Goal: Task Accomplishment & Management: Manage account settings

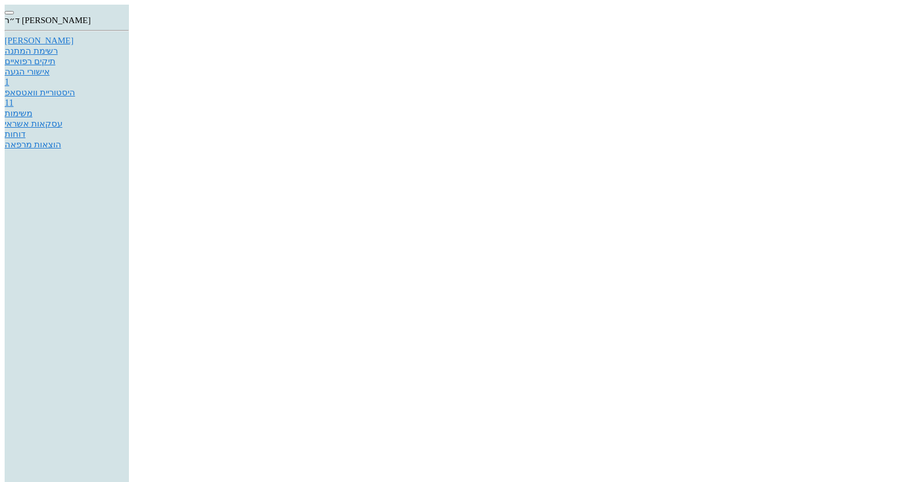
scroll to position [924, 0]
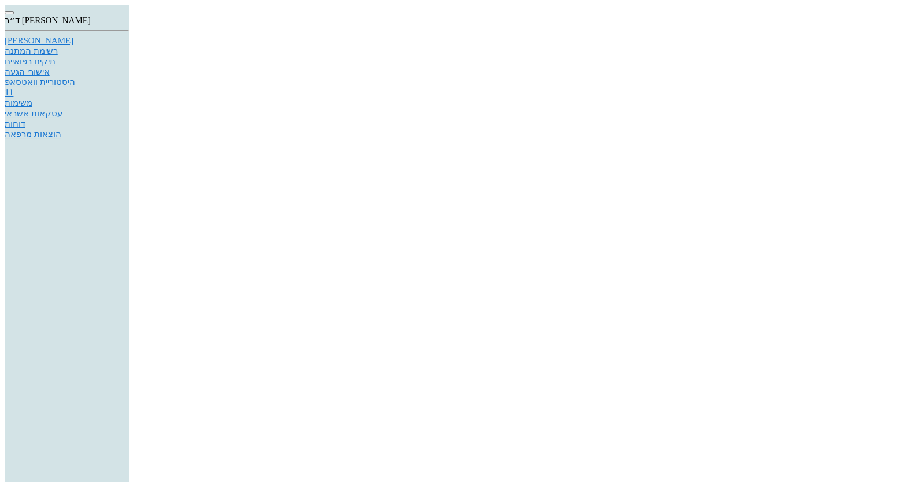
click at [129, 46] on div "[PERSON_NAME]" at bounding box center [67, 41] width 124 height 10
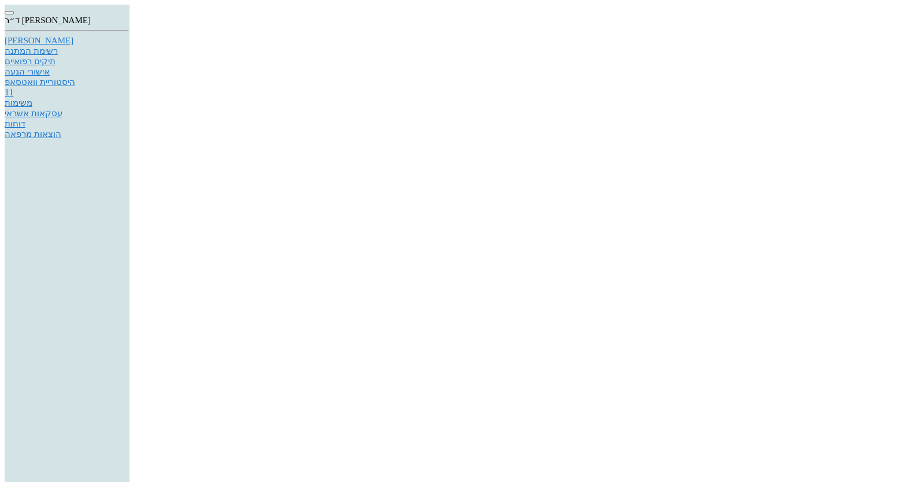
type input "0523574142"
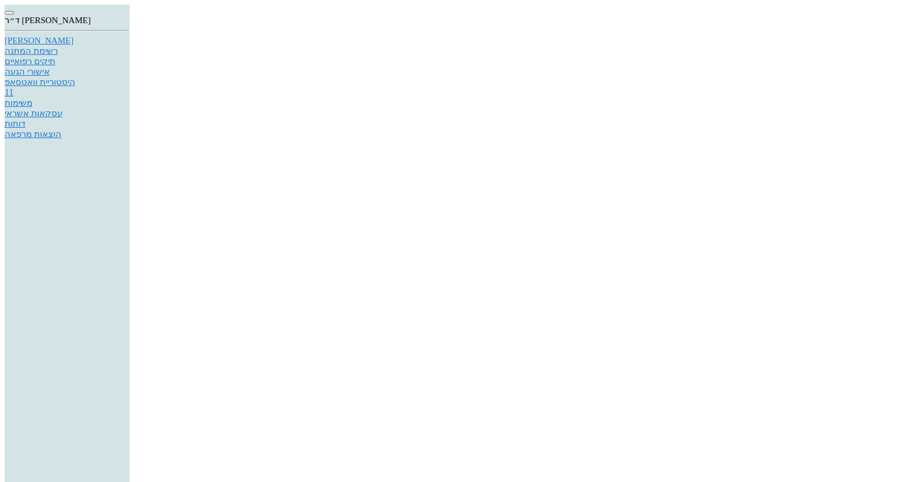
click at [129, 46] on div "[PERSON_NAME]" at bounding box center [67, 41] width 124 height 10
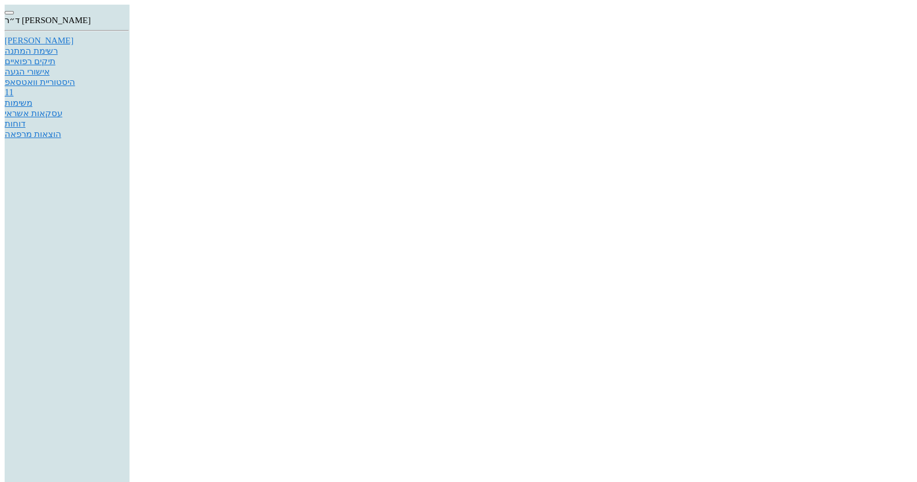
type input "2"
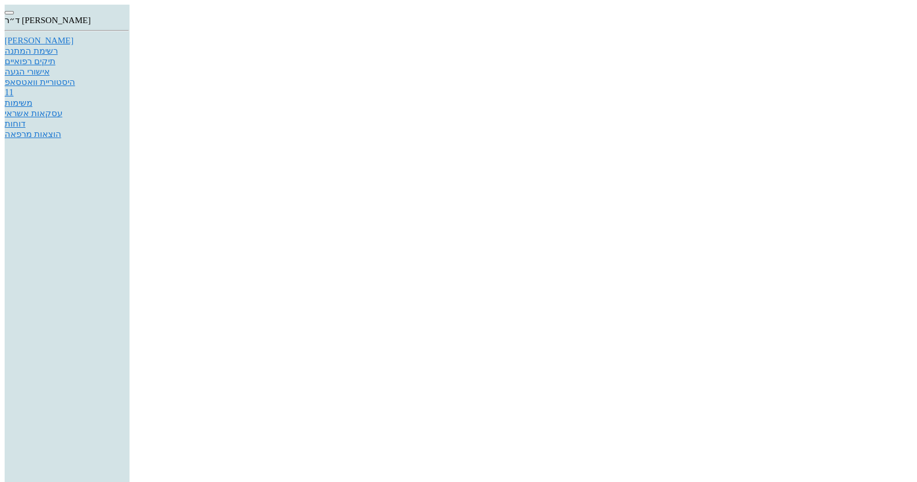
type textarea "הוצאת תפרים הסרת אבנית"
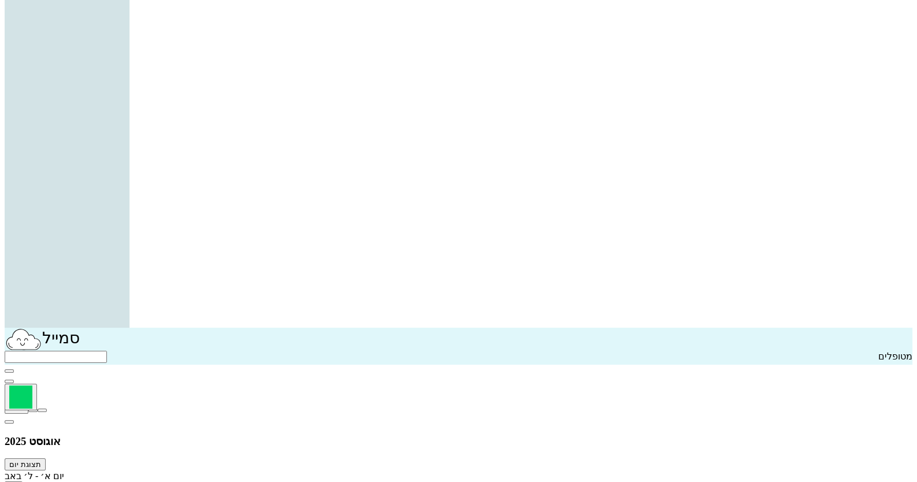
scroll to position [231, 0]
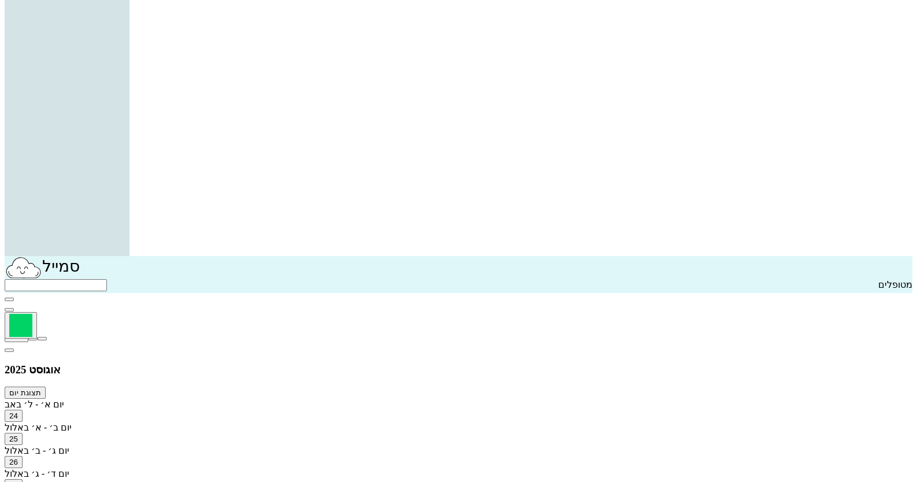
checkbox input "true"
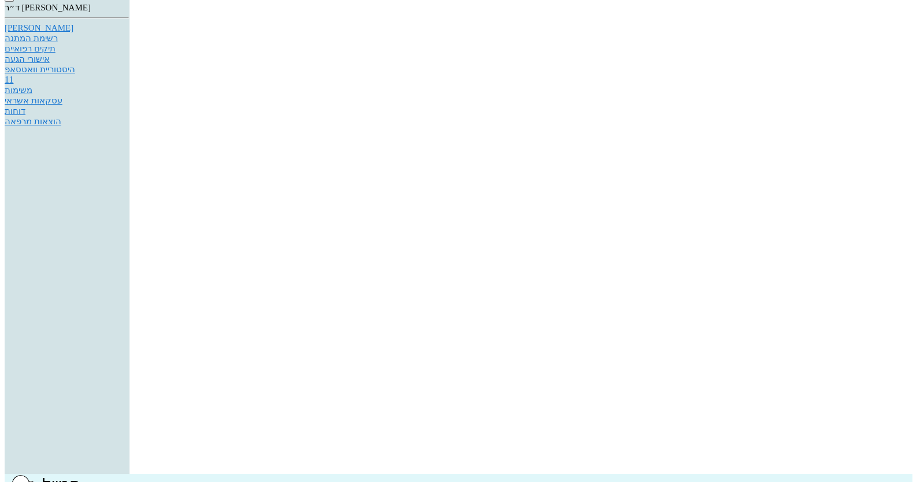
scroll to position [0, 0]
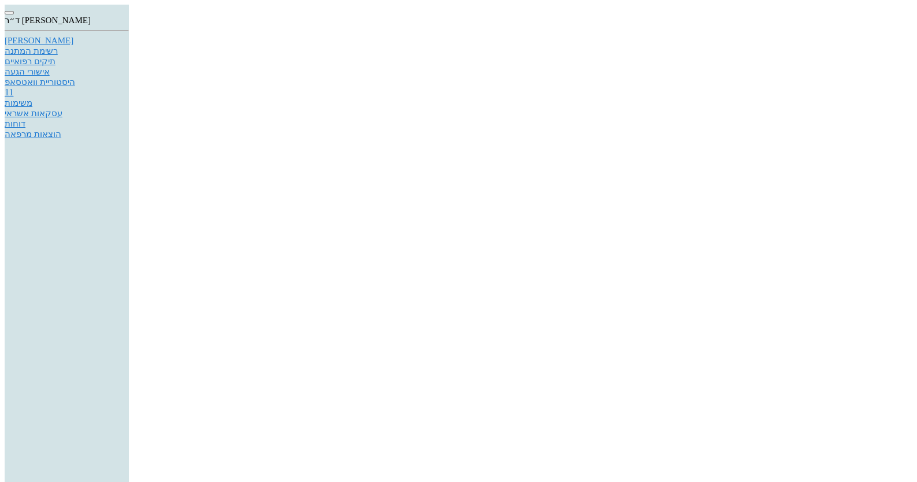
type input "CAP MOXYPEN 500mg"
type input "5"
type input "3"
type input "1"
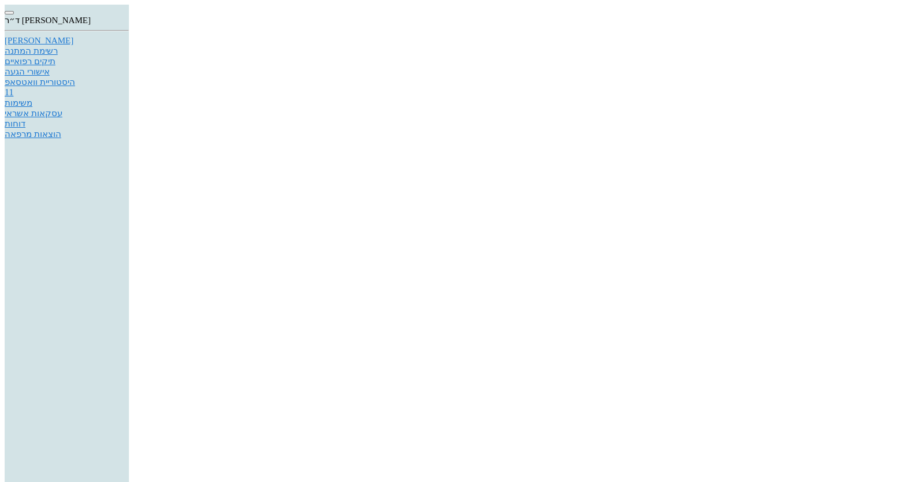
type input "15"
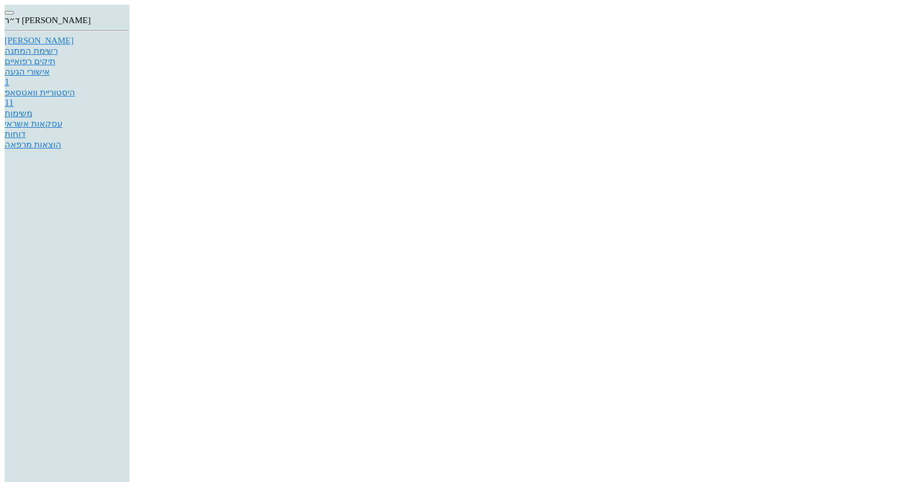
type input "100"
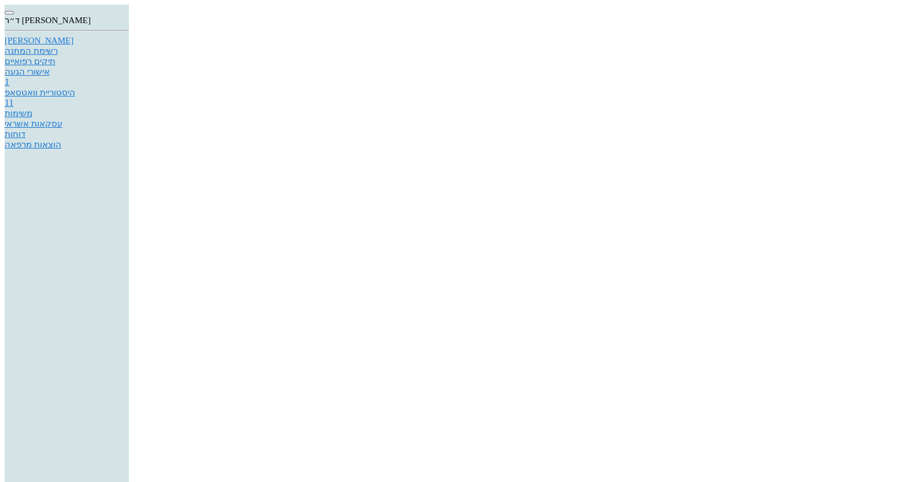
click at [129, 98] on div "היסטוריית וואטסאפ" at bounding box center [67, 92] width 124 height 10
click at [129, 46] on div "[PERSON_NAME]" at bounding box center [67, 41] width 124 height 10
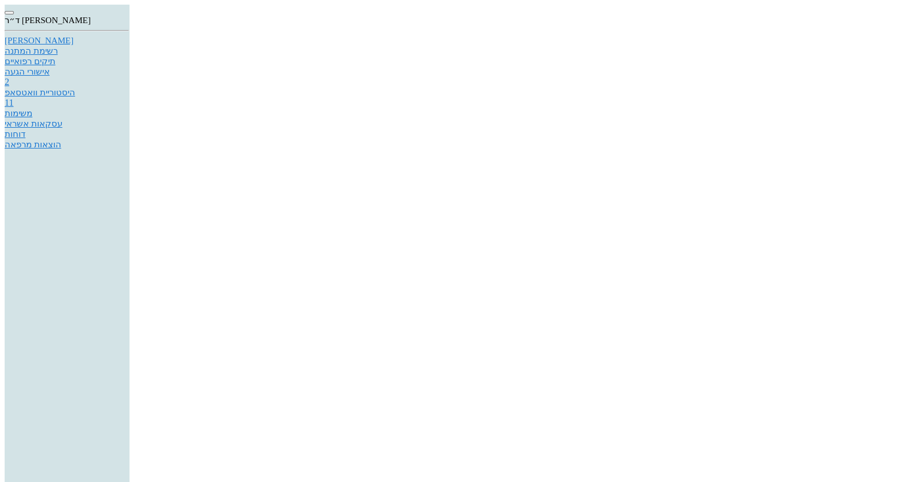
type input "הו"
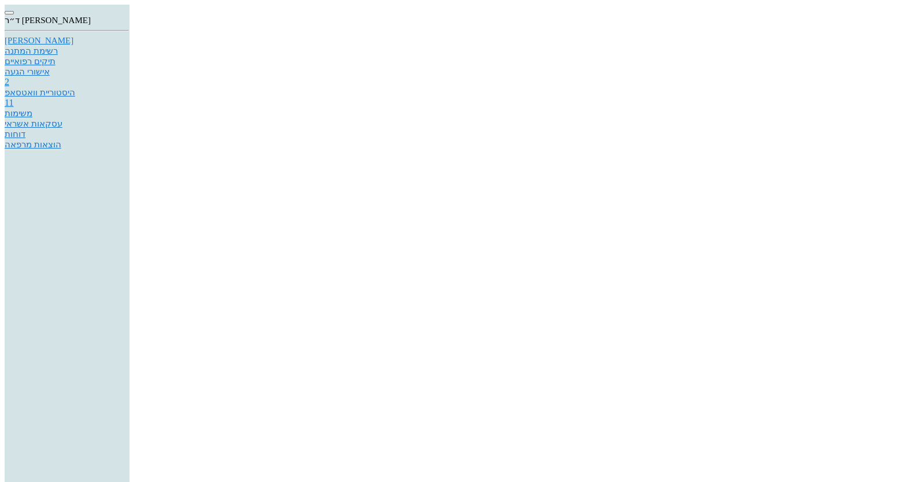
type textarea "מכתב בארכיון"
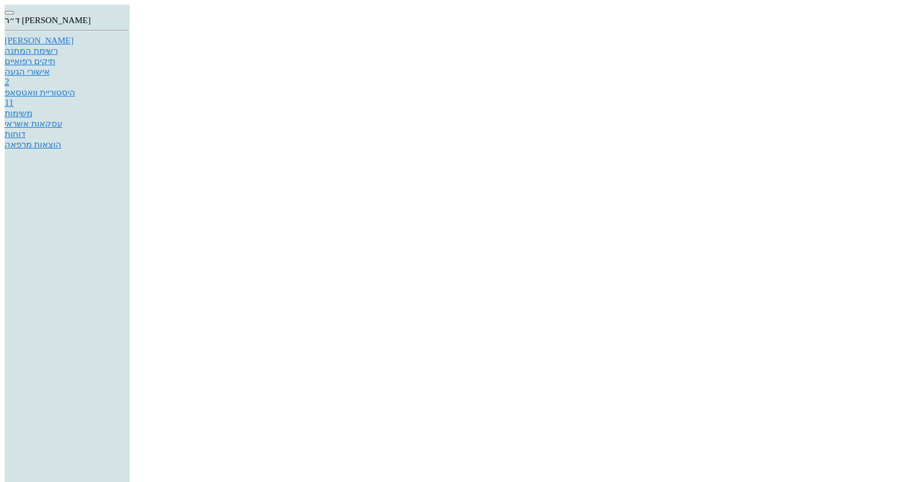
scroll to position [155, 0]
type textarea "ב - 6.8.2025 - בוצעה הארכת כותרות סביב שיניים 12-22 - המטרה - שיפור אחיזה וחביק…"
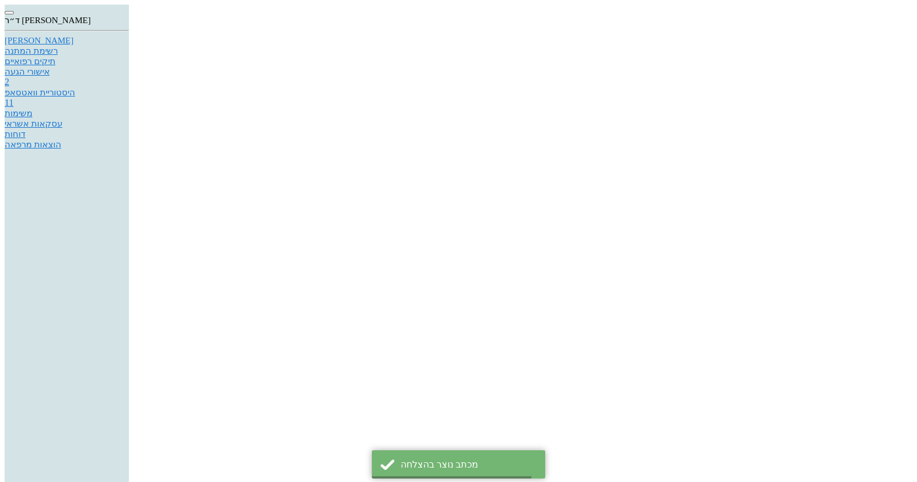
click at [129, 98] on div "היסטוריית וואטסאפ" at bounding box center [67, 92] width 124 height 10
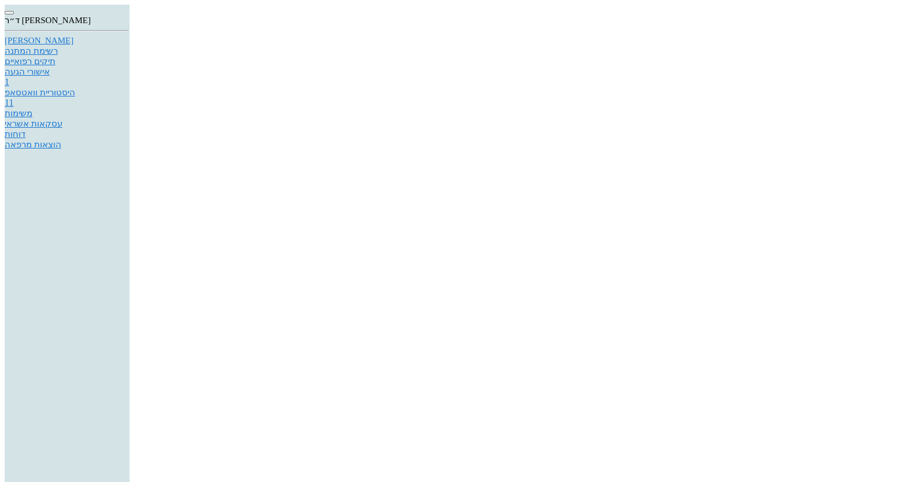
type textarea "פוליש"
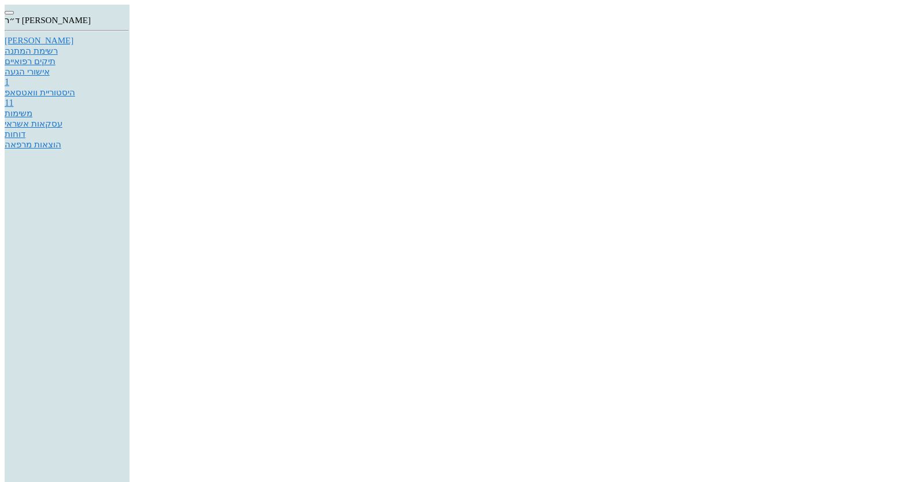
checkbox input "true"
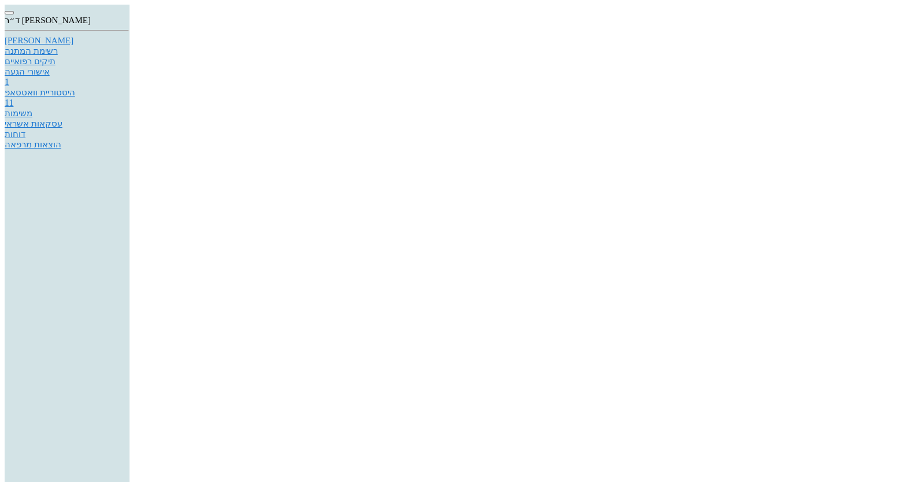
checkbox input "false"
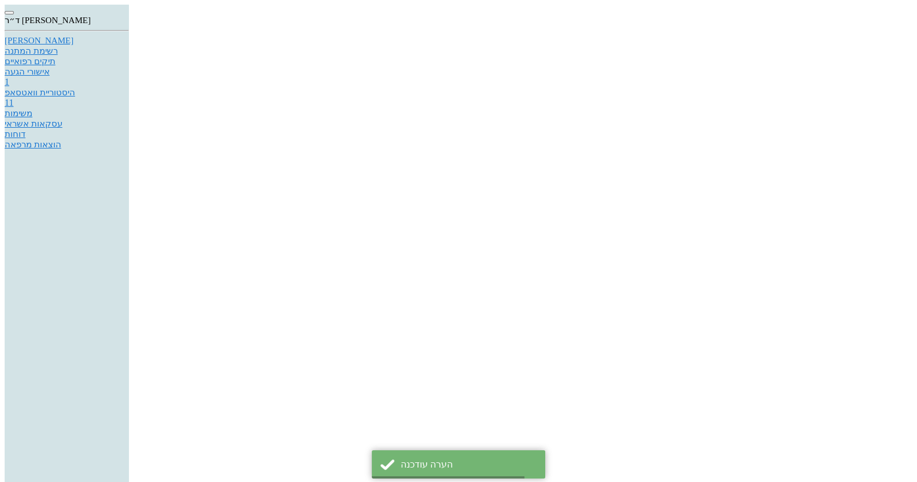
checkbox input "false"
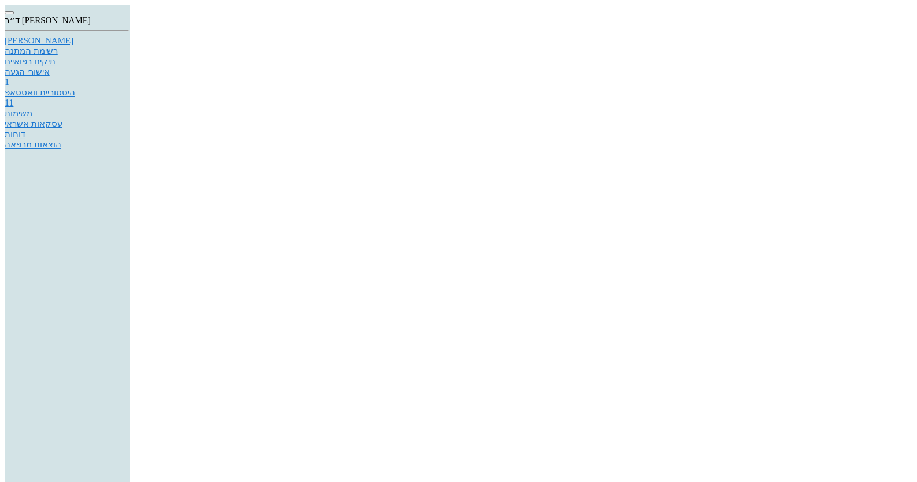
click at [862, 5] on div at bounding box center [458, 5] width 907 height 0
click at [129, 98] on div "היסטוריית וואטסאפ" at bounding box center [67, 92] width 124 height 10
click at [129, 46] on link "[PERSON_NAME]" at bounding box center [67, 41] width 124 height 10
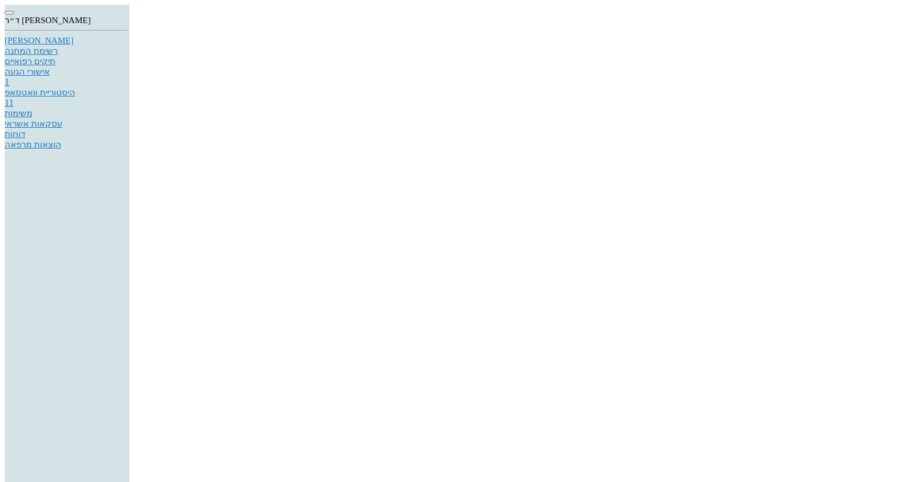
type input "עונתן"
type input "גרייצר"
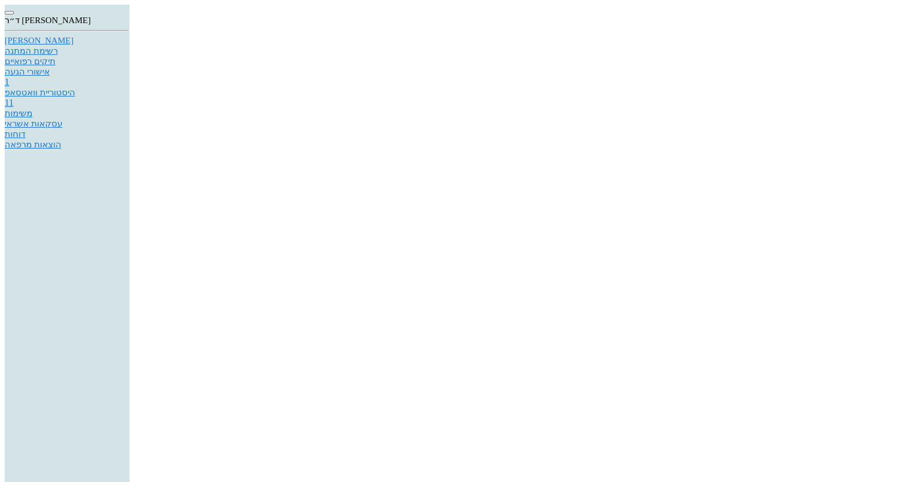
type input "0528509335"
type input "323863472"
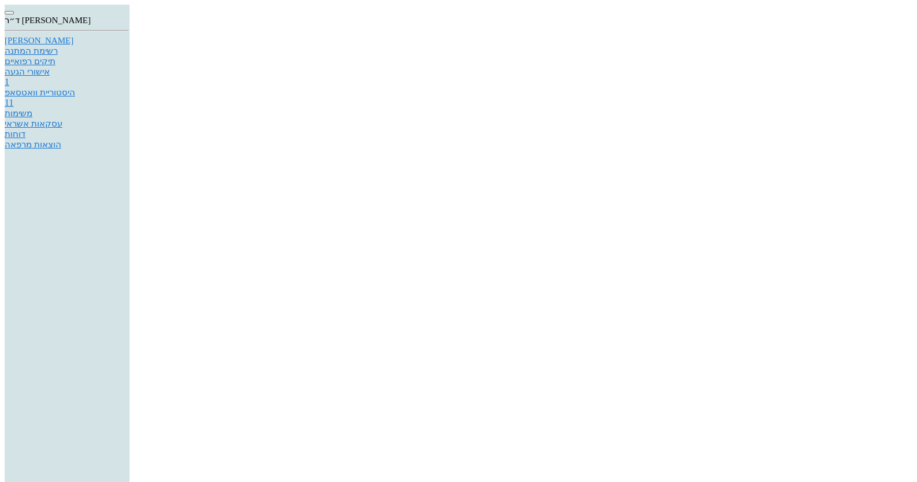
type textarea "בדיקה פרטי - 485שקל"
checkbox input "true"
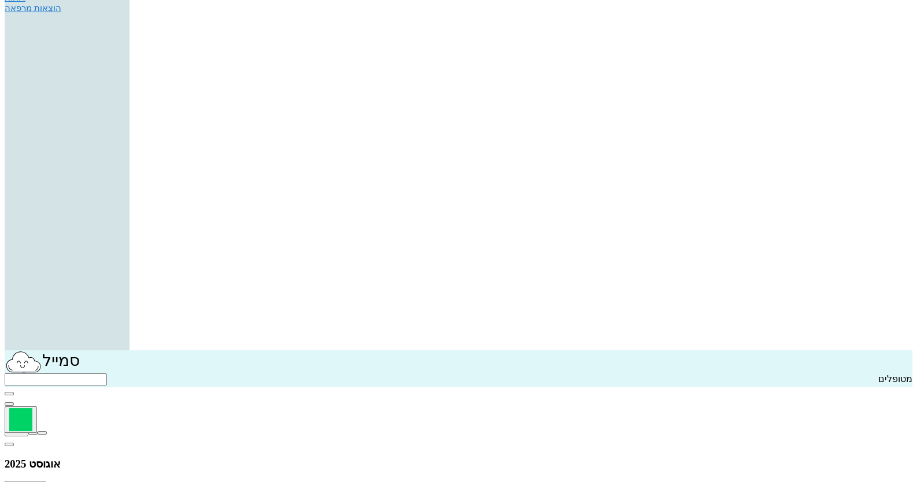
scroll to position [0, 0]
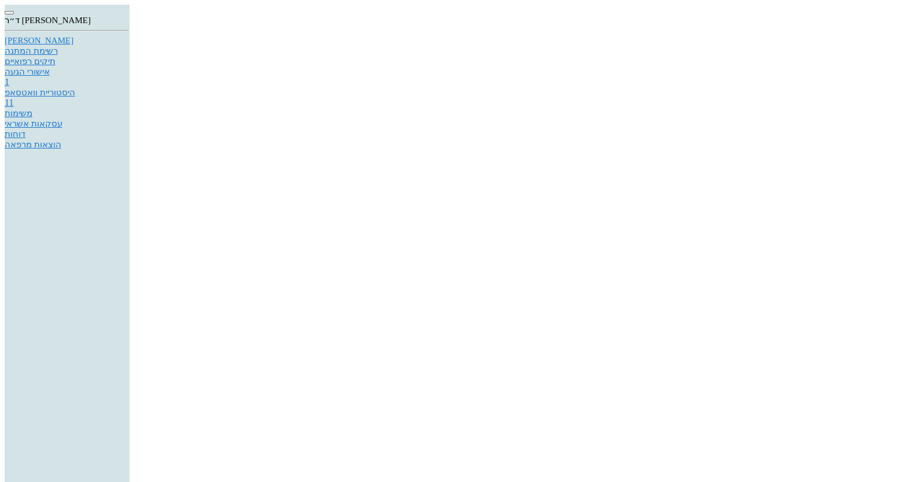
type textarea "כרגע אין"
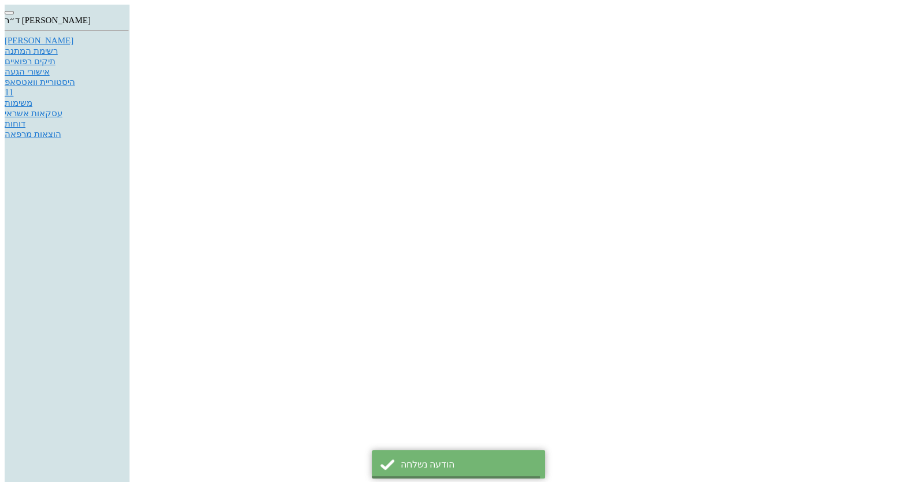
scroll to position [33, 0]
click at [129, 46] on link "[PERSON_NAME]" at bounding box center [67, 41] width 124 height 10
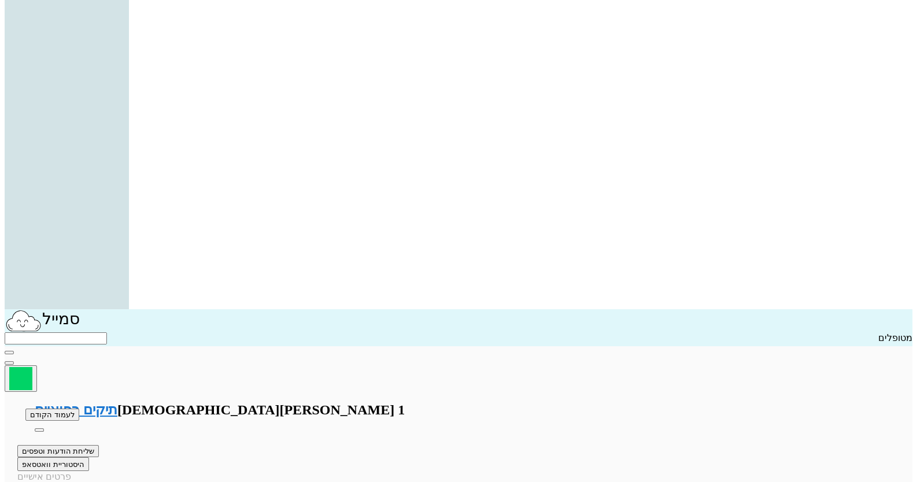
scroll to position [173, 0]
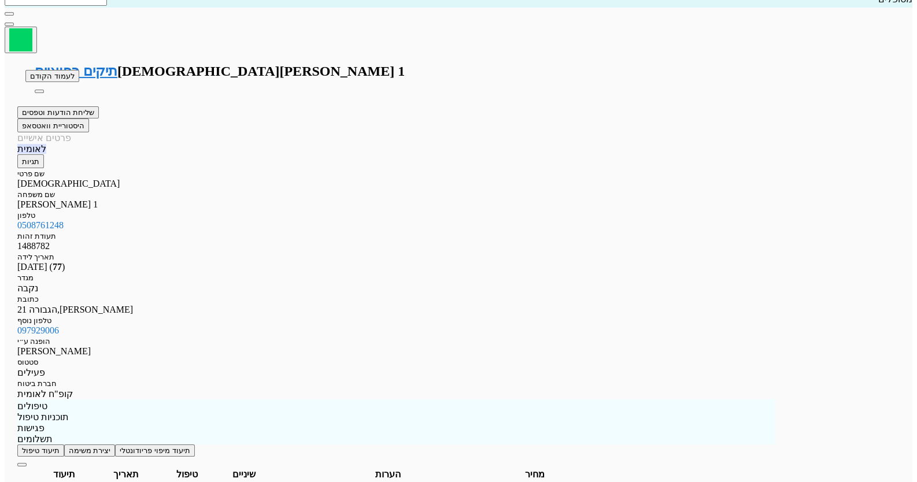
scroll to position [520, 0]
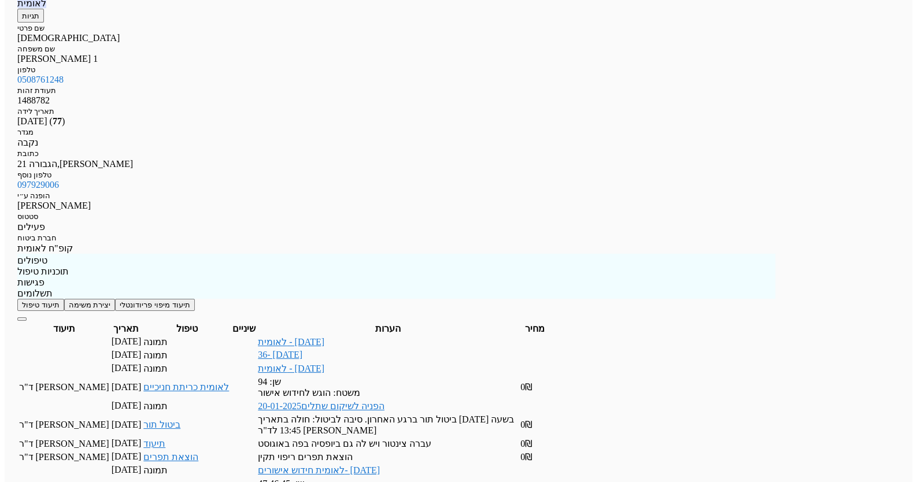
scroll to position [809, 0]
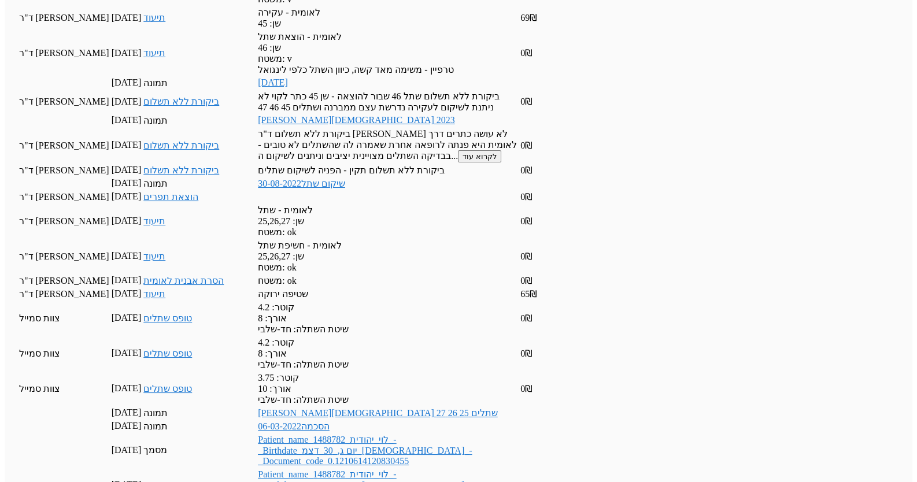
scroll to position [1329, 0]
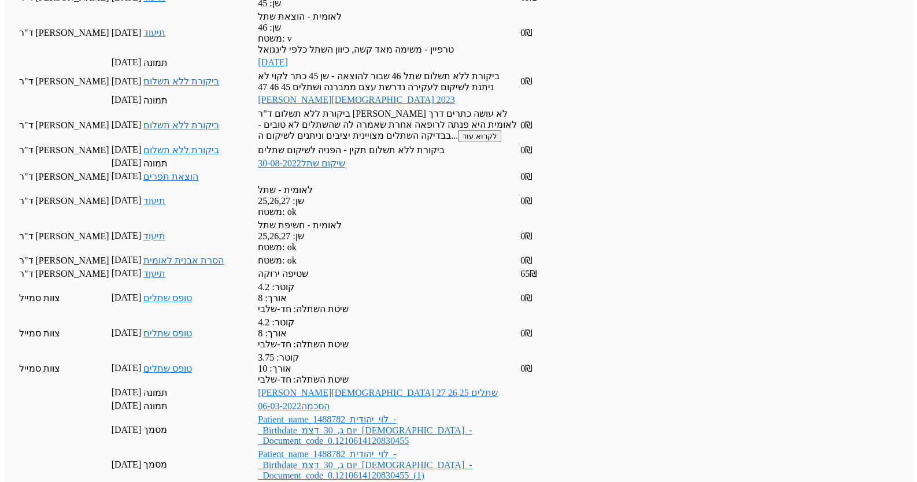
checkbox input "false"
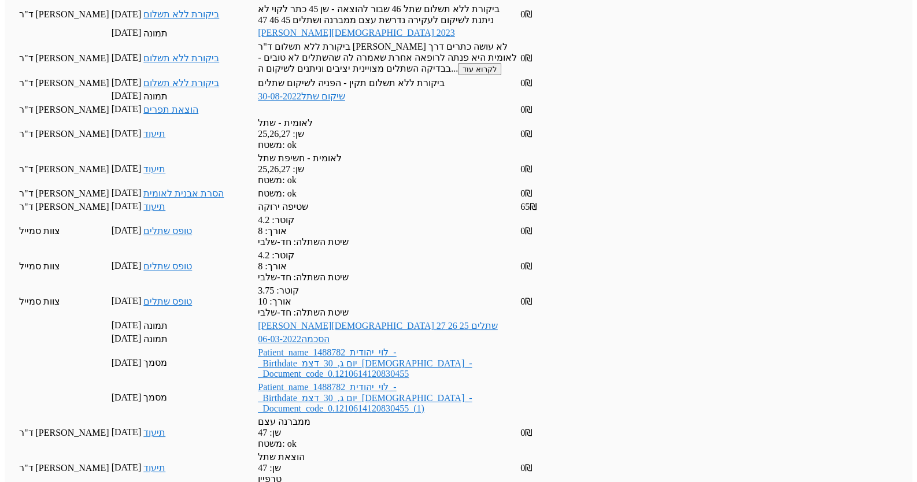
scroll to position [1513, 0]
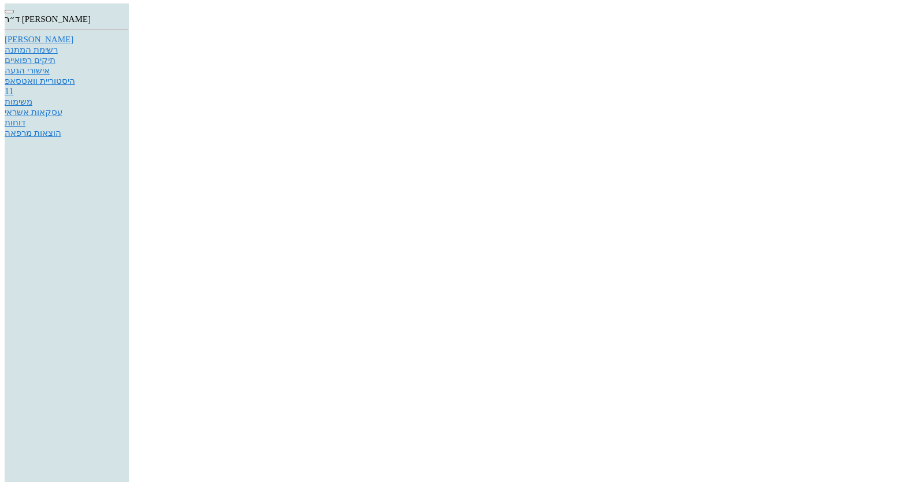
scroll to position [0, 0]
click at [129, 46] on link "[PERSON_NAME]" at bounding box center [67, 41] width 124 height 10
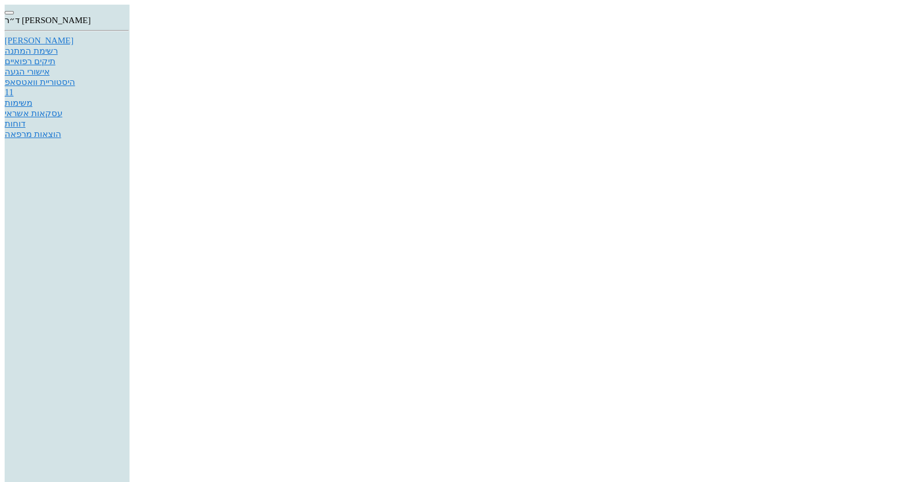
type input "CAP MOXYPEN 500mg"
type input "5"
type input "3"
type input "1"
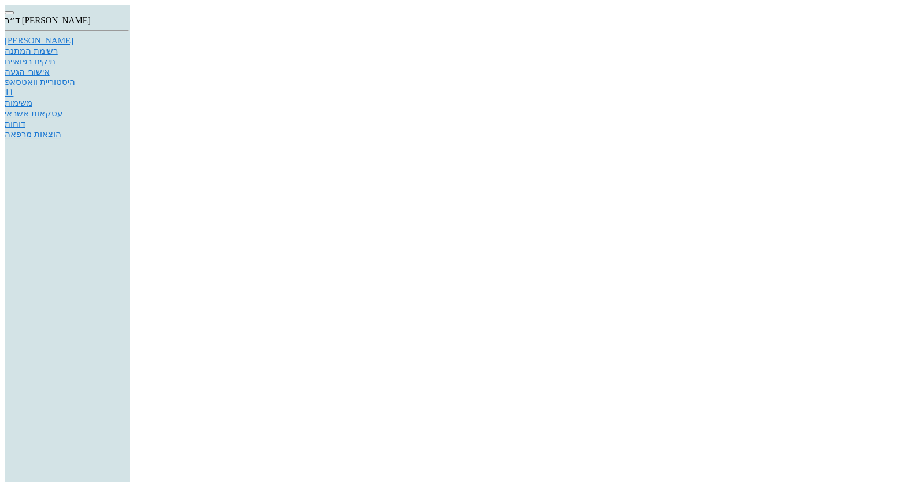
type input "15"
click at [129, 46] on link "[PERSON_NAME]" at bounding box center [67, 41] width 124 height 10
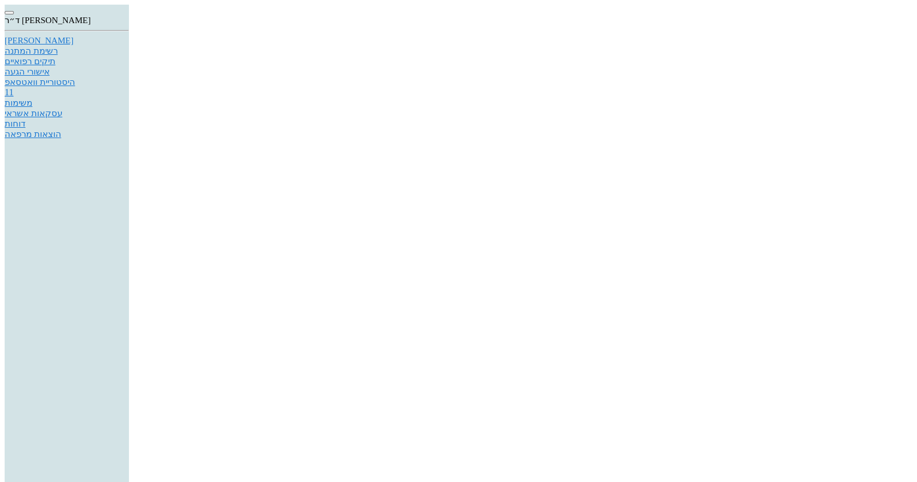
checkbox input "true"
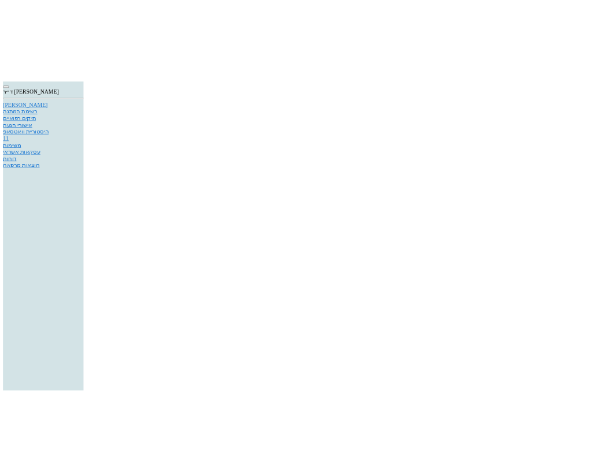
scroll to position [153, 0]
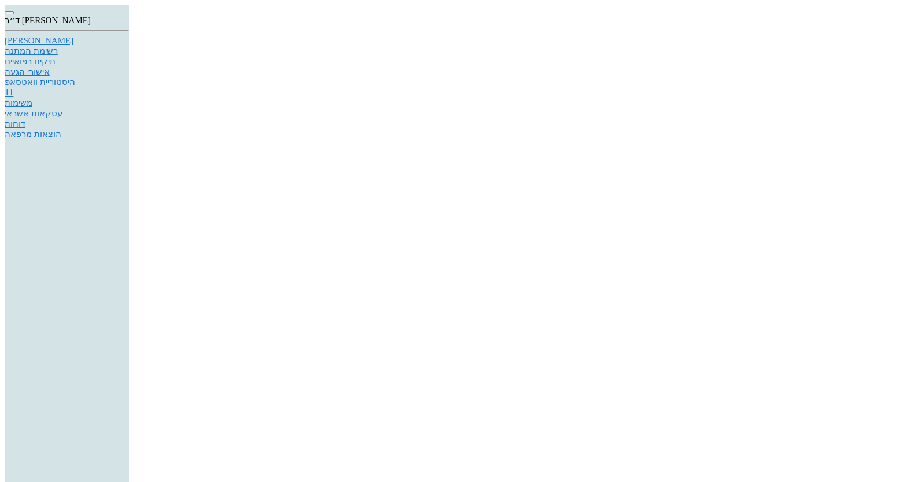
type input "36"
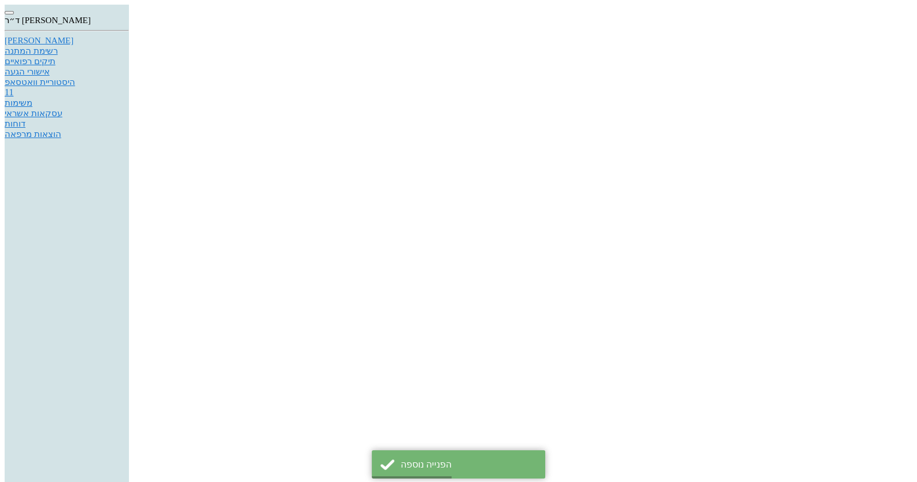
copy span "1488782"
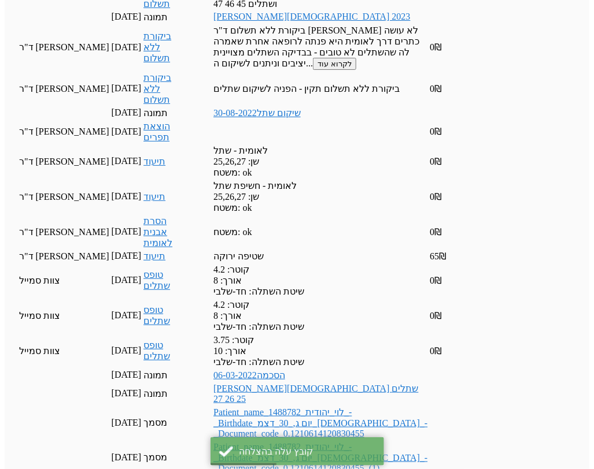
scroll to position [1561, 0]
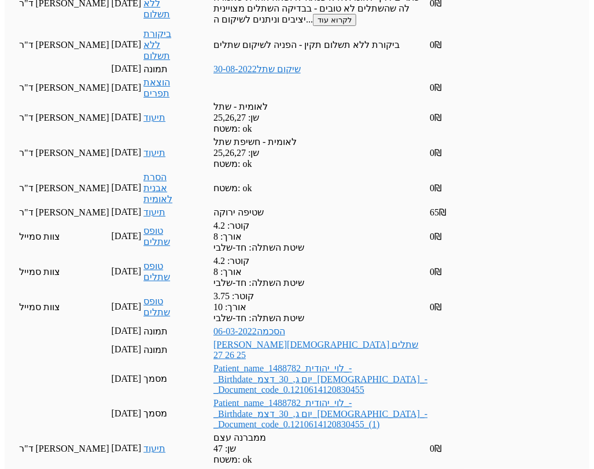
type input "הפניה לצילום - לאומית"
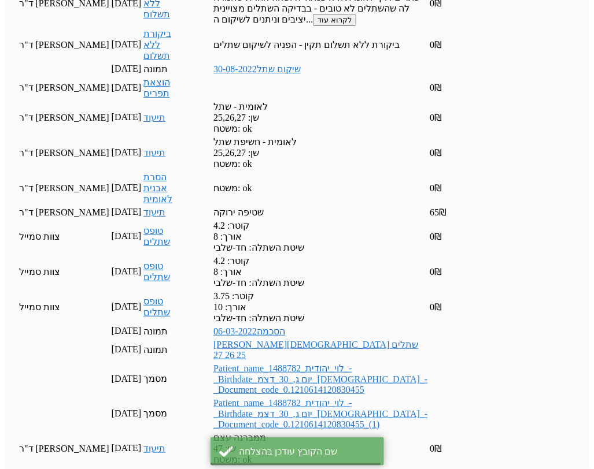
scroll to position [1554, 0]
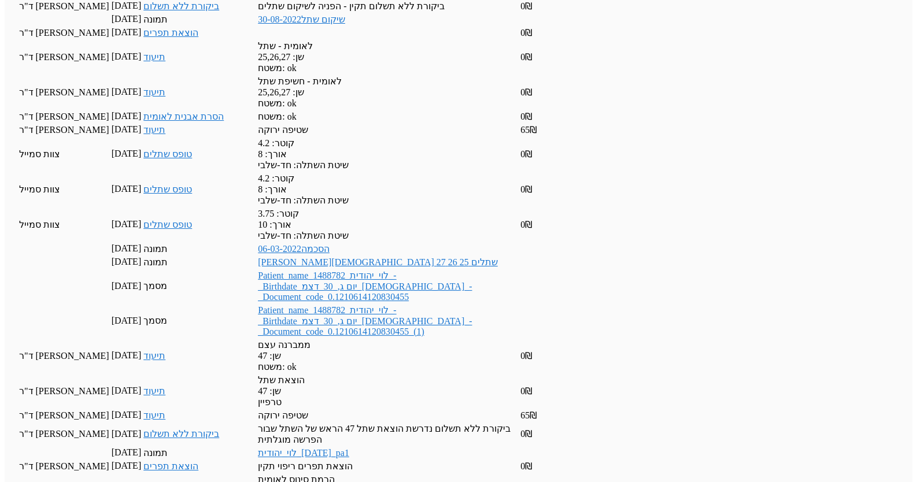
drag, startPoint x: 559, startPoint y: 239, endPoint x: 557, endPoint y: 213, distance: 26.2
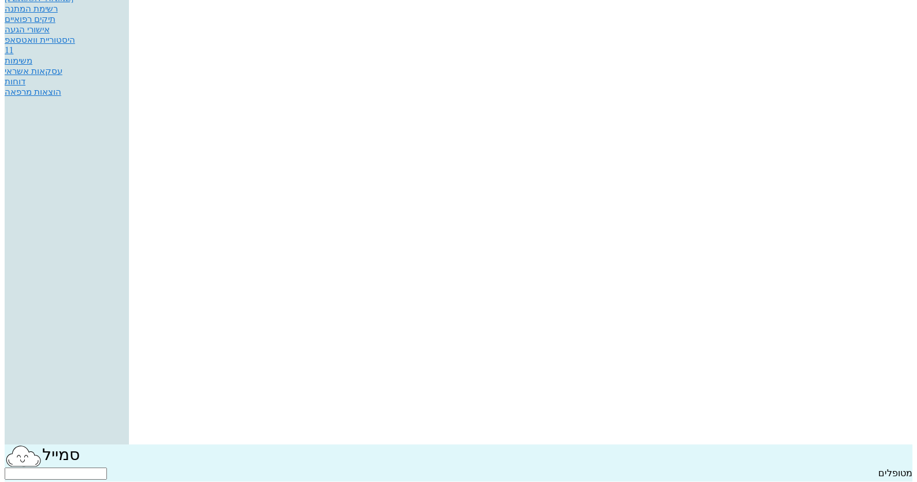
scroll to position [43, 0]
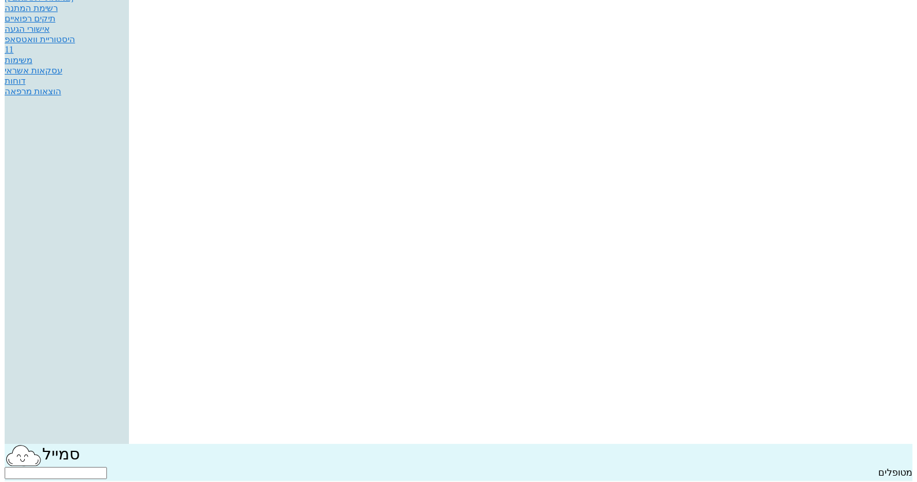
type input "100"
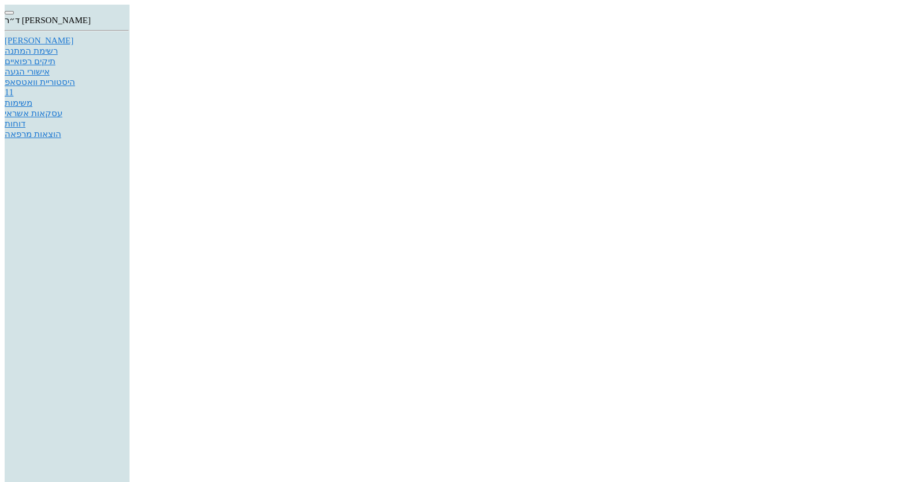
click at [470, 5] on div at bounding box center [458, 5] width 907 height 0
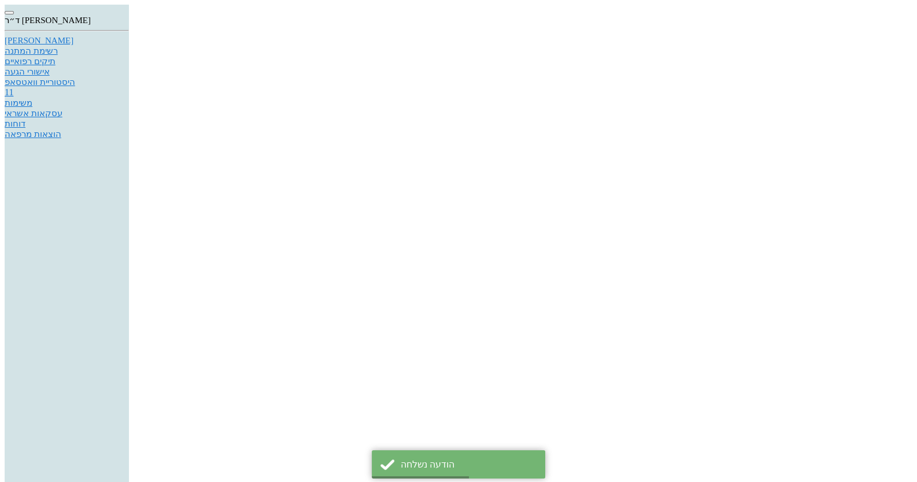
click at [129, 46] on div "[PERSON_NAME]" at bounding box center [67, 41] width 124 height 10
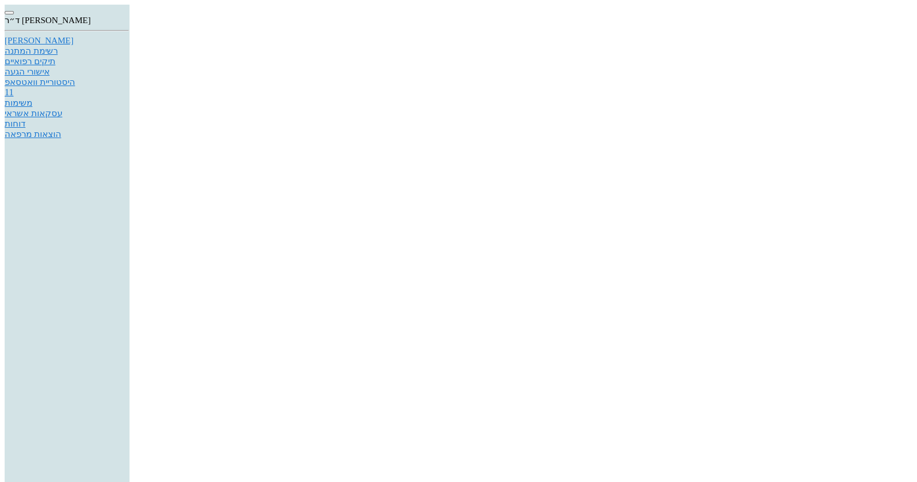
drag, startPoint x: 386, startPoint y: 160, endPoint x: 379, endPoint y: 158, distance: 7.0
type input "09:00"
type input "09:15"
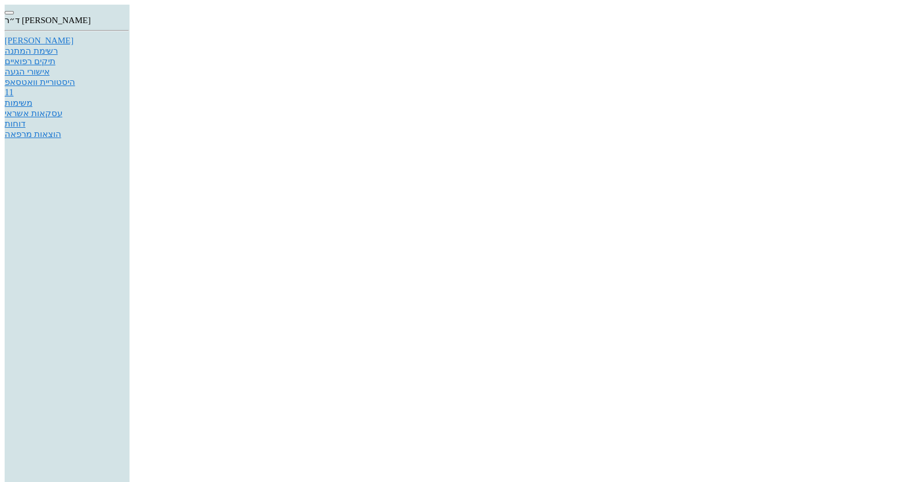
drag, startPoint x: 391, startPoint y: 129, endPoint x: 382, endPoint y: 132, distance: 9.5
type input "09:15"
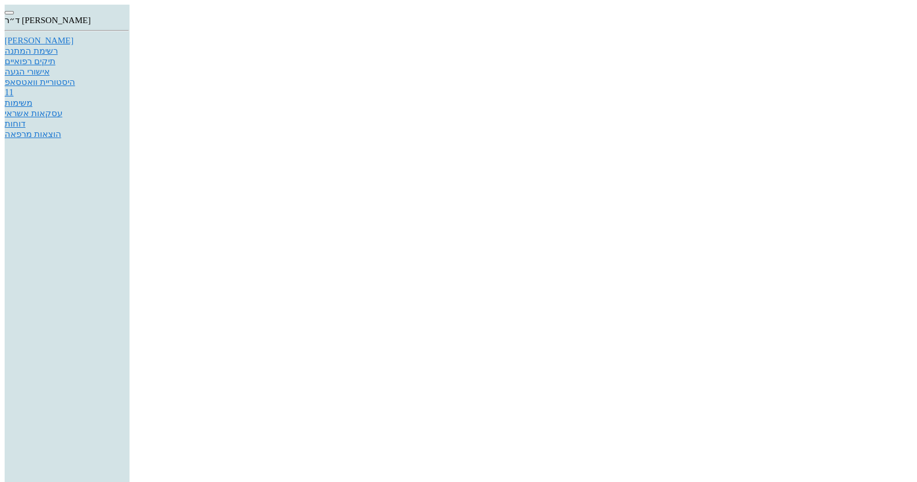
drag, startPoint x: 329, startPoint y: 89, endPoint x: 320, endPoint y: 90, distance: 9.3
type input "09:40"
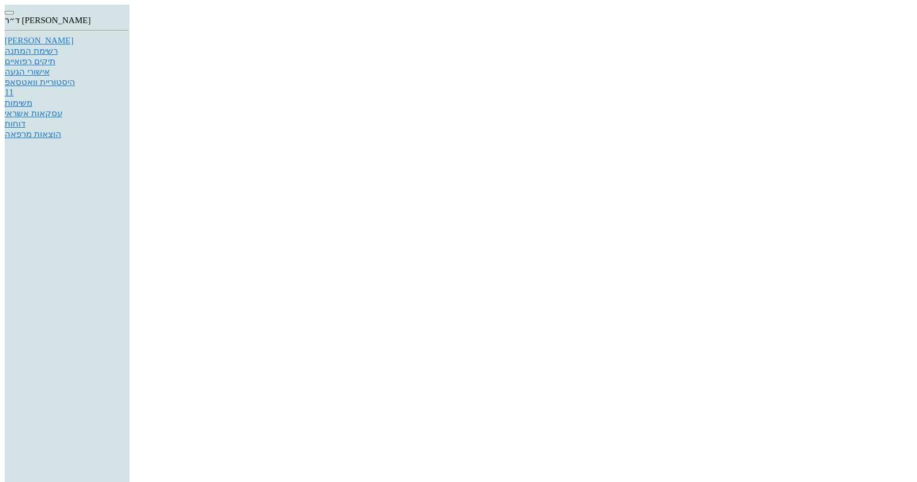
type input "09:40"
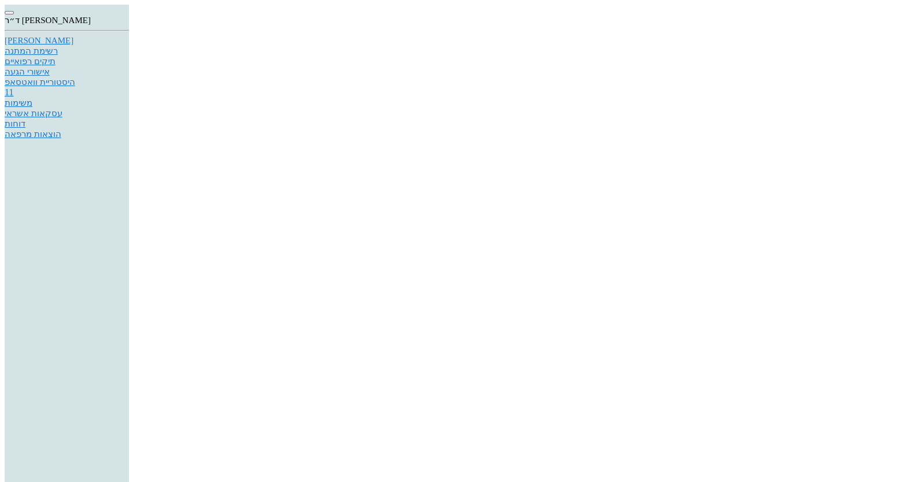
paste input "0548536043"
type input "טביב"
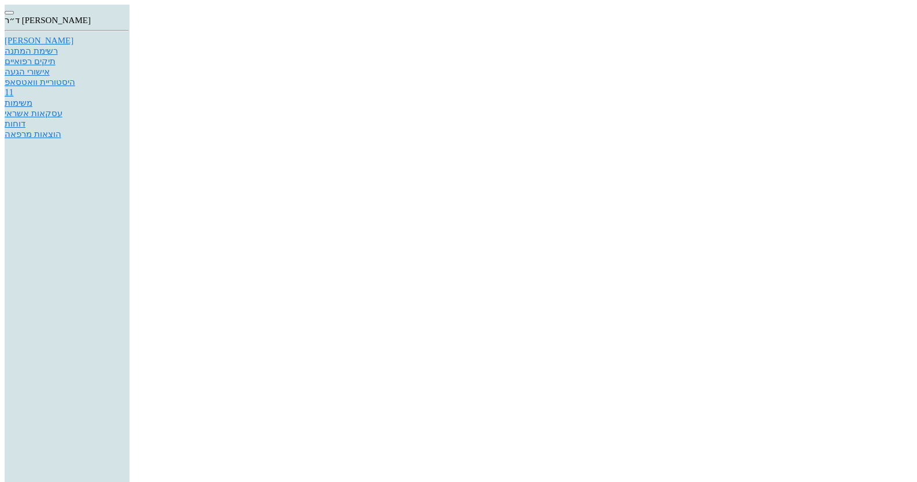
click at [129, 43] on link "[PERSON_NAME]" at bounding box center [67, 41] width 124 height 10
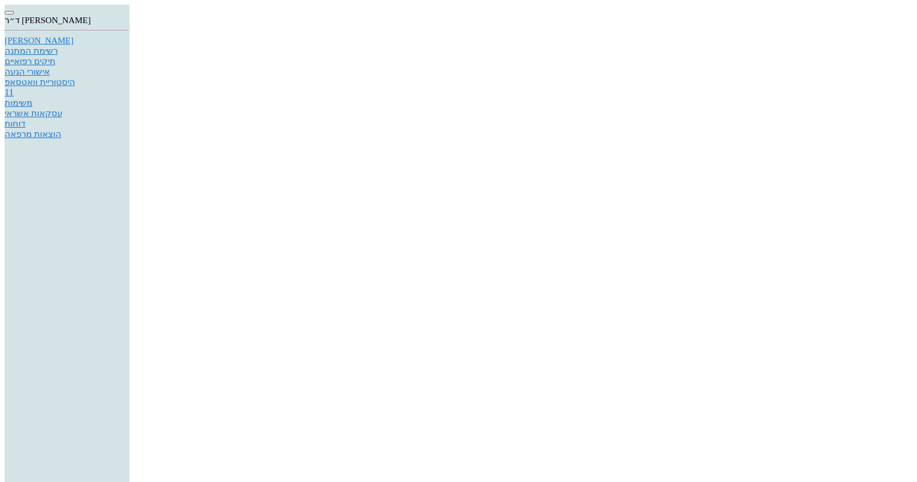
scroll to position [43, 0]
type textarea "אודה על לחיצה על "אישור הגעה""
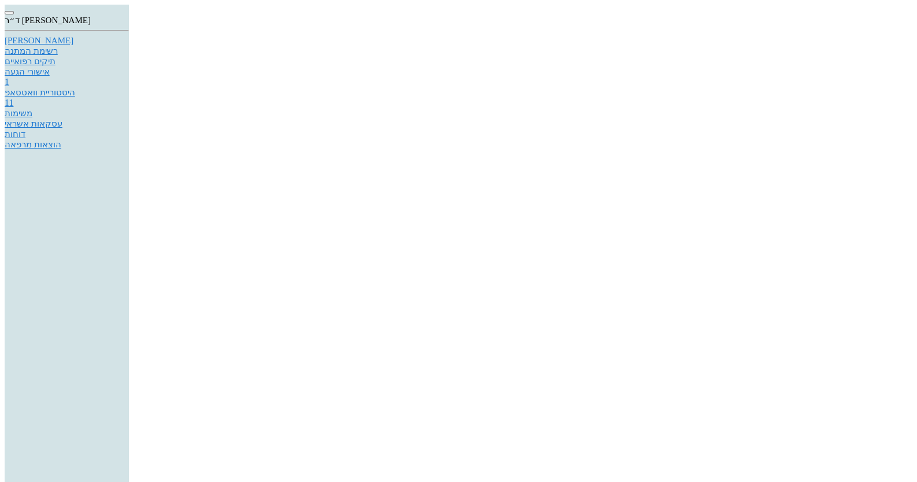
click at [853, 5] on div at bounding box center [458, 5] width 907 height 0
click at [129, 98] on div "היסטוריית וואטסאפ" at bounding box center [67, 92] width 124 height 10
click at [129, 46] on link "[PERSON_NAME]" at bounding box center [67, 41] width 124 height 10
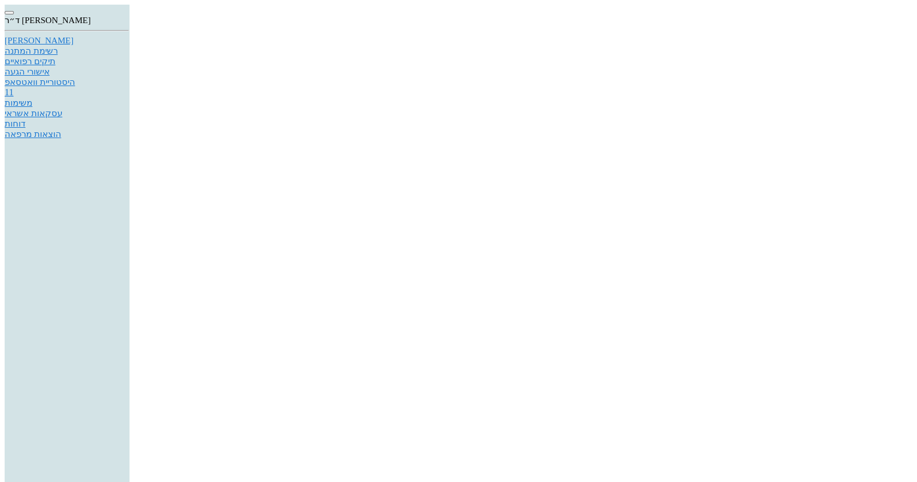
checkbox input "false"
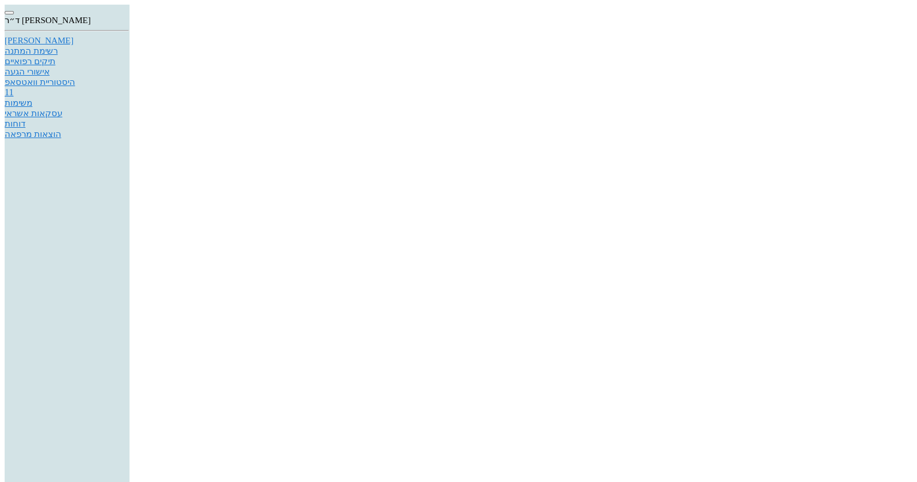
type input "2"
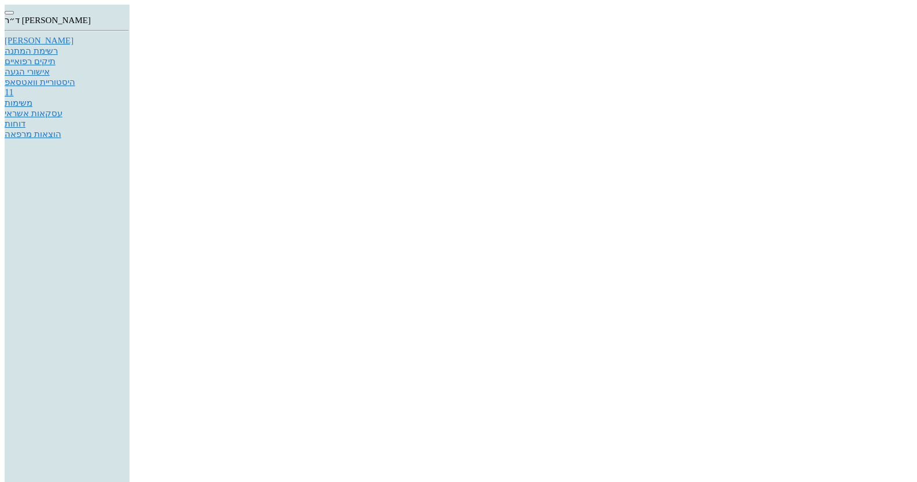
type textarea "הוצאת תפרים"
checkbox input "true"
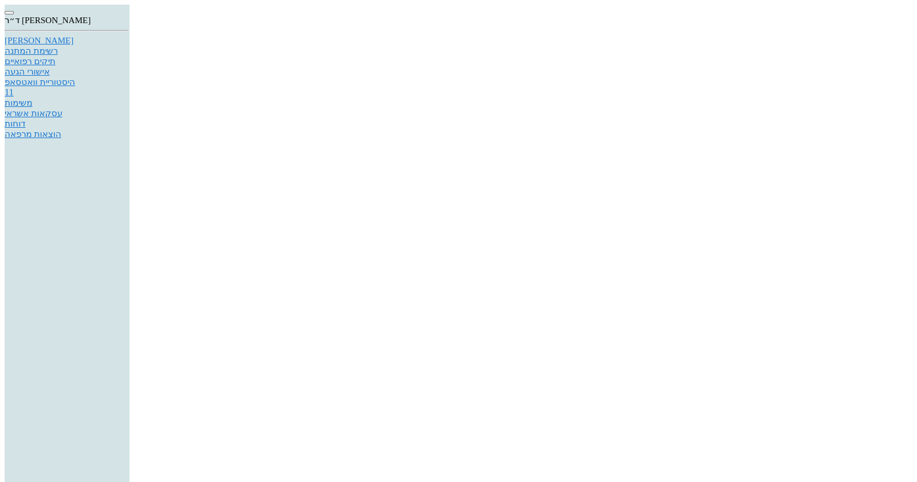
scroll to position [268, 0]
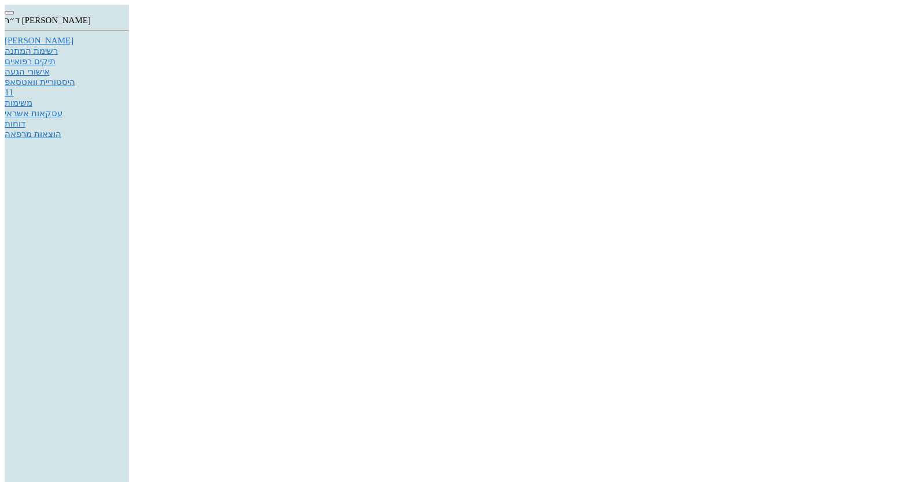
type input "100"
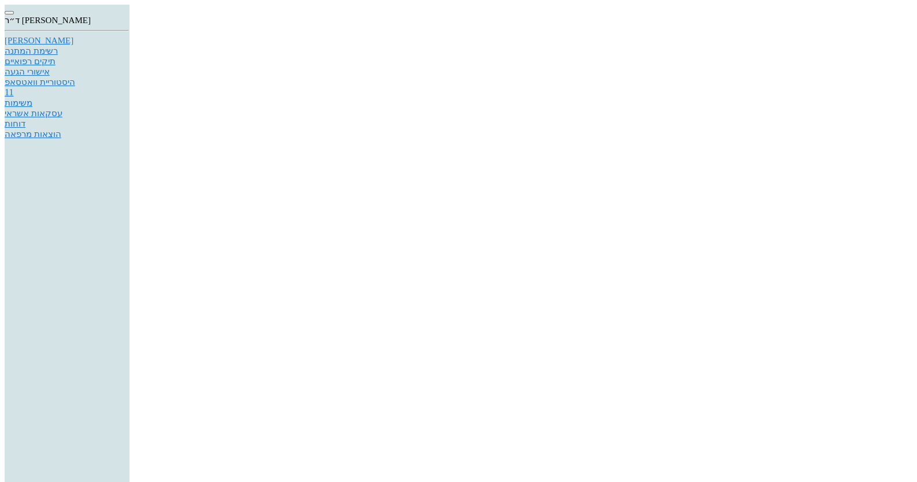
type input "100"
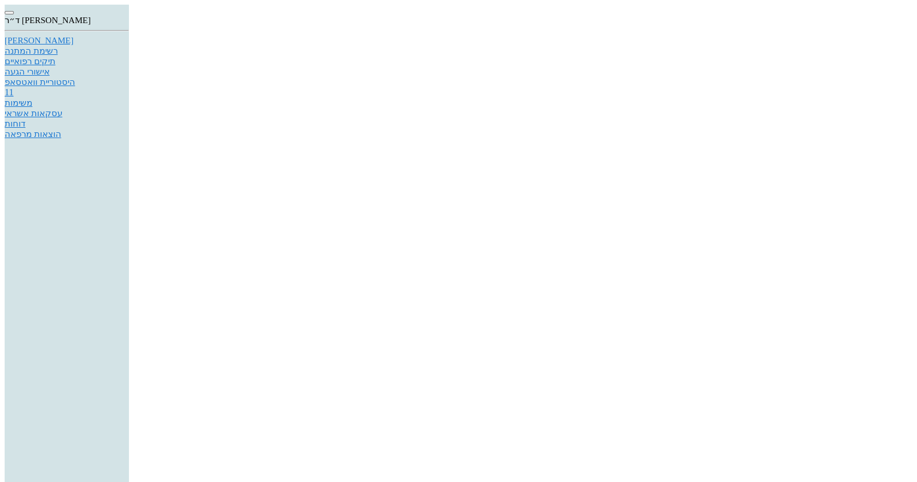
click at [129, 46] on div "[PERSON_NAME]" at bounding box center [67, 41] width 124 height 10
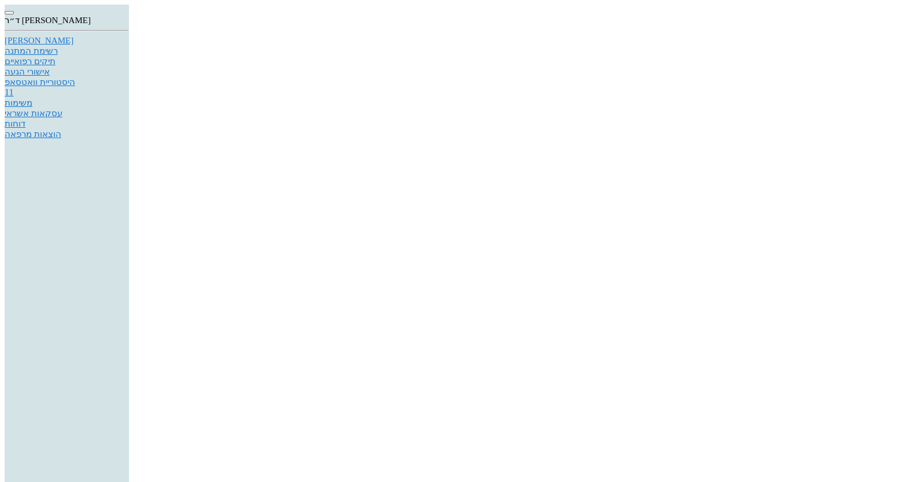
type textarea "ניסיתי להתקשר"
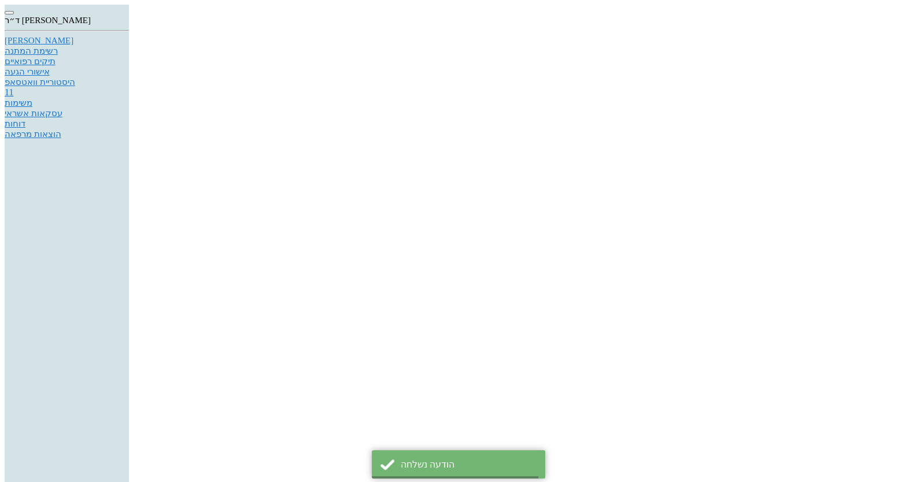
scroll to position [364, 0]
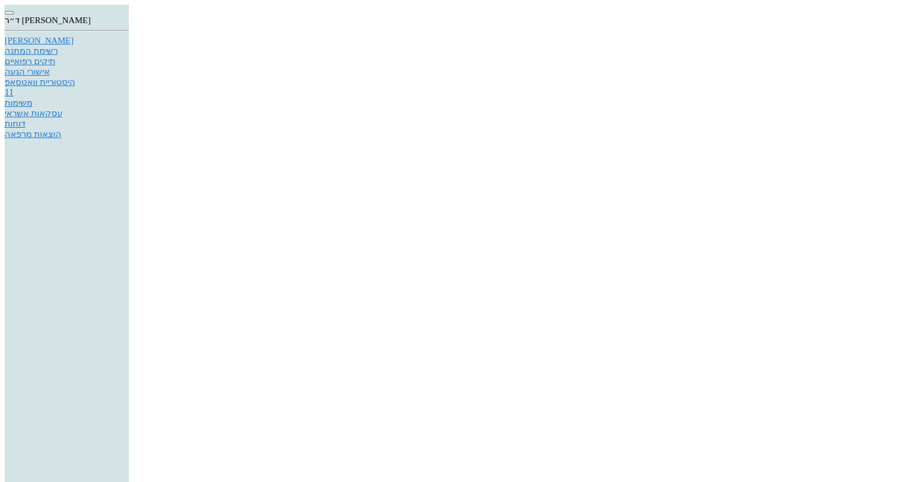
scroll to position [43, 0]
click at [173, 5] on div at bounding box center [458, 5] width 907 height 0
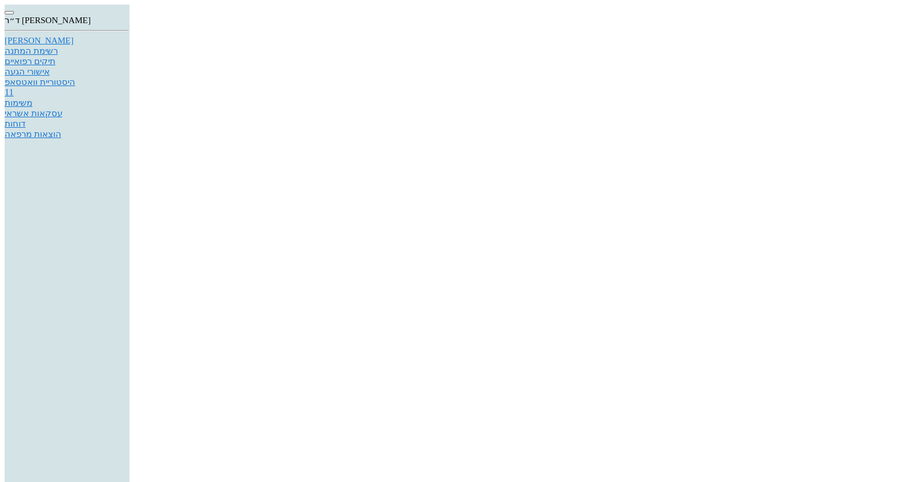
type textarea "האם לבטל את התור? האם לקבוע מועד חדש?"
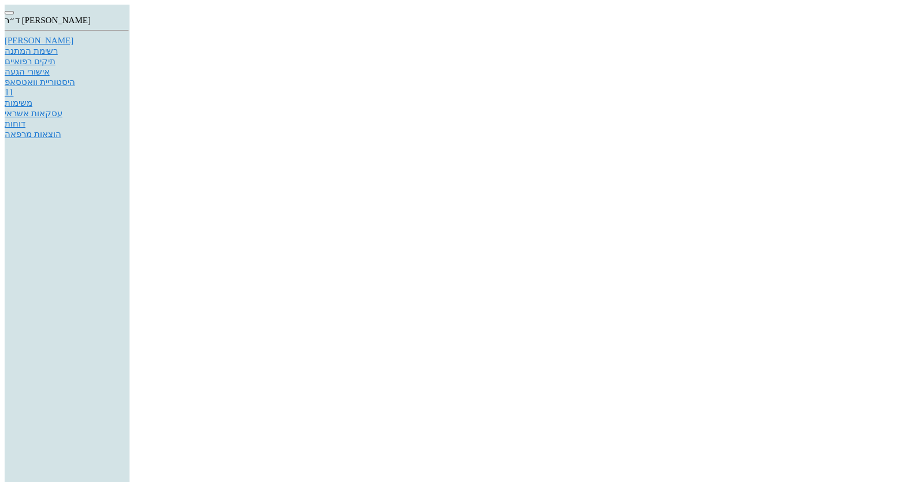
type input "6"
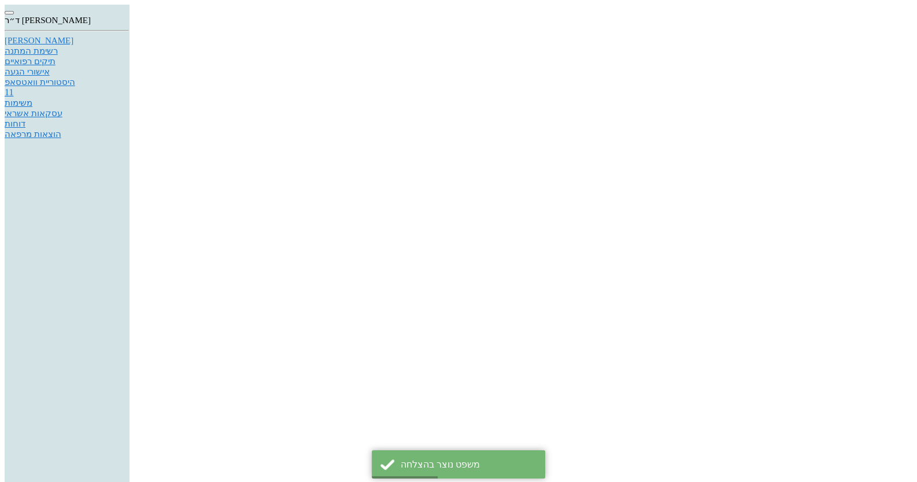
click at [129, 87] on div "היסטוריית וואטסאפ" at bounding box center [67, 82] width 124 height 10
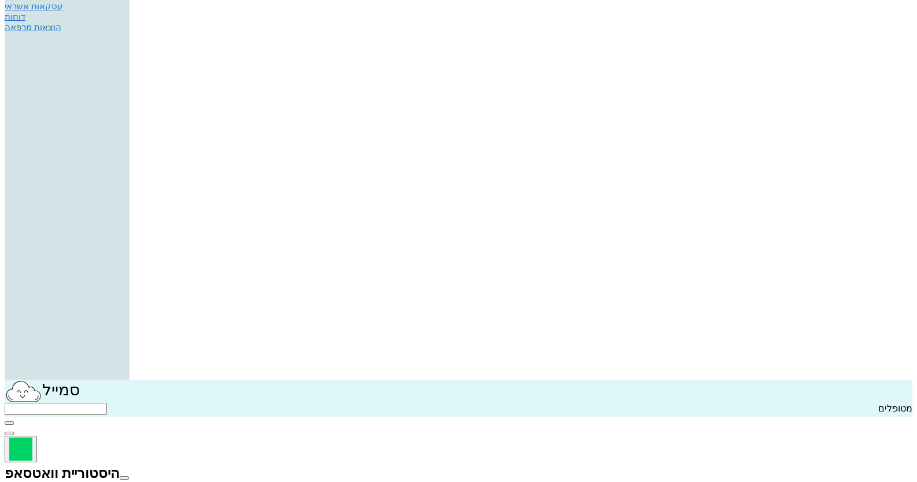
scroll to position [115, 0]
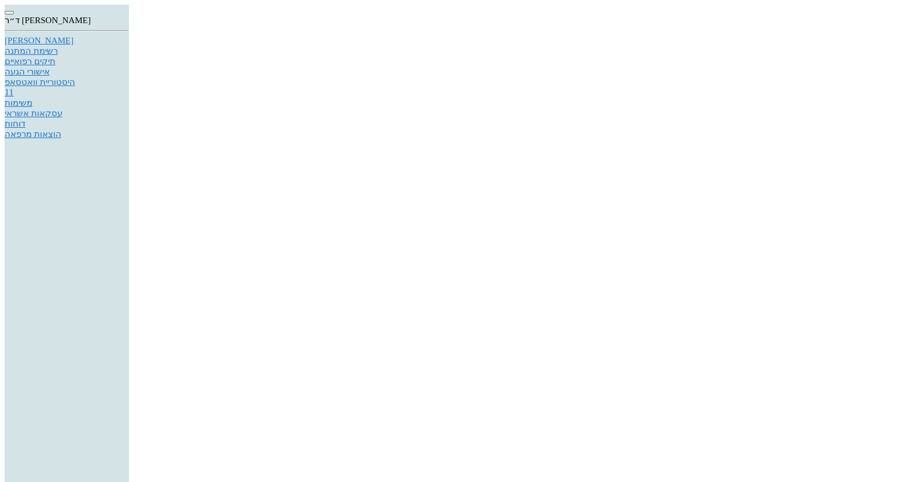
click at [129, 46] on link "[PERSON_NAME]" at bounding box center [67, 41] width 124 height 10
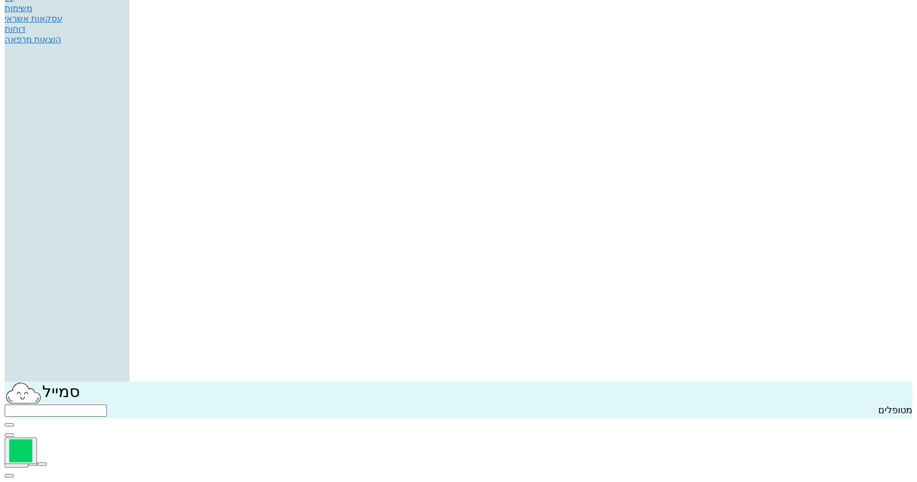
scroll to position [231, 0]
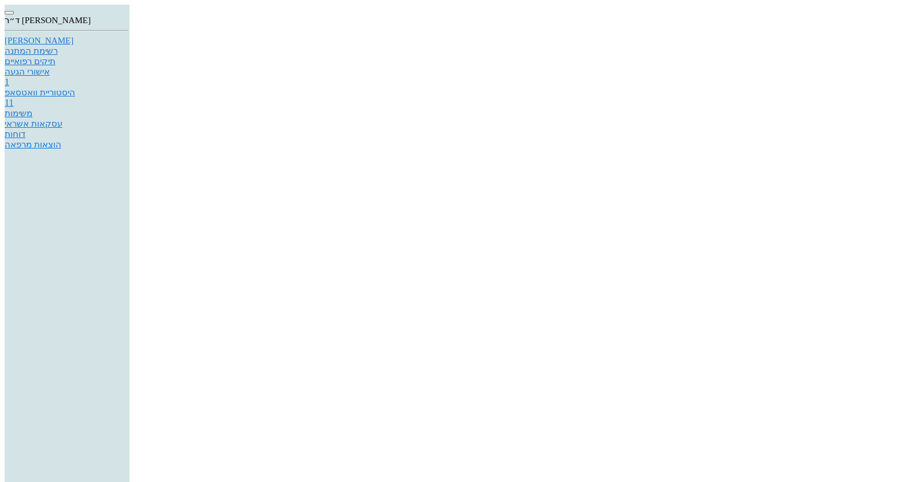
click at [129, 46] on div "[PERSON_NAME]" at bounding box center [67, 41] width 124 height 10
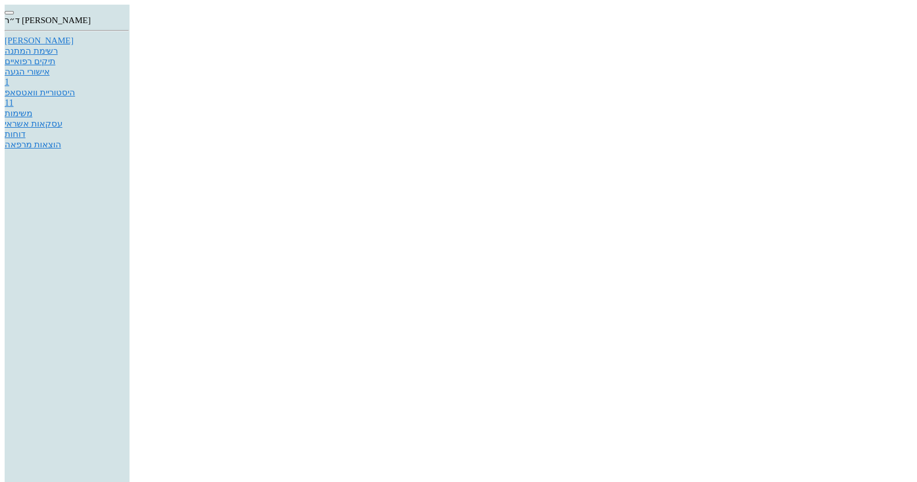
type input "13:00"
type input "13:15"
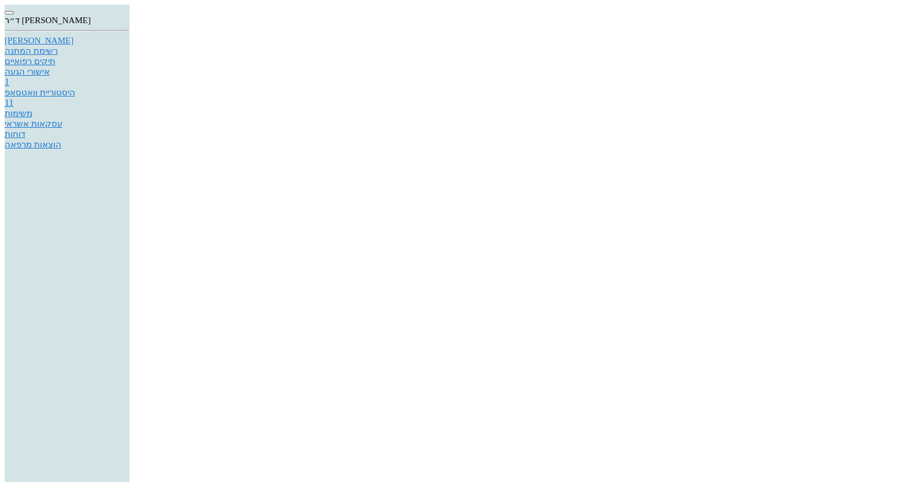
click at [821, 5] on div at bounding box center [458, 5] width 907 height 0
click at [129, 98] on div "היסטוריית וואטסאפ" at bounding box center [67, 92] width 124 height 10
click at [129, 46] on link "[PERSON_NAME]" at bounding box center [67, 41] width 124 height 10
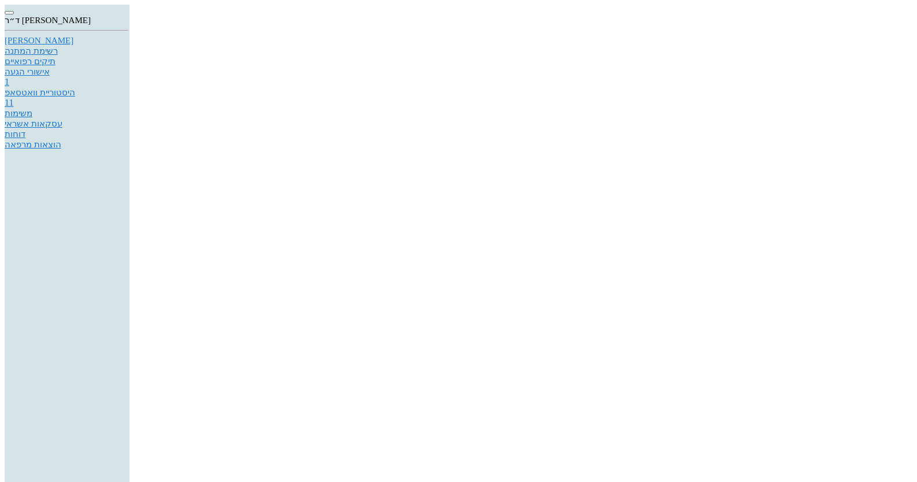
click at [129, 98] on div "היסטוריית וואטסאפ" at bounding box center [67, 92] width 124 height 10
click at [129, 45] on div "[PERSON_NAME]" at bounding box center [67, 41] width 124 height 10
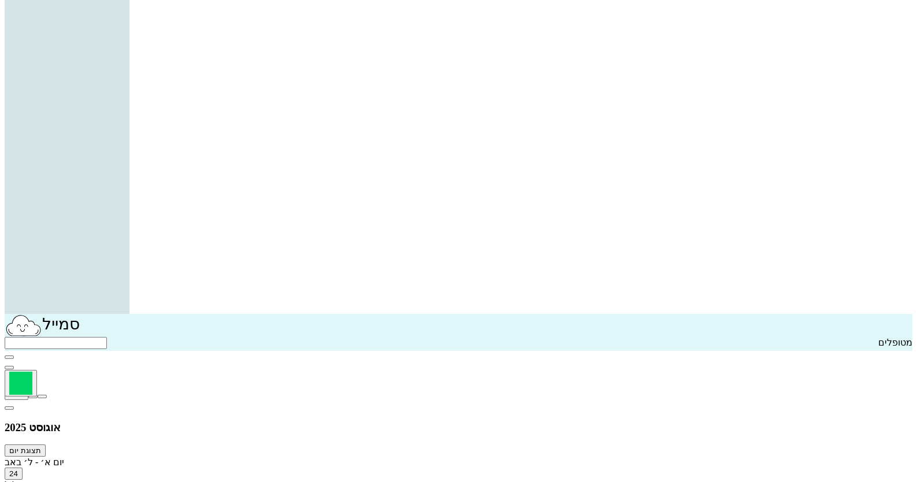
scroll to position [173, 0]
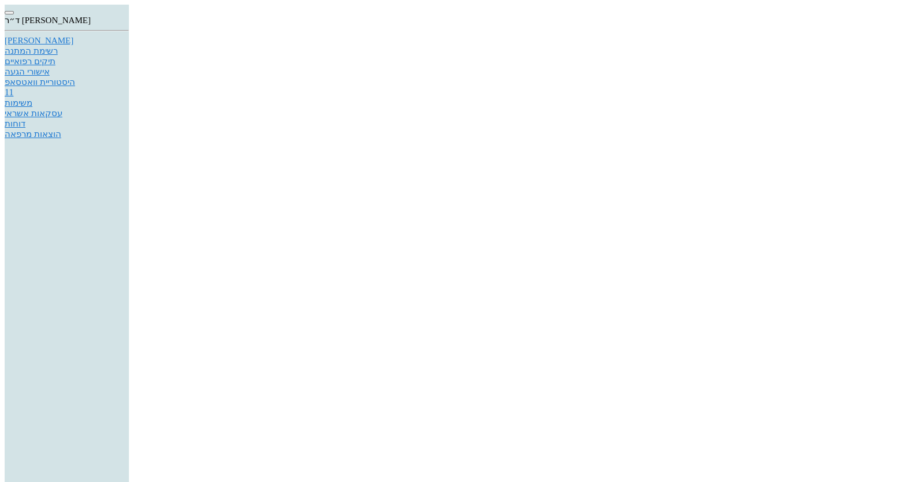
checkbox input "false"
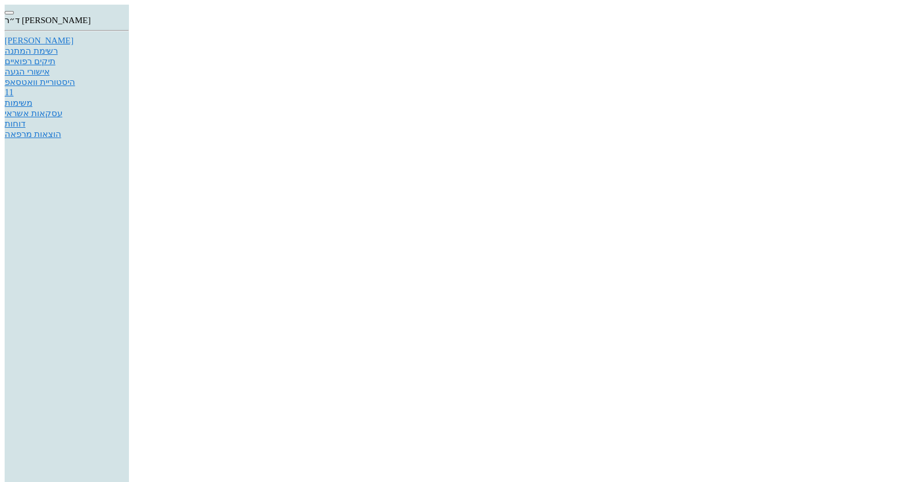
checkbox input "false"
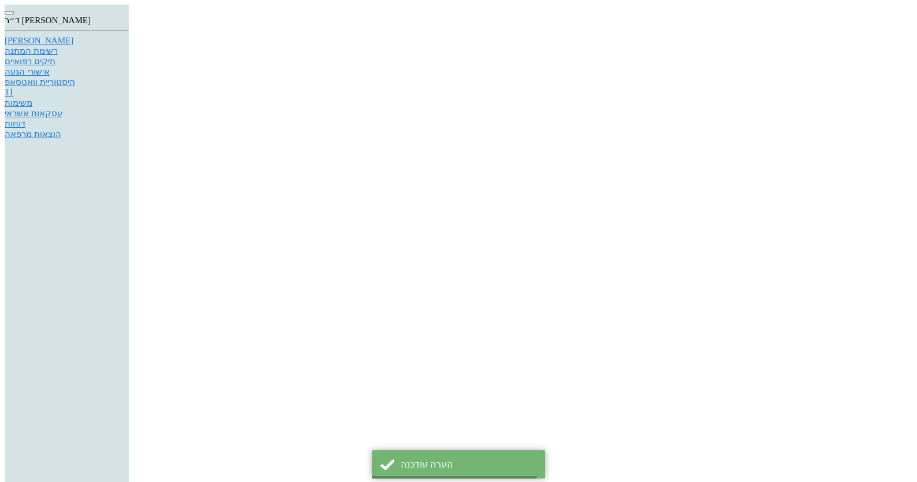
checkbox input "false"
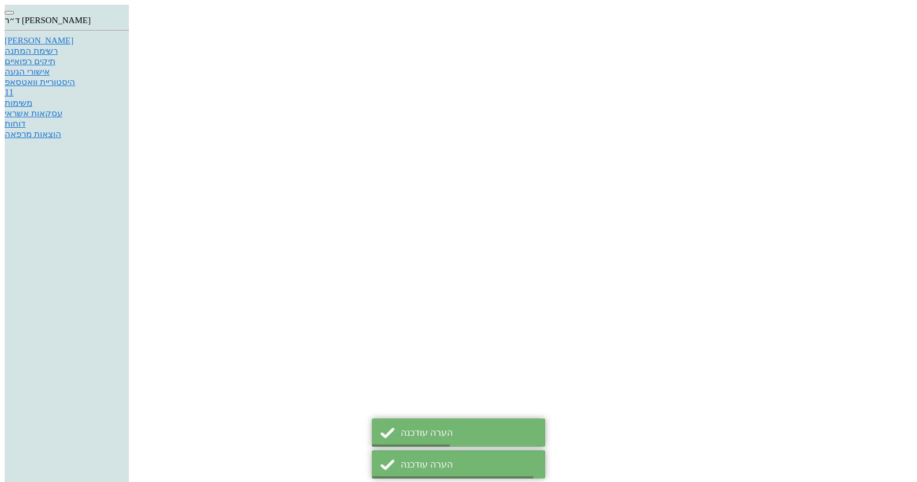
checkbox input "false"
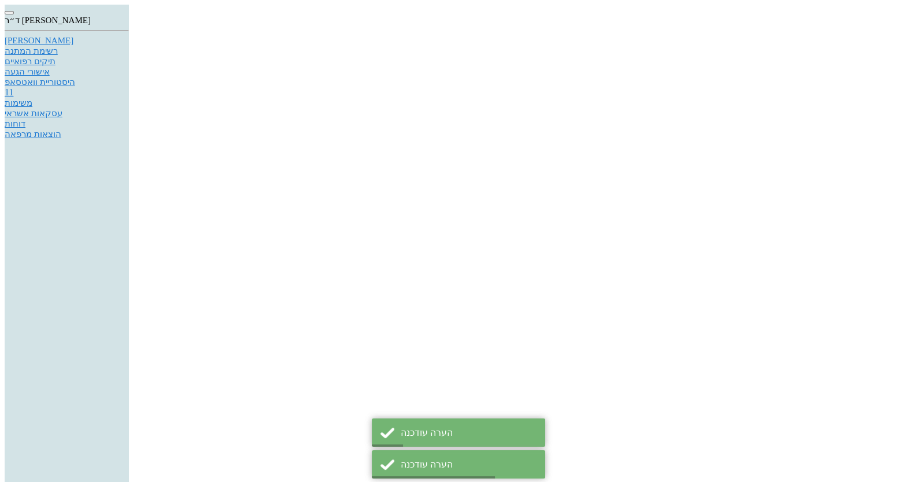
checkbox input "false"
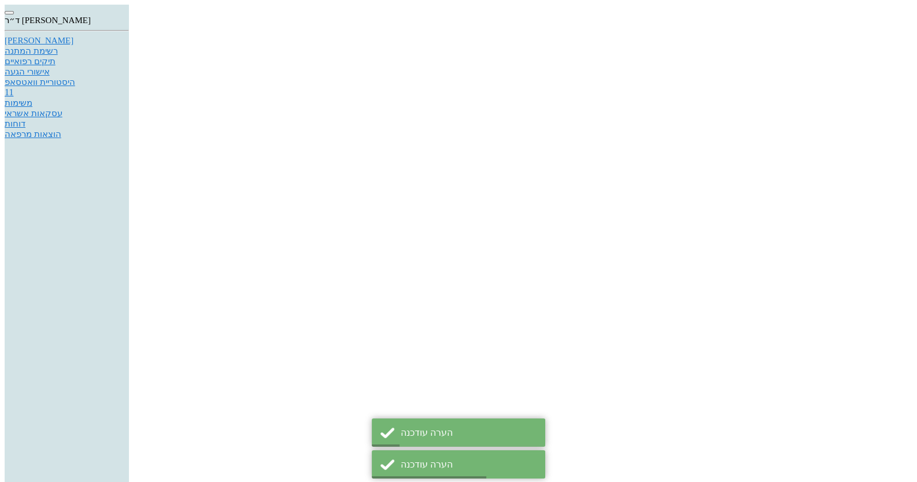
checkbox input "false"
click at [5, 36] on icon at bounding box center [5, 36] width 0 height 0
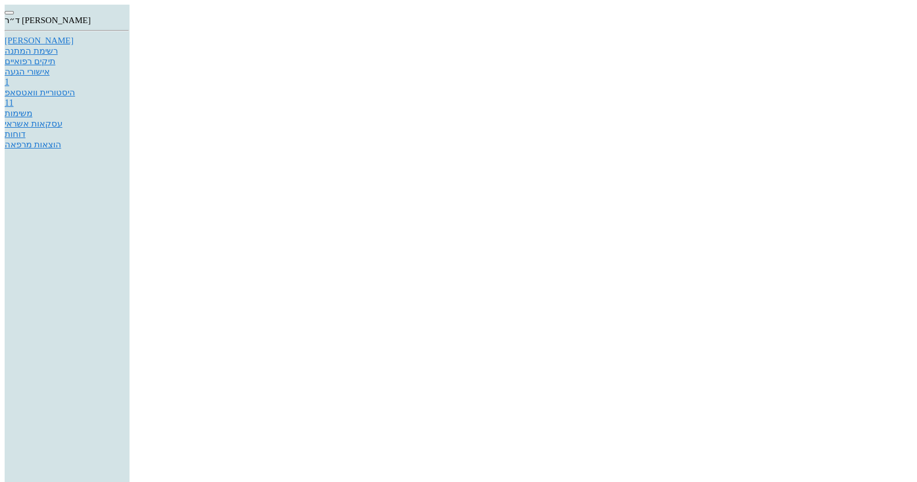
type input "09:40"
type input "10:20"
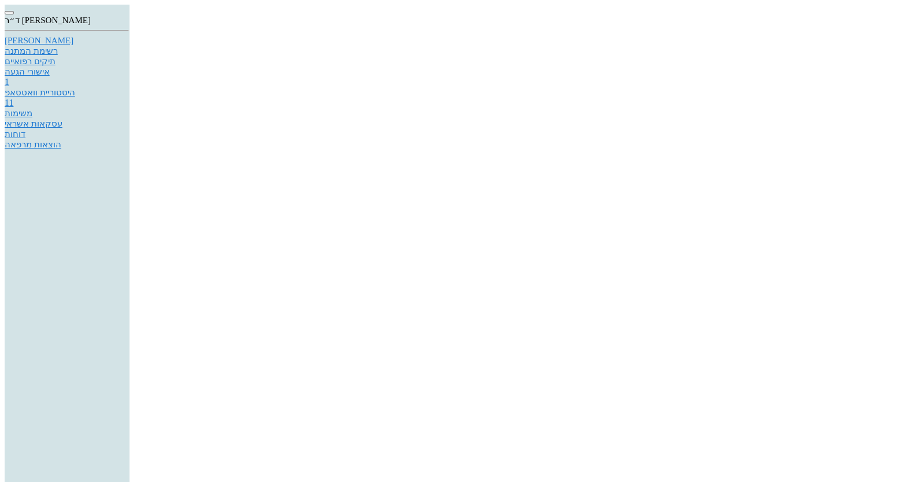
click at [129, 98] on div "היסטוריית וואטסאפ" at bounding box center [67, 92] width 124 height 10
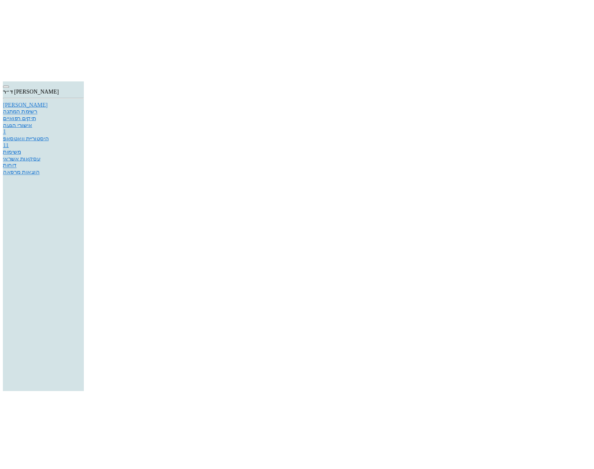
scroll to position [84, 0]
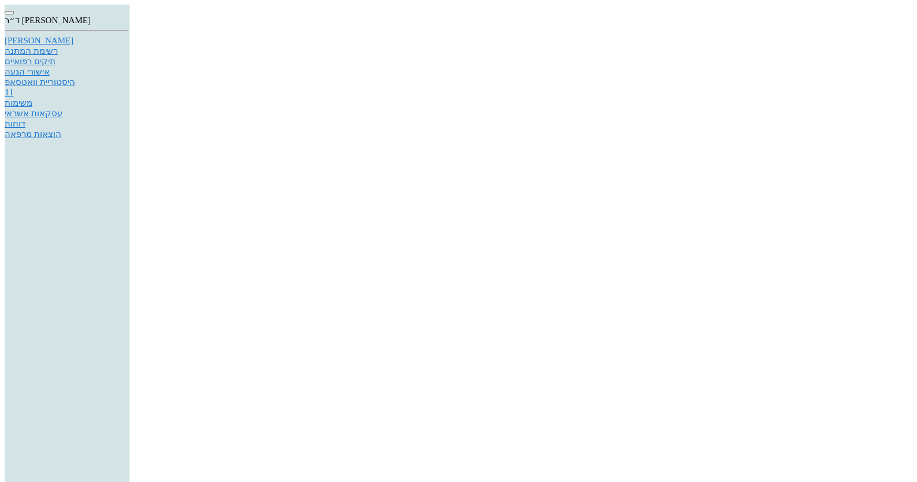
click at [129, 43] on div "[PERSON_NAME]" at bounding box center [67, 41] width 124 height 10
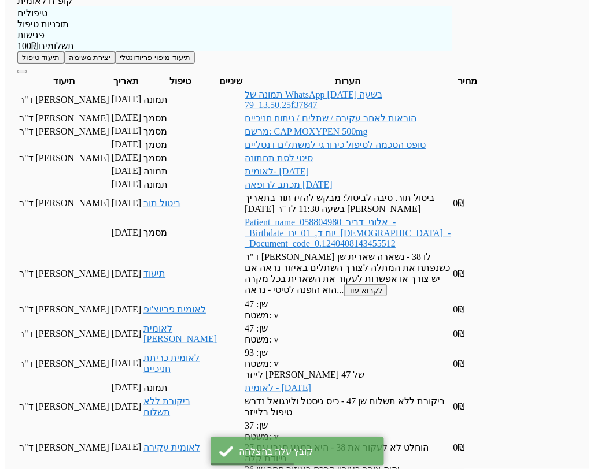
scroll to position [867, 0]
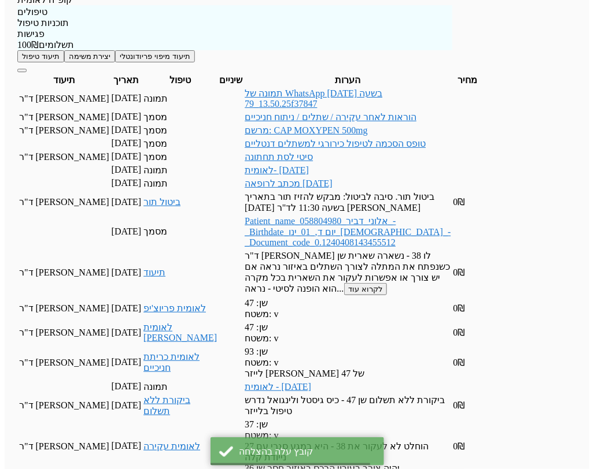
scroll to position [854, 0]
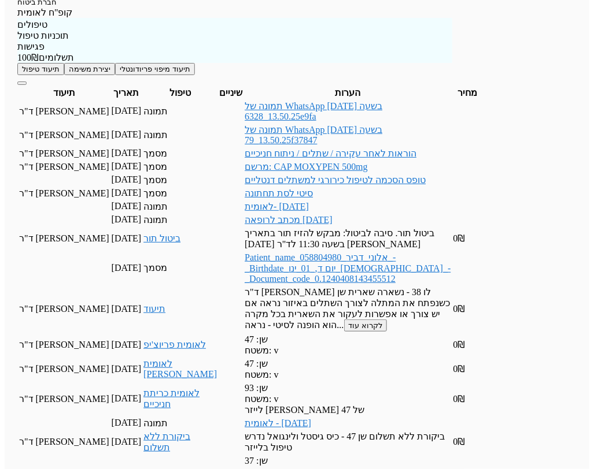
type input "שתלים 37"
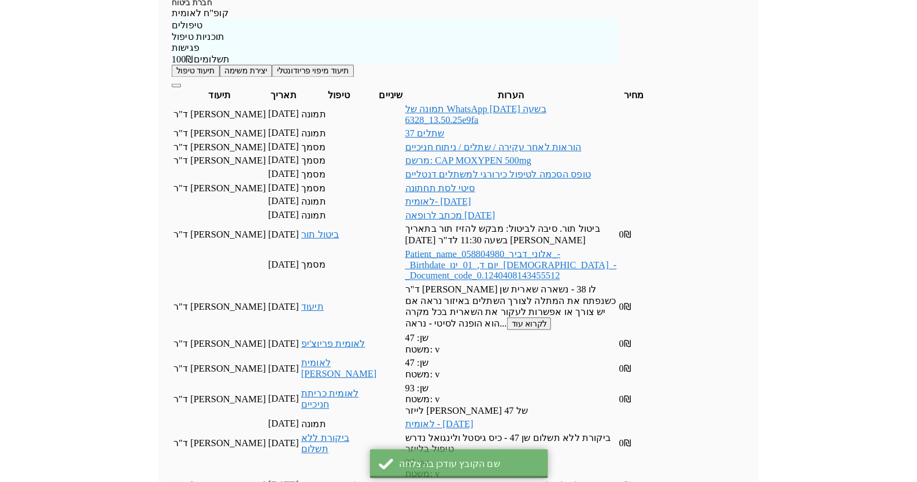
scroll to position [848, 0]
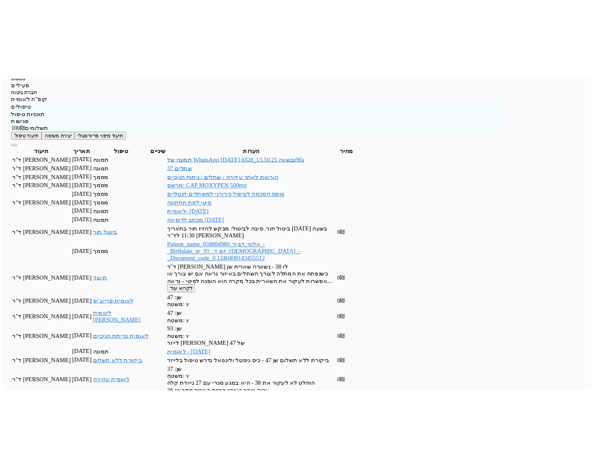
scroll to position [124, 0]
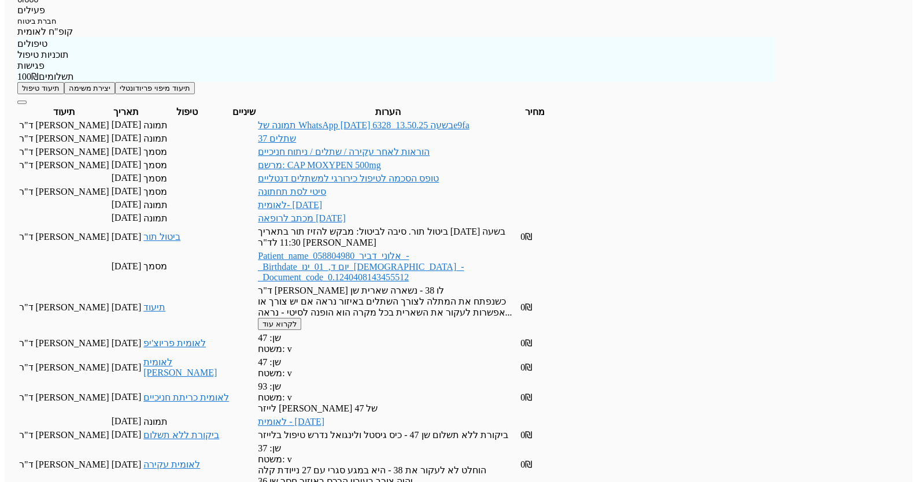
type input "שתלים 36"
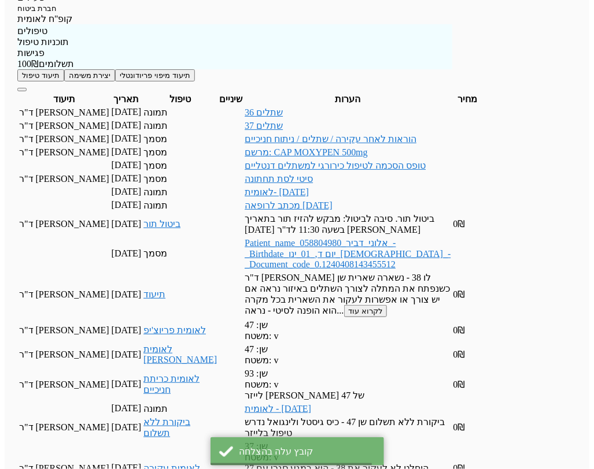
scroll to position [835, 0]
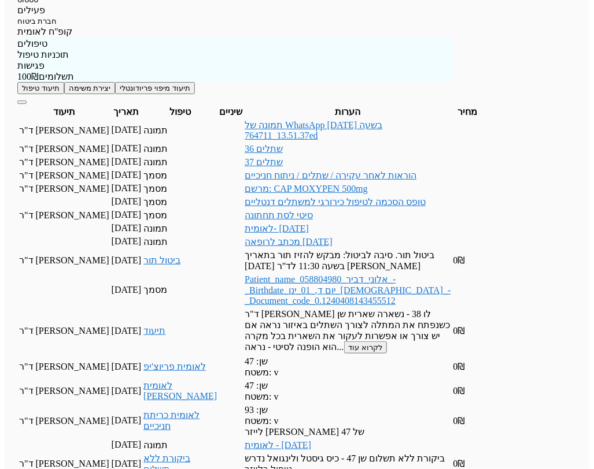
type input "שתלים 36.37"
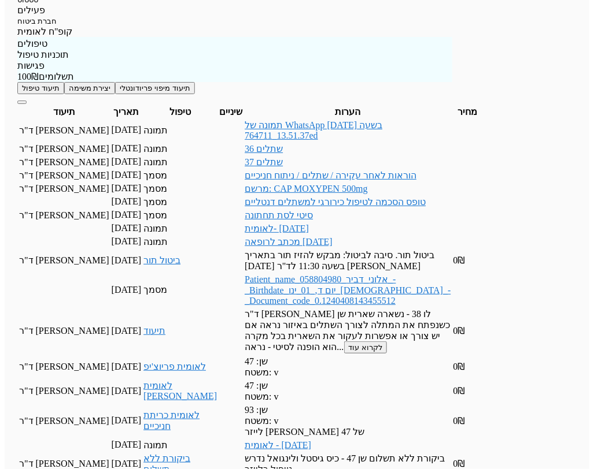
scroll to position [829, 0]
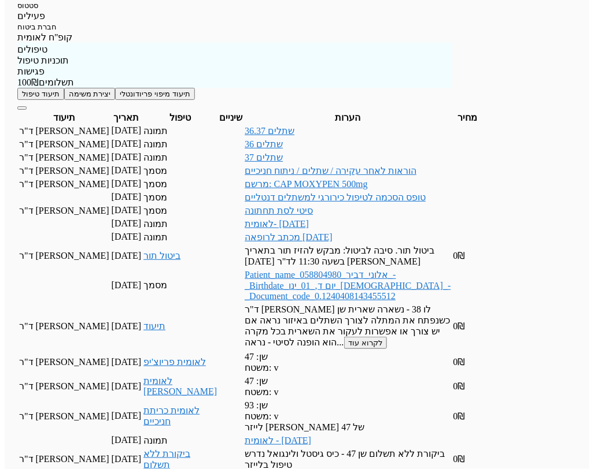
drag, startPoint x: 357, startPoint y: 235, endPoint x: 428, endPoint y: 235, distance: 70.5
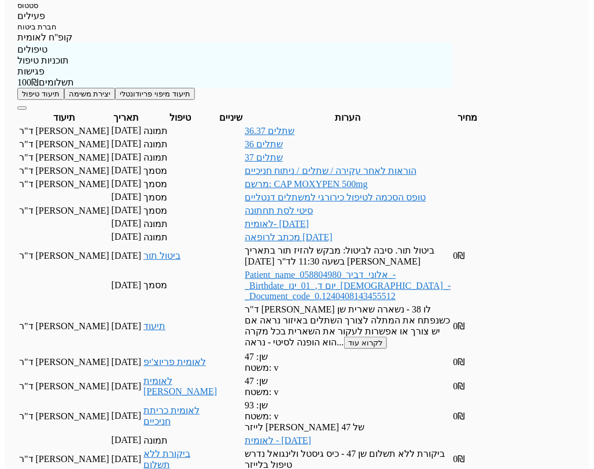
type input "36 תווית השתל"
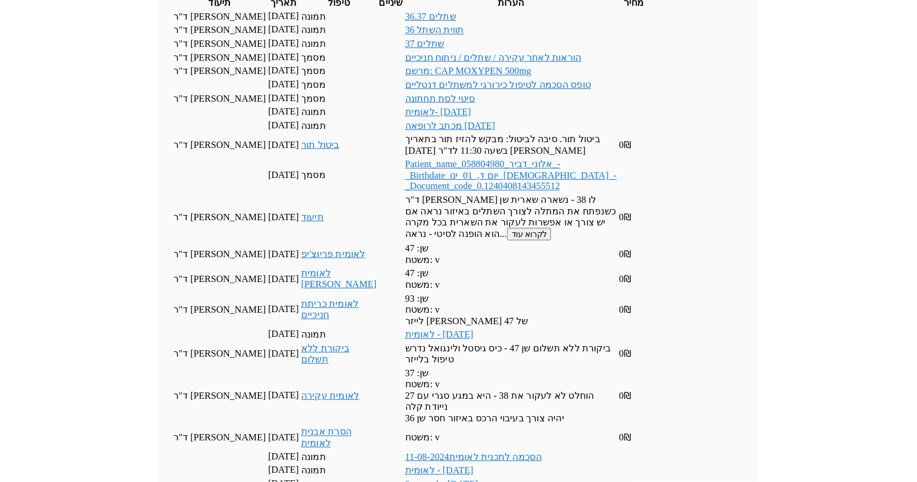
scroll to position [944, 0]
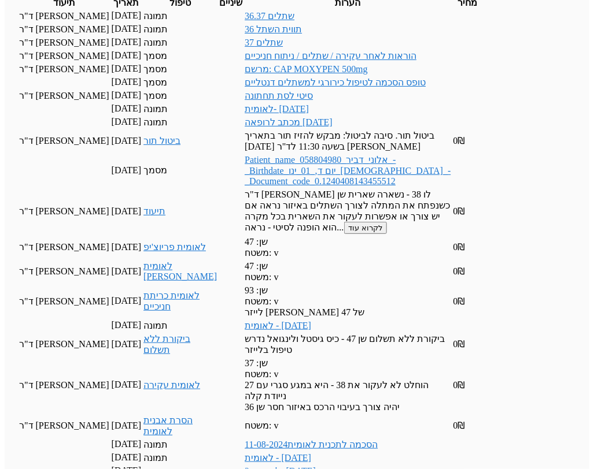
drag, startPoint x: 360, startPoint y: 234, endPoint x: 434, endPoint y: 227, distance: 74.3
type input "37 תווית השתל"
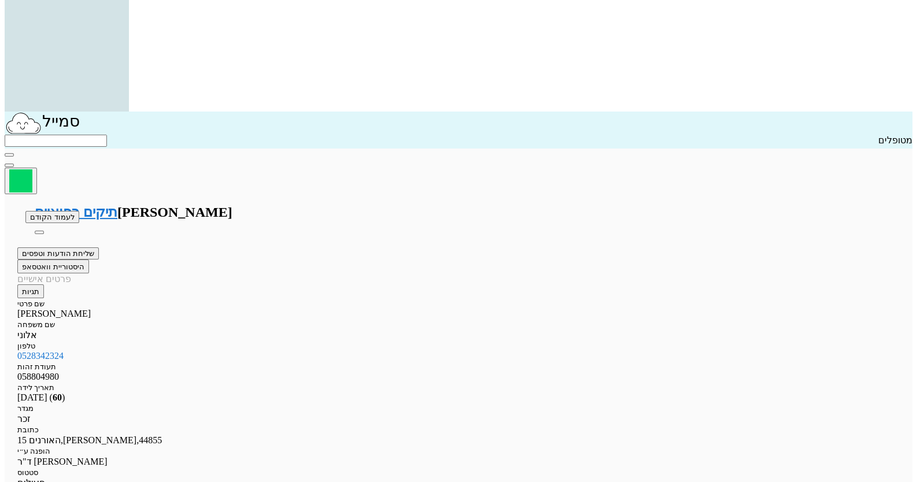
scroll to position [367, 0]
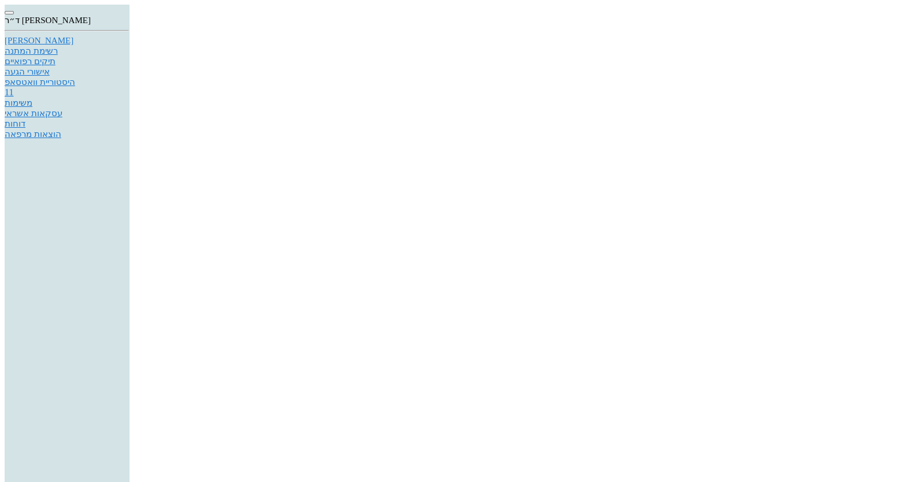
click at [129, 66] on link "תיקים רפואיים" at bounding box center [67, 61] width 124 height 10
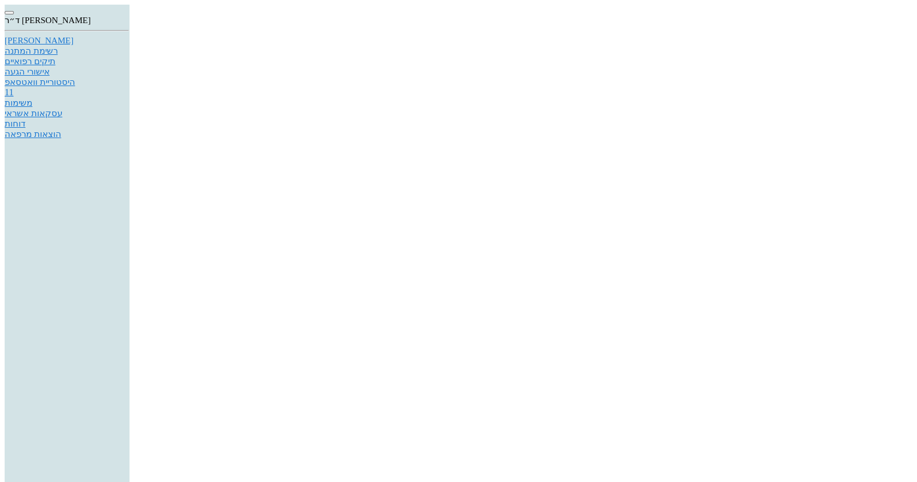
paste input "0526118900"
type input "0526118900"
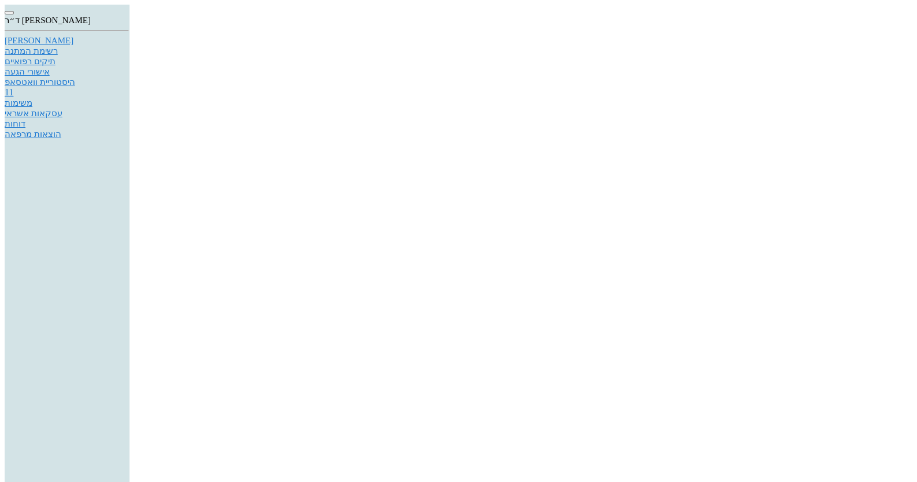
type input "אמונה"
type input "ריינר"
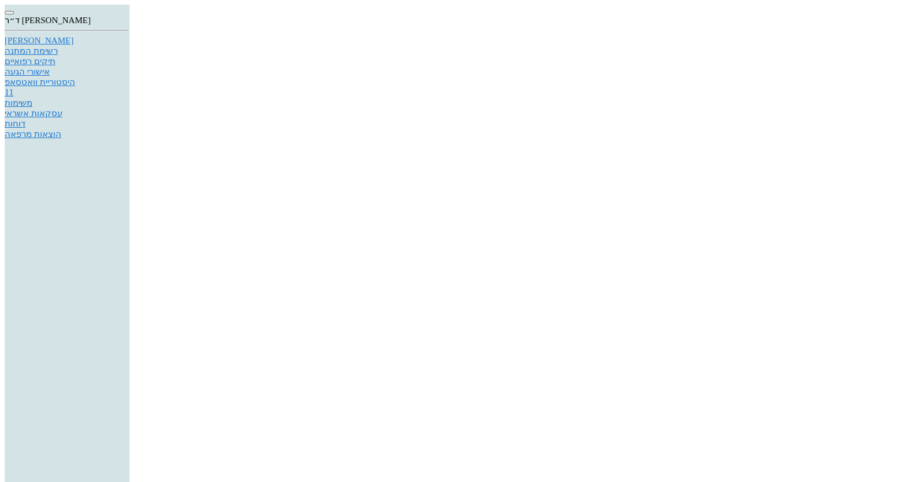
type textarea "ניתן ליצור קשר בהודעה בווטסאפ במספר הזה בכל נושא"
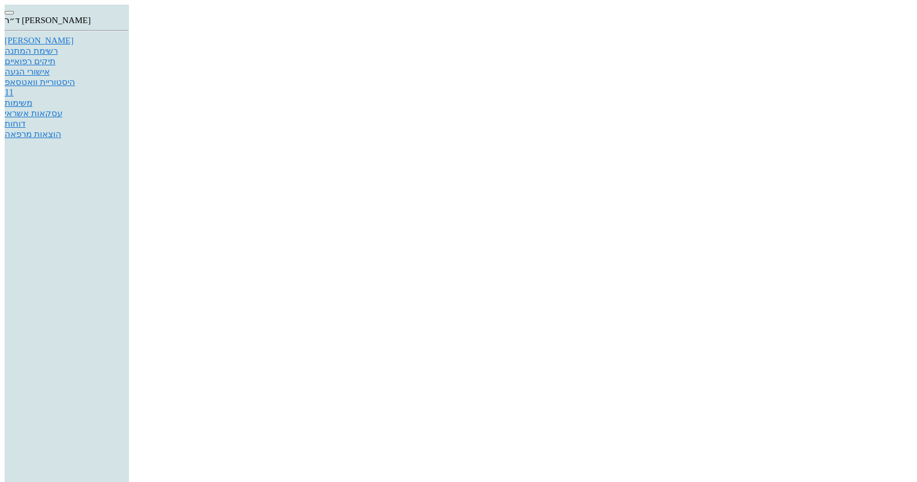
click at [5, 36] on icon at bounding box center [5, 36] width 0 height 0
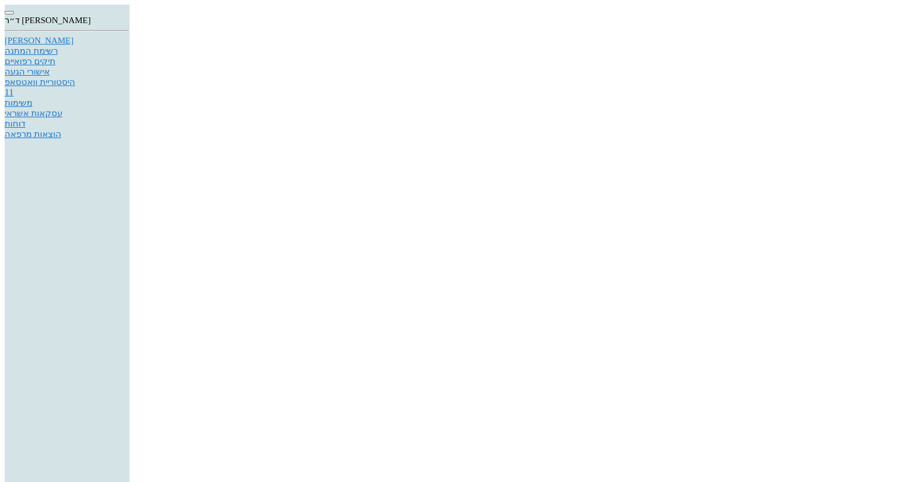
type input "ליז"
type input "צרפתי"
type input "0532262220"
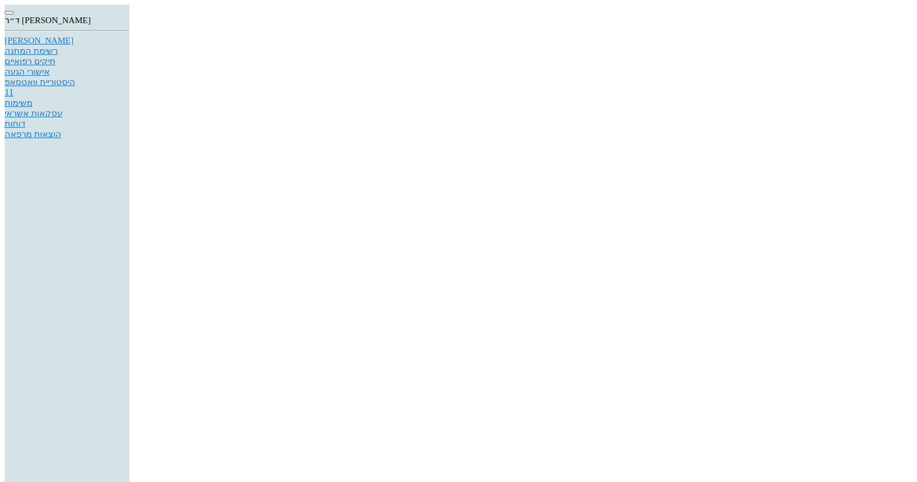
type input "031521180"
checkbox input "true"
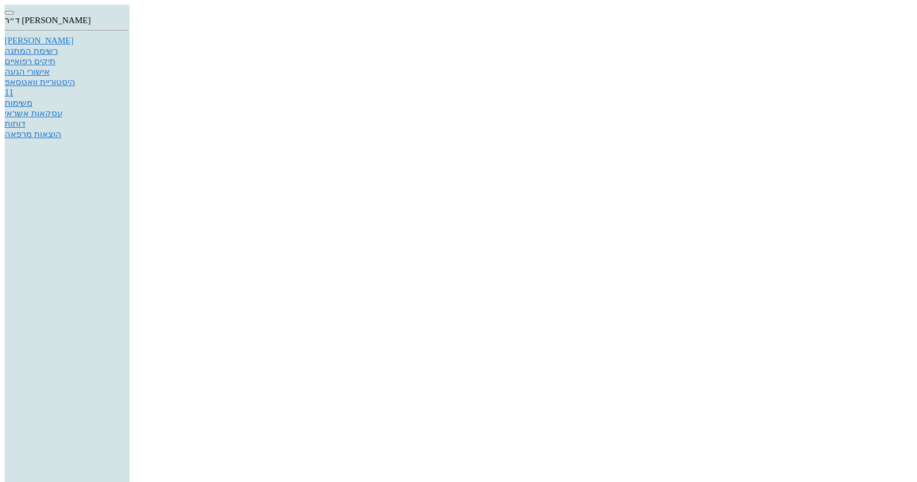
click at [129, 77] on div "אישורי הגעה" at bounding box center [67, 71] width 124 height 10
type input "17/08/2025"
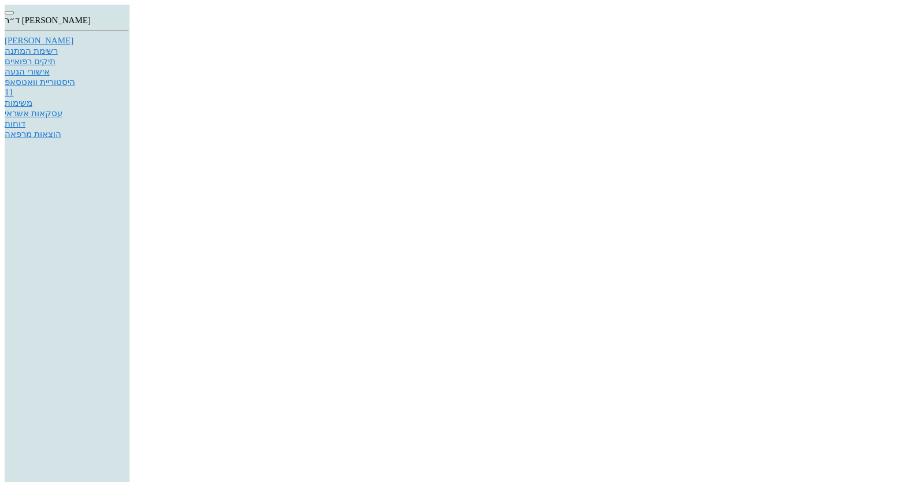
click at [129, 46] on div "[PERSON_NAME]" at bounding box center [67, 41] width 124 height 10
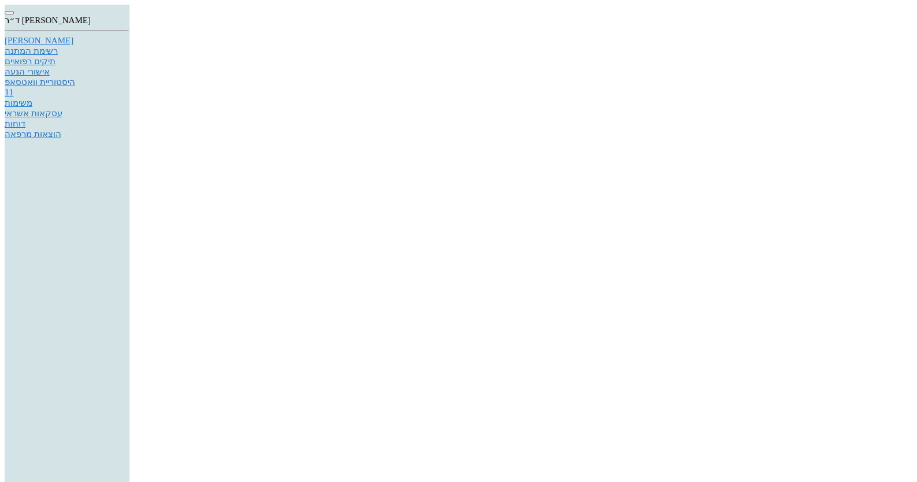
checkbox input "false"
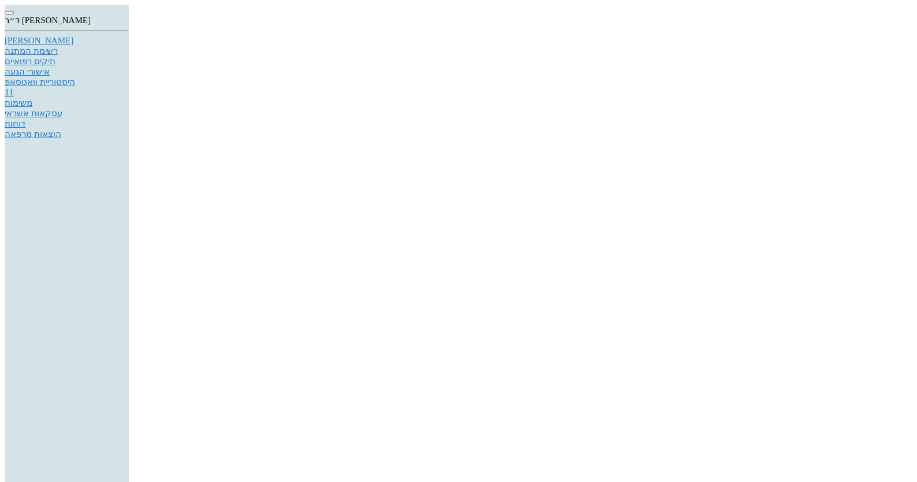
click at [129, 46] on div "[PERSON_NAME]" at bounding box center [67, 41] width 124 height 10
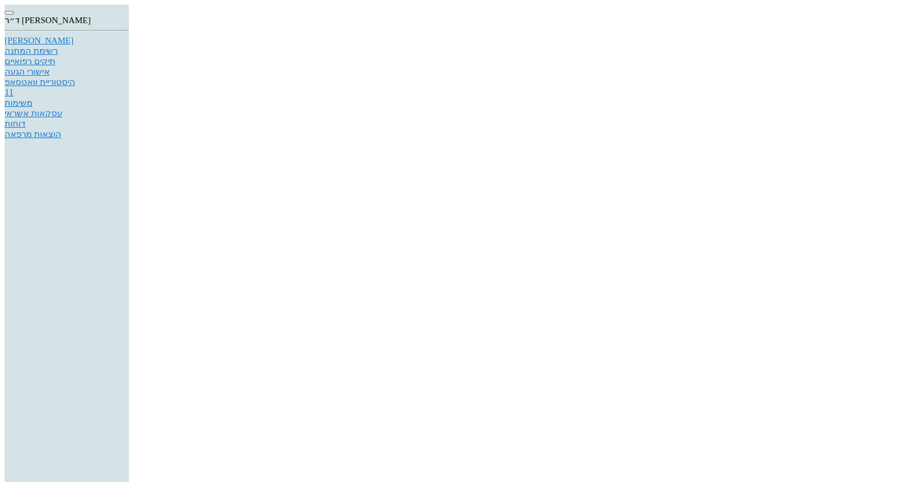
scroll to position [17, 0]
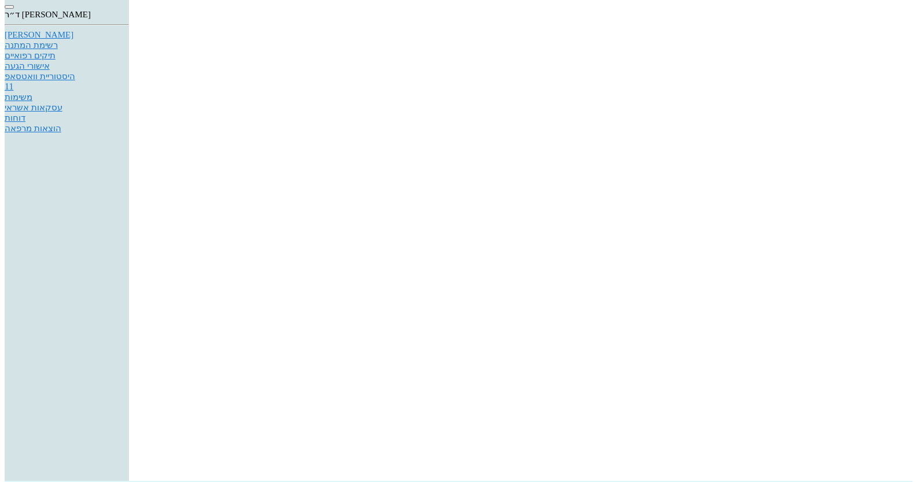
scroll to position [0, 0]
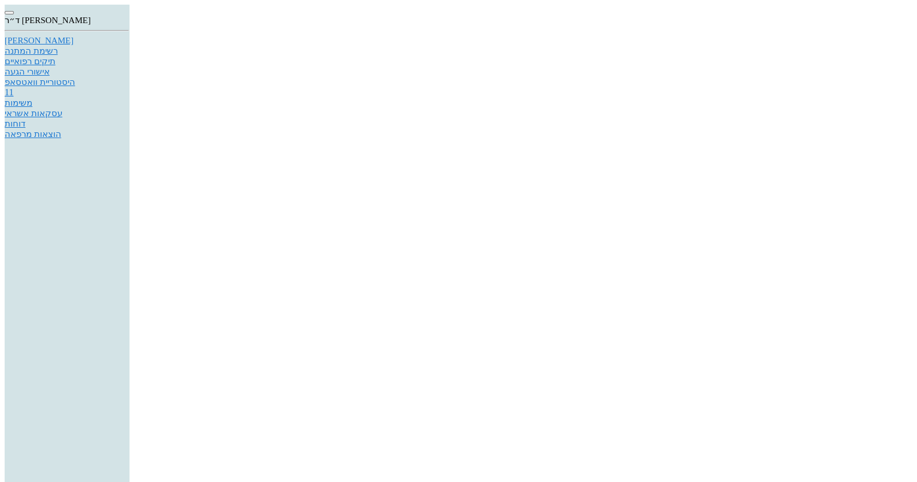
drag, startPoint x: 560, startPoint y: 190, endPoint x: 652, endPoint y: 152, distance: 99.3
type textarea "שן 35 - נעקרה היום נדרשת עקירת שן"
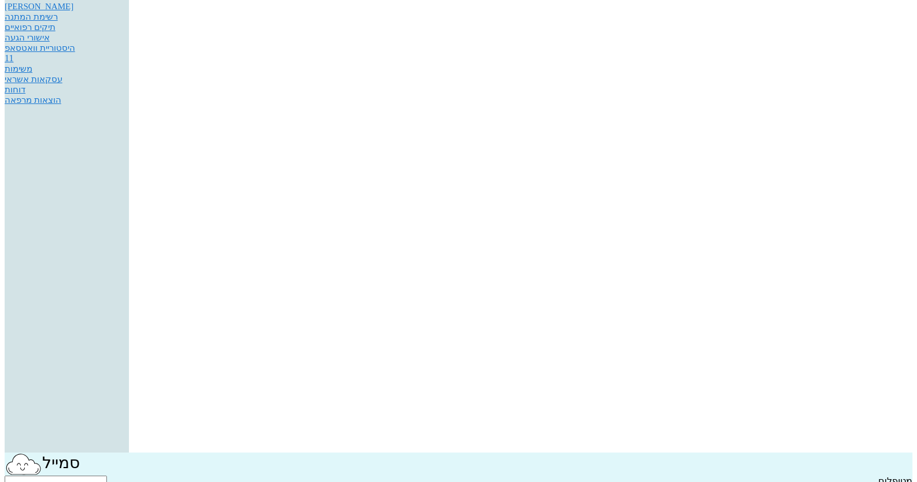
scroll to position [53, 0]
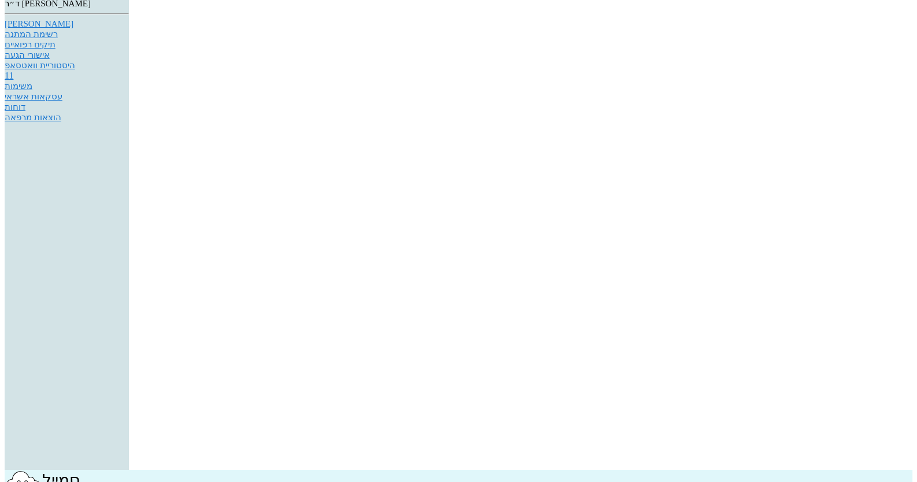
scroll to position [0, 0]
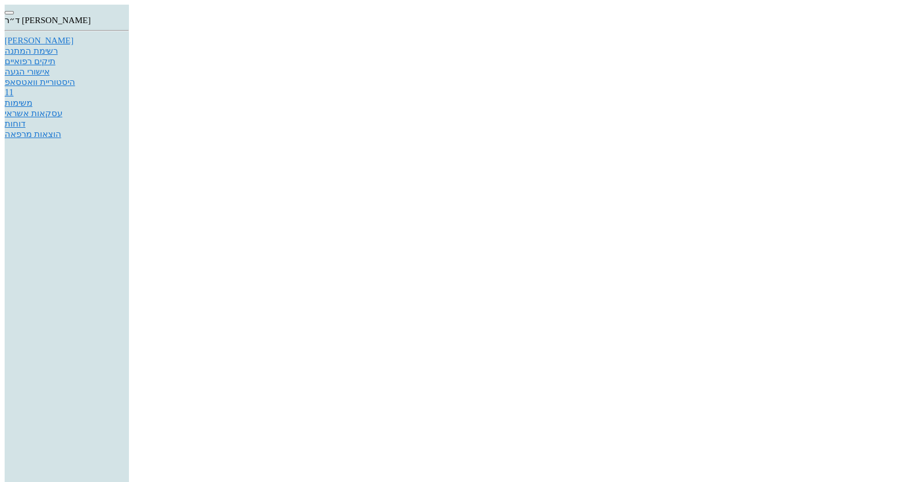
paste textarea "שן 35 - נעקרה היום נדרשת עקירת שן"
type textarea "שן 35 - נעקרה היום נדרשת עקירת שן 37 שאינה בת שיקום. נדרש ביצוע הקצעת שרשים. יי…"
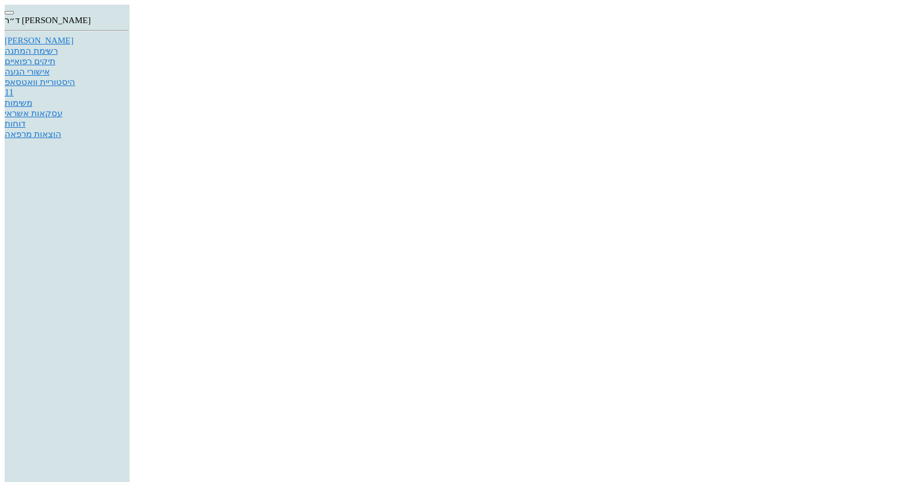
checkbox input "true"
drag, startPoint x: 206, startPoint y: 75, endPoint x: 213, endPoint y: 76, distance: 6.4
click at [5, 36] on icon at bounding box center [5, 36] width 0 height 0
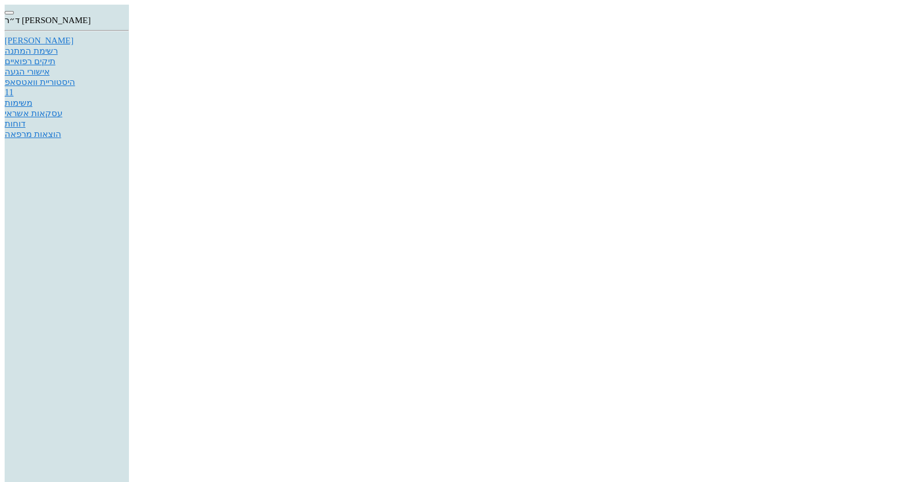
click at [129, 46] on div "[PERSON_NAME]" at bounding box center [67, 41] width 124 height 10
click at [129, 98] on div "היסטוריית וואטסאפ" at bounding box center [67, 92] width 124 height 10
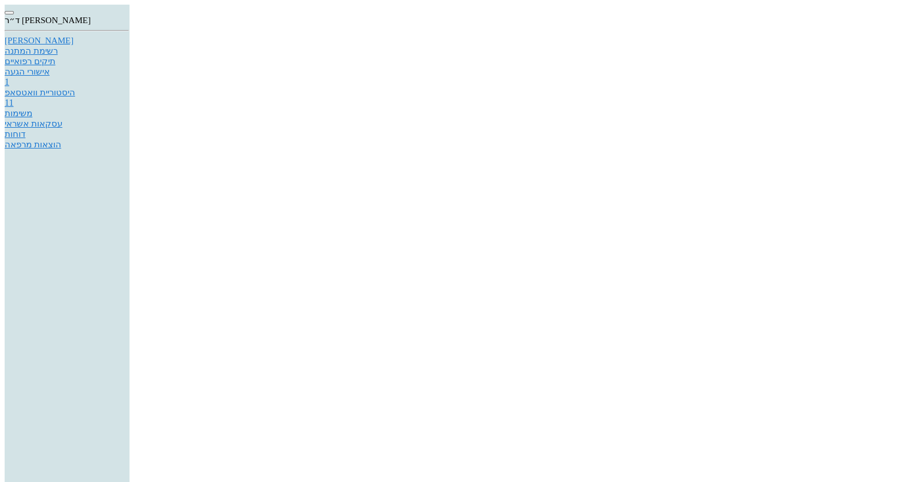
click at [129, 43] on div "[PERSON_NAME]" at bounding box center [67, 41] width 124 height 10
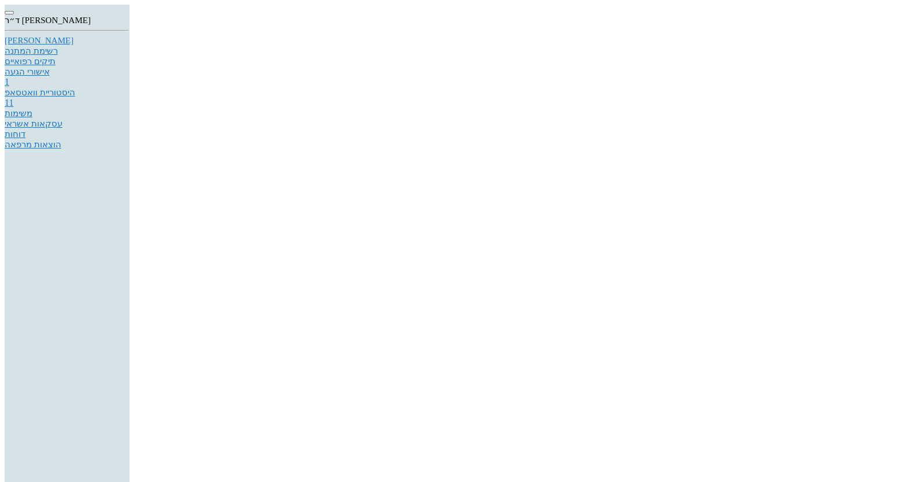
type input "טלי"
type input "הלין"
paste input "0546630670"
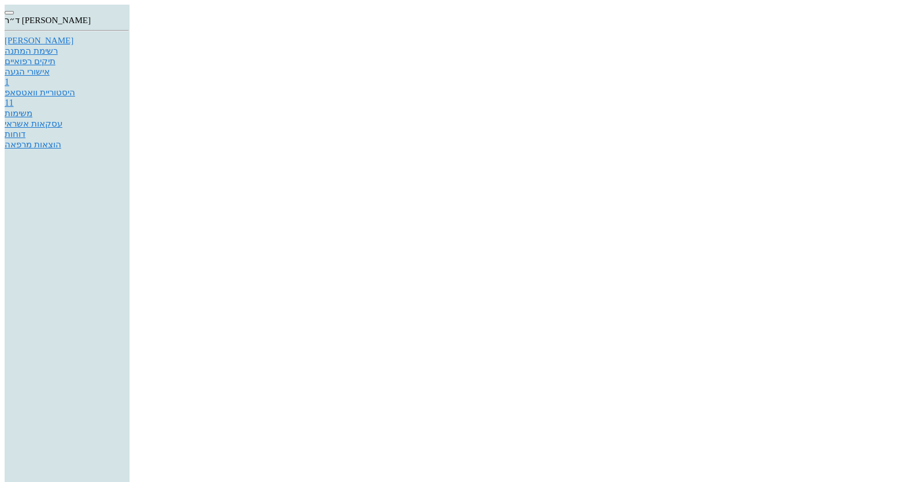
type input "0546630670"
type input "012761953"
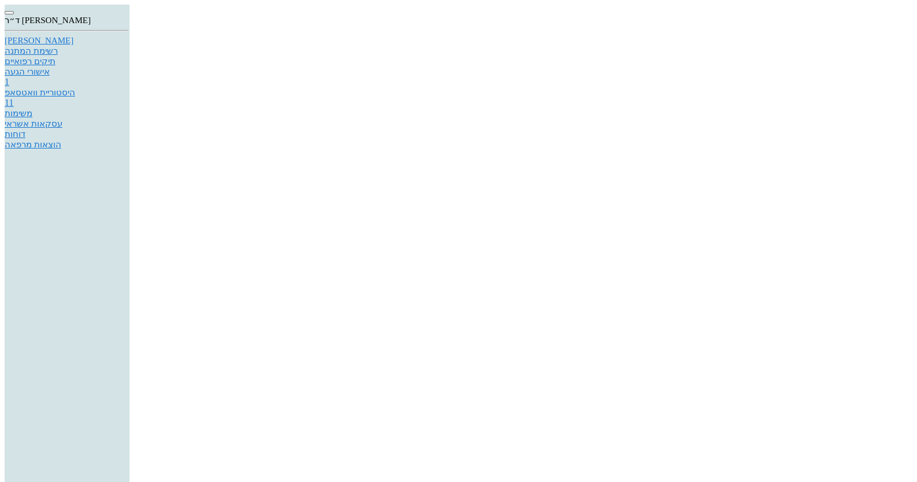
type textarea "בדיקה פרטי - 485שקל"
checkbox input "true"
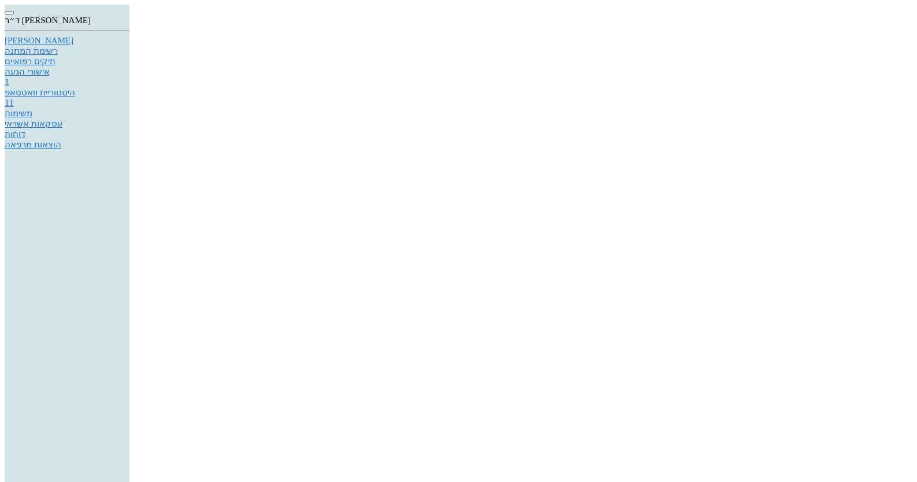
click at [129, 77] on div "אישורי הגעה" at bounding box center [67, 71] width 124 height 10
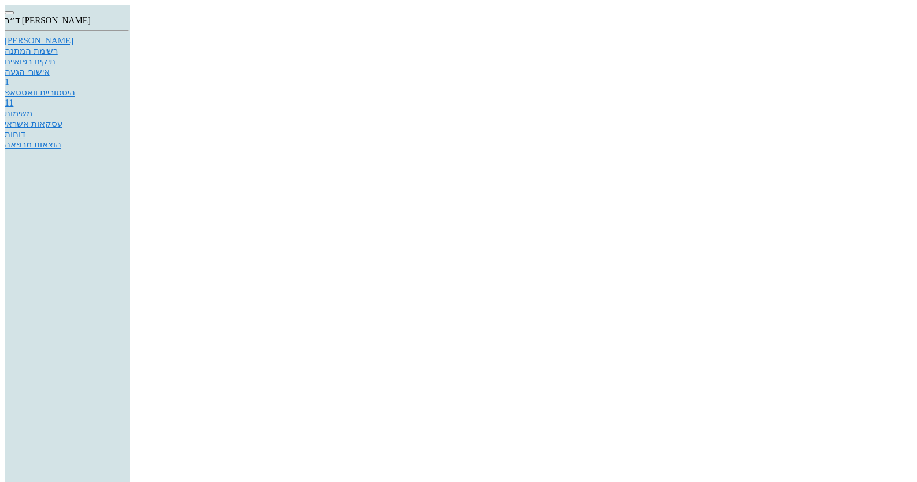
type input "17/08/2025"
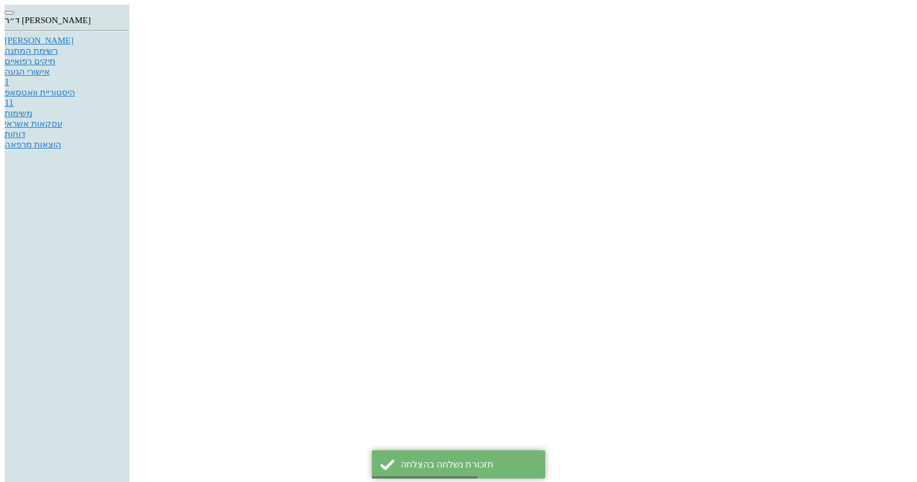
click at [129, 98] on div "היסטוריית וואטסאפ" at bounding box center [67, 92] width 124 height 10
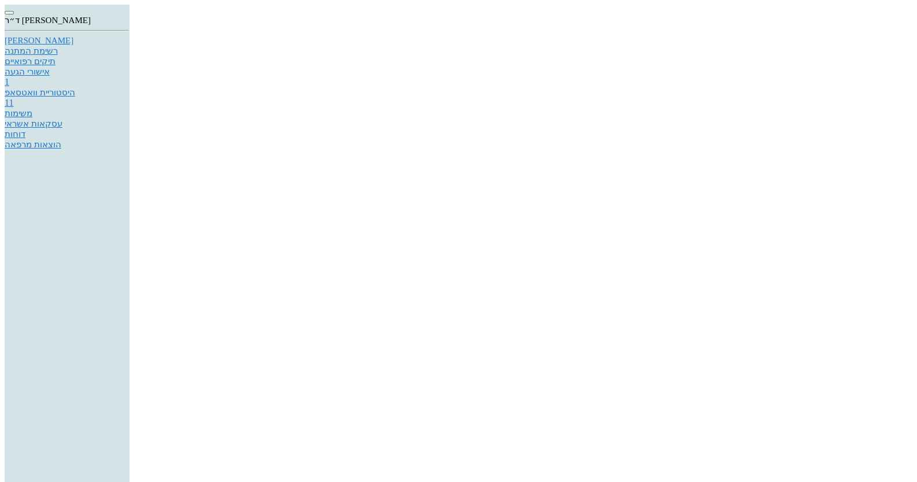
type textarea "אני לא יכולה לחוות דיעה ללא בדיקה"
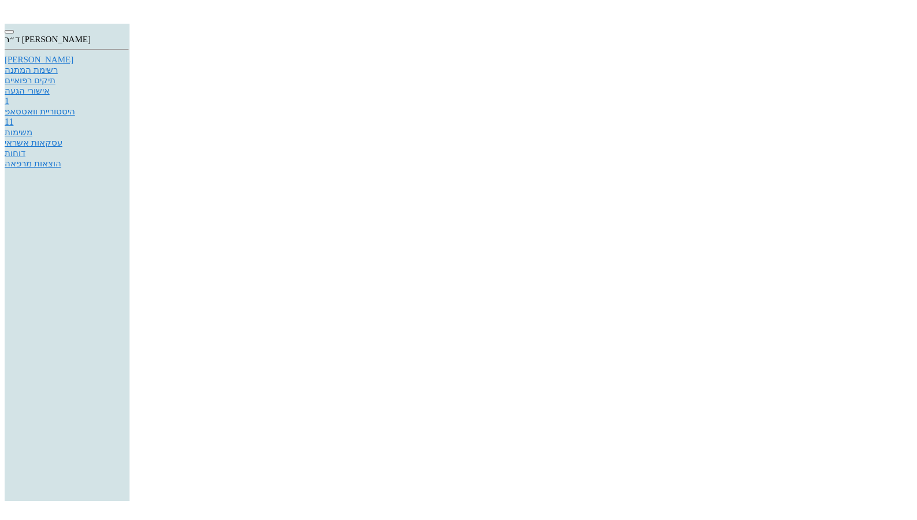
scroll to position [132, 0]
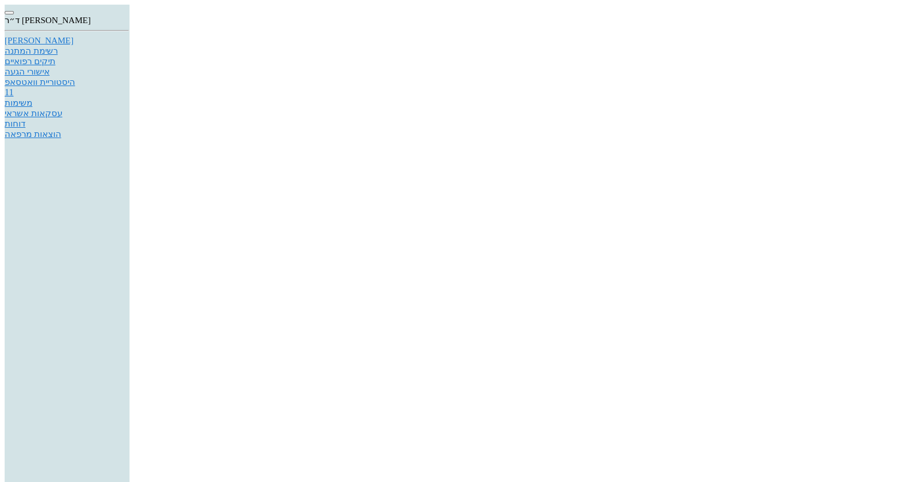
click at [129, 46] on div "[PERSON_NAME]" at bounding box center [67, 41] width 124 height 10
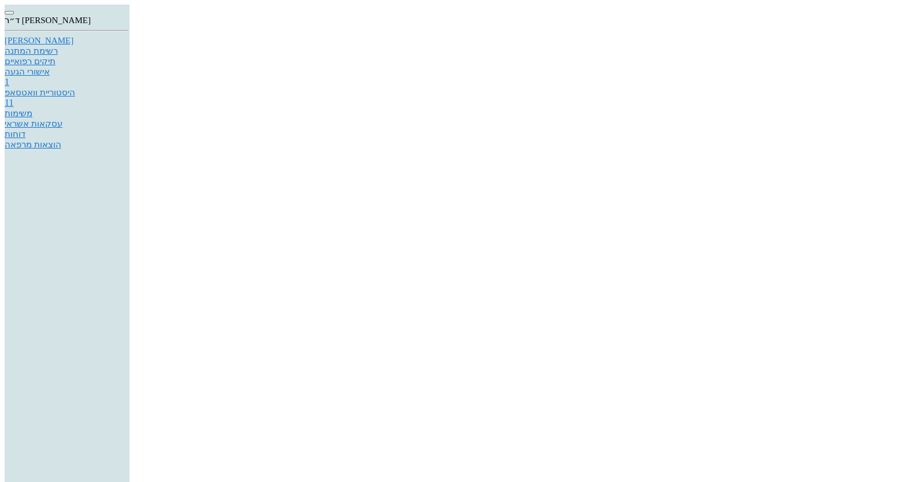
drag, startPoint x: 569, startPoint y: 269, endPoint x: 708, endPoint y: 256, distance: 139.3
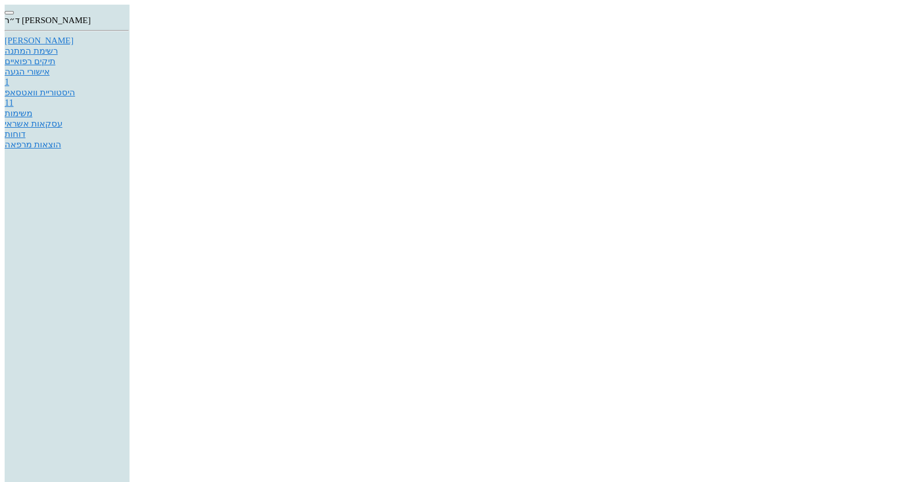
type textarea "המטופלתת סובלתת ממחלת חניכיים אגרסיבית"
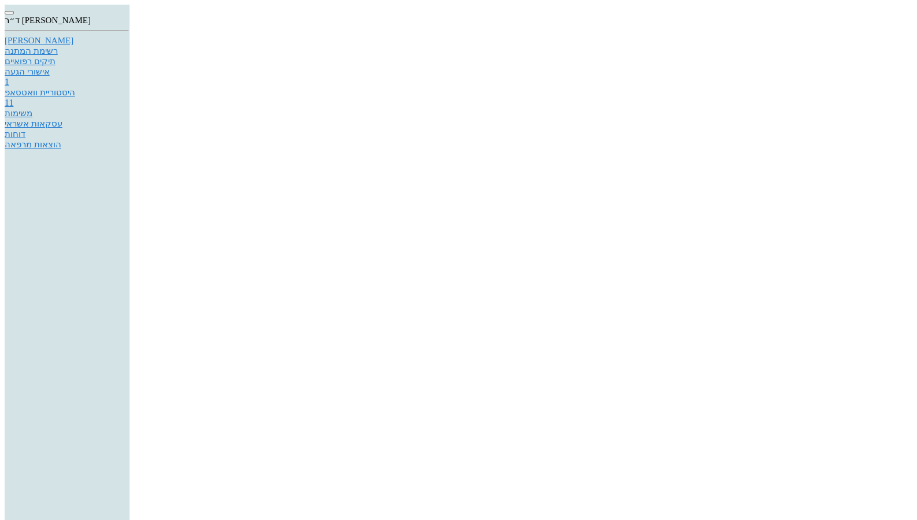
type textarea "המטופלת התחילה טיפול במחלת חניכיים אגרסיבית. בוצעה הקצעת שרשים וחיטוי תת חניכי …"
drag, startPoint x: 510, startPoint y: 251, endPoint x: 646, endPoint y: 160, distance: 163.7
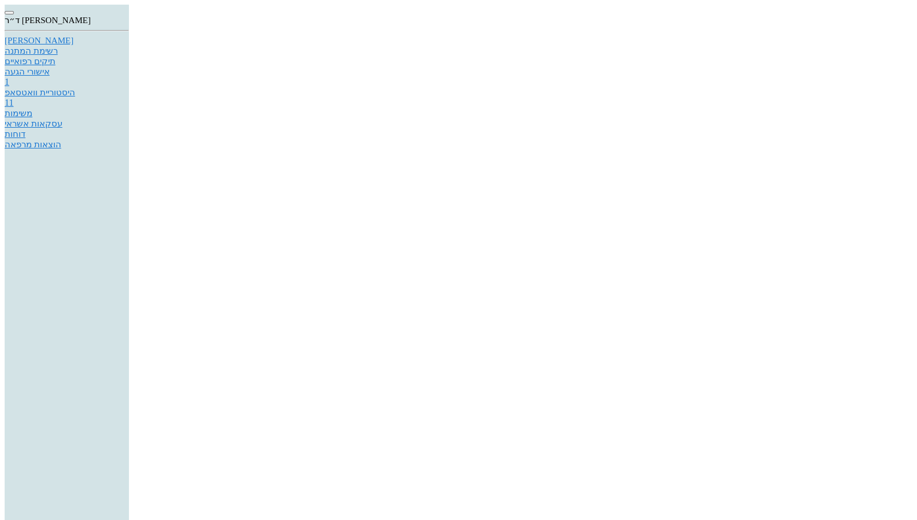
paste textarea "המטופלת התחילה טיפול במחלת חניכיים אגרסיבית. בוצעה הקצעת שרשים וחיטוי תת חניכי …"
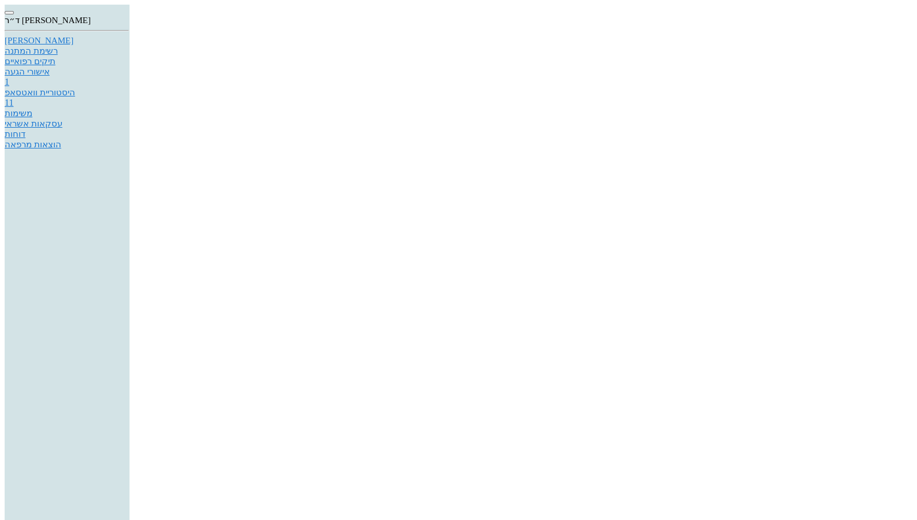
scroll to position [89, 0]
type textarea "המטופלת התחילה טיפול במחלת חניכיים אגרסיבית. בוצעה הקצעת שרשים וחיטוי תת חניכי …"
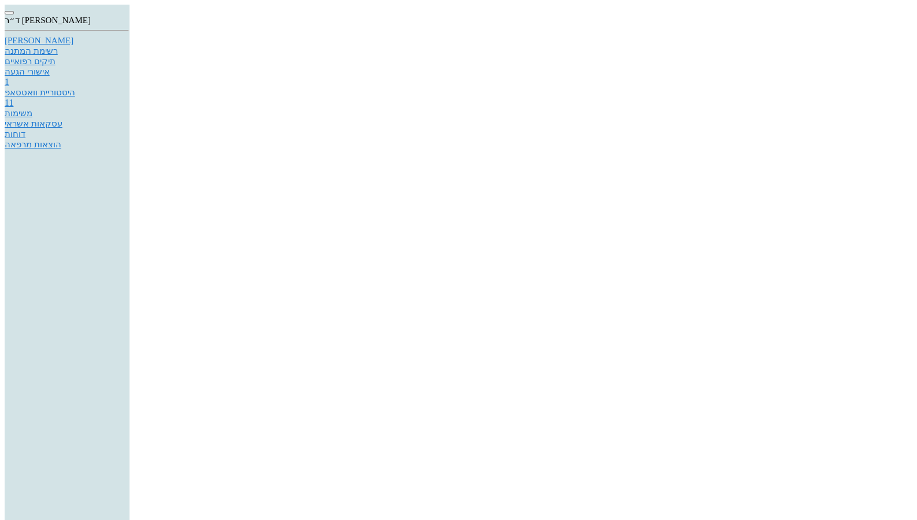
type input "טל"
paste textarea "המטופלת התחילה טיפול במחלת חניכיים אגרסיבית. בוצעה הקצעת שרשים וחיטוי תת חניכי …"
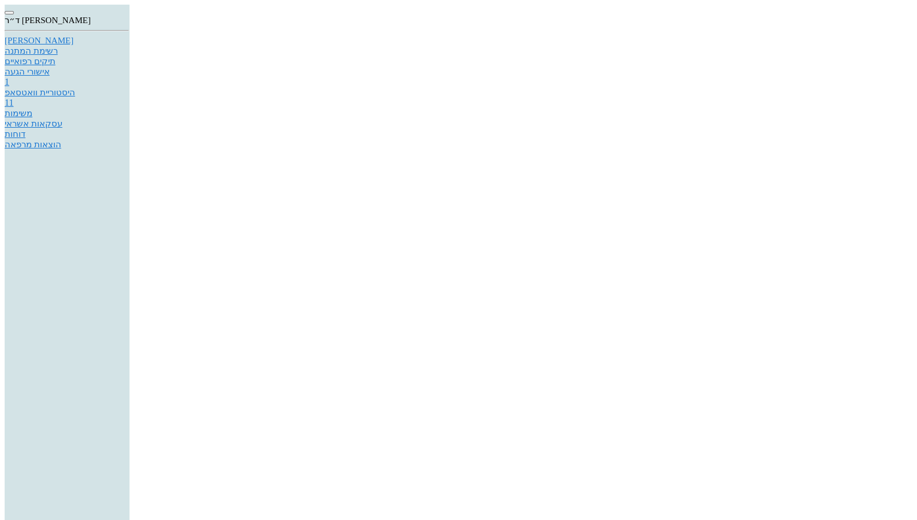
drag, startPoint x: 333, startPoint y: 306, endPoint x: 645, endPoint y: 281, distance: 312.5
type textarea "המטופלת לא מעוניינת להמשיך טיפול במרפאתי. לאור העובדה שלא תשלים כאן את הטיפול ל…"
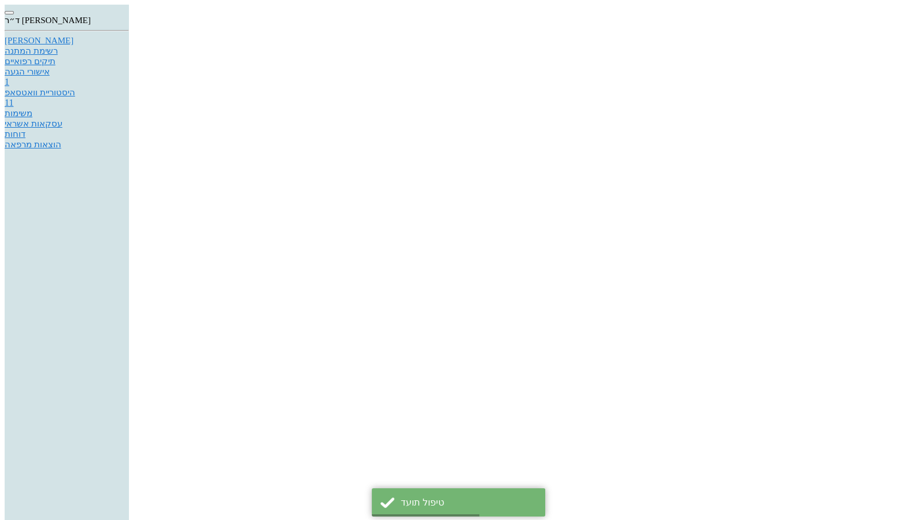
click at [129, 98] on link "1 היסטוריית וואטסאפ" at bounding box center [67, 87] width 124 height 21
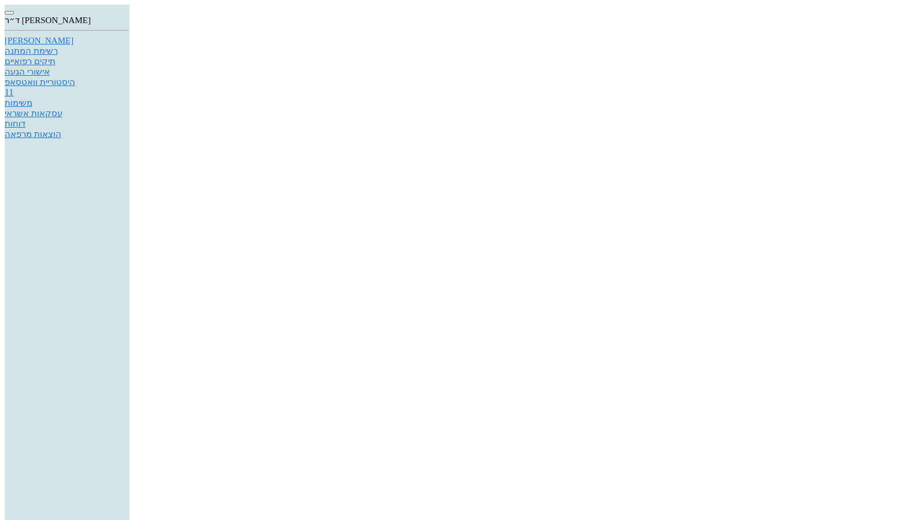
scroll to position [754, 0]
type textarea "כן"
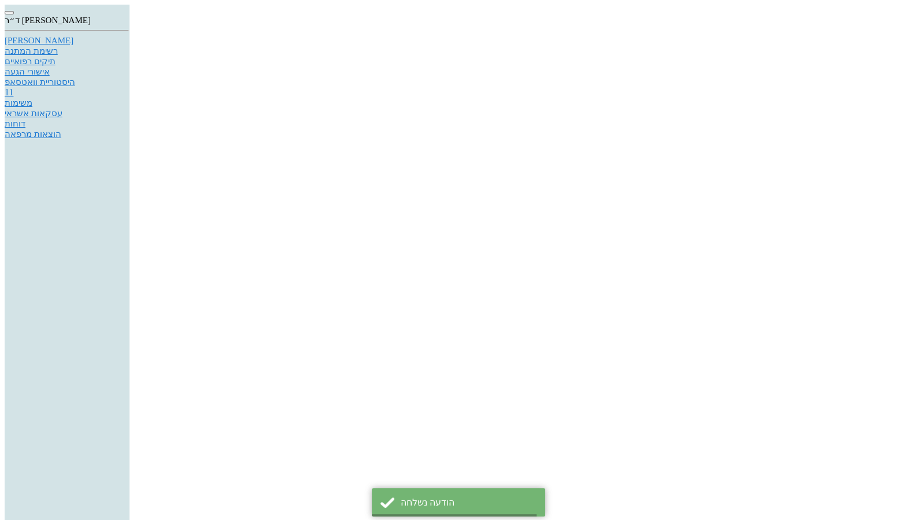
scroll to position [787, 0]
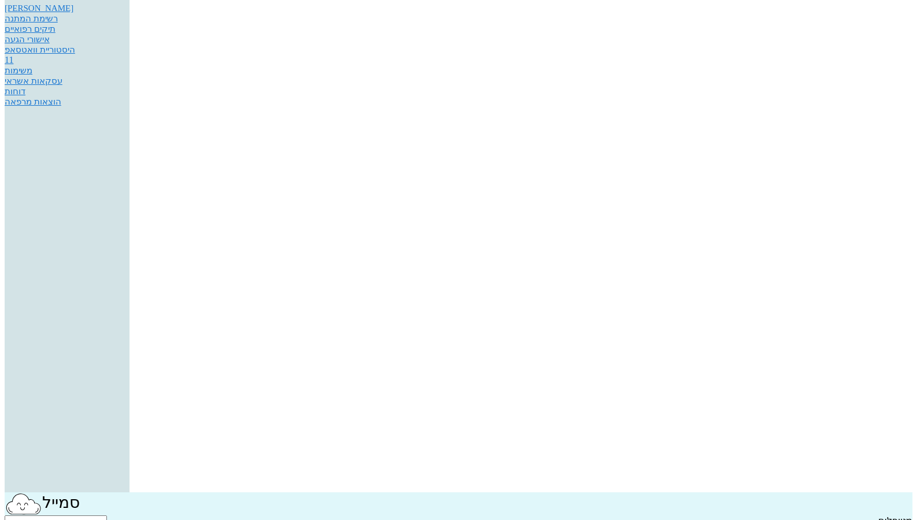
scroll to position [57, 0]
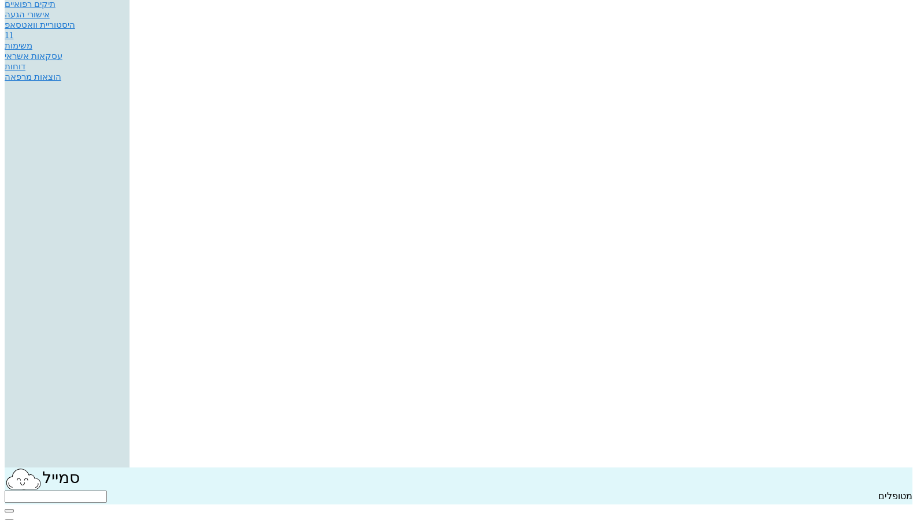
type textarea "מתחילים בבדיקה"
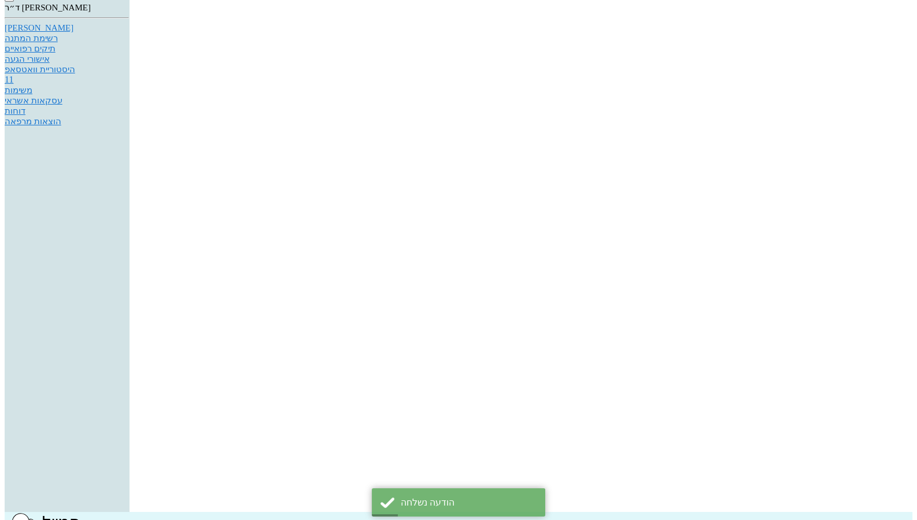
scroll to position [0, 0]
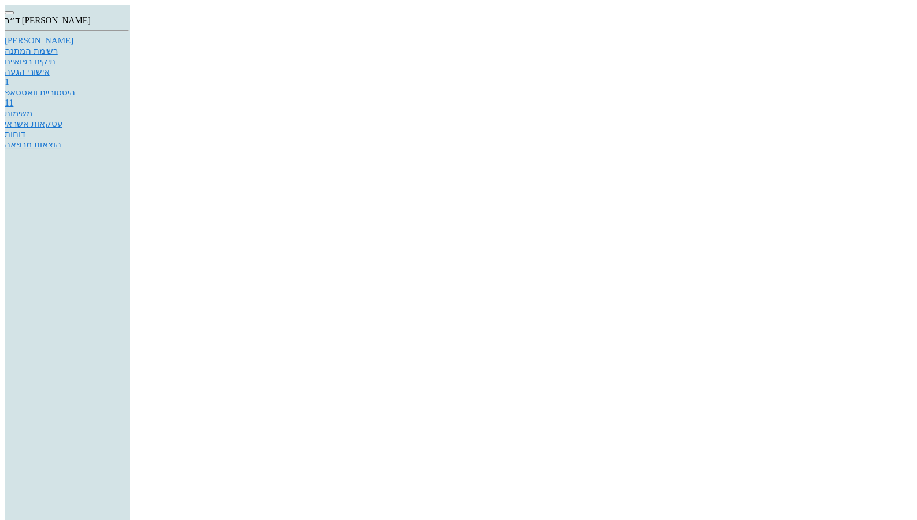
type textarea "שילמת רק על מה שבוצע - הקצעת שרשים ולייזר בחצי פה ימין"
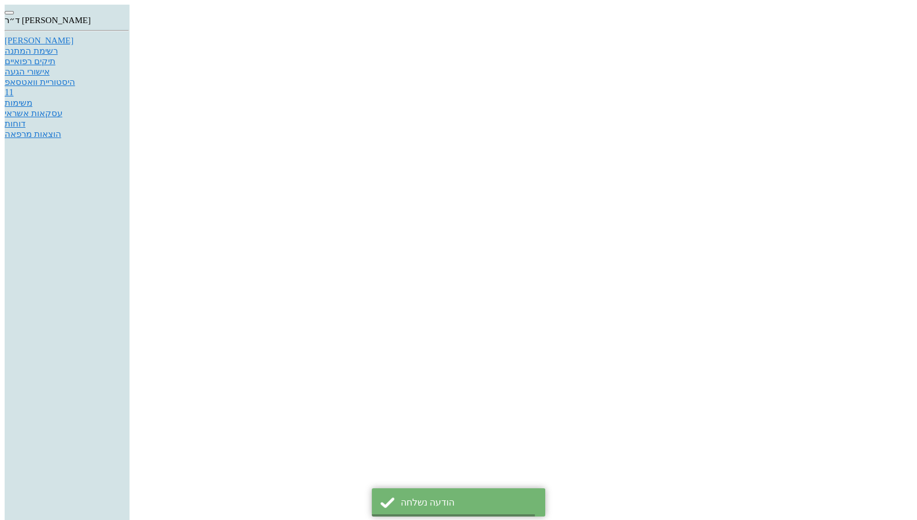
scroll to position [885, 0]
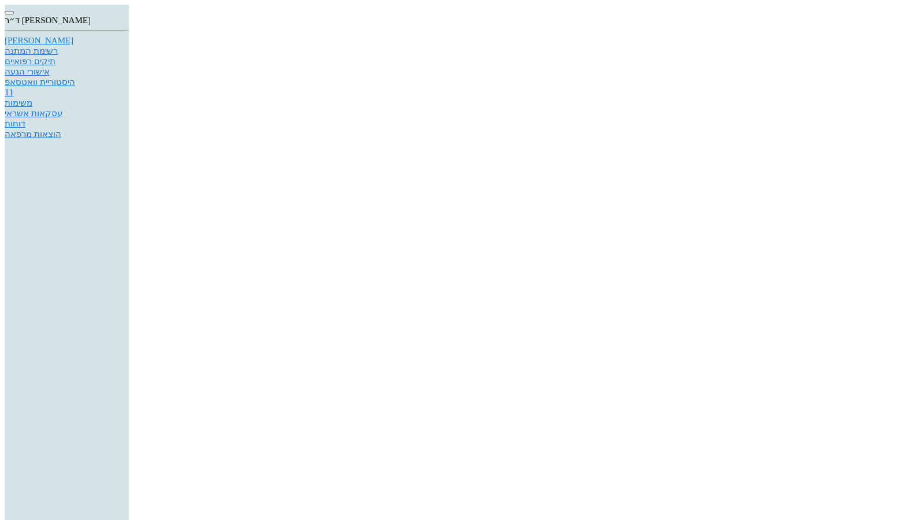
click at [129, 98] on div "היסטוריית וואטסאפ" at bounding box center [67, 92] width 124 height 10
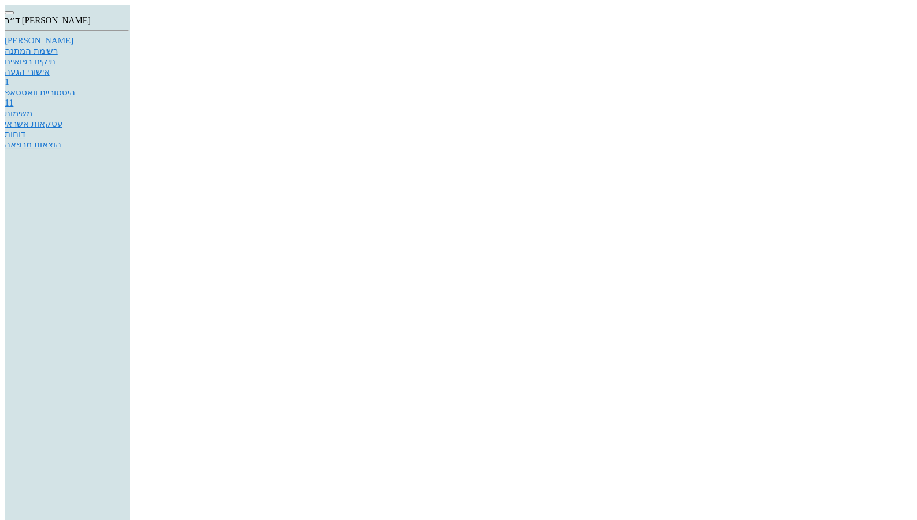
scroll to position [930, 0]
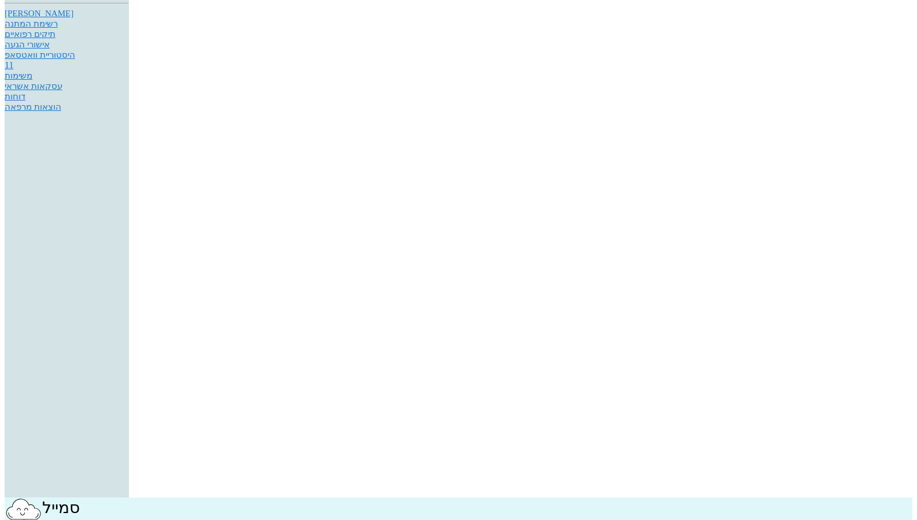
scroll to position [65, 0]
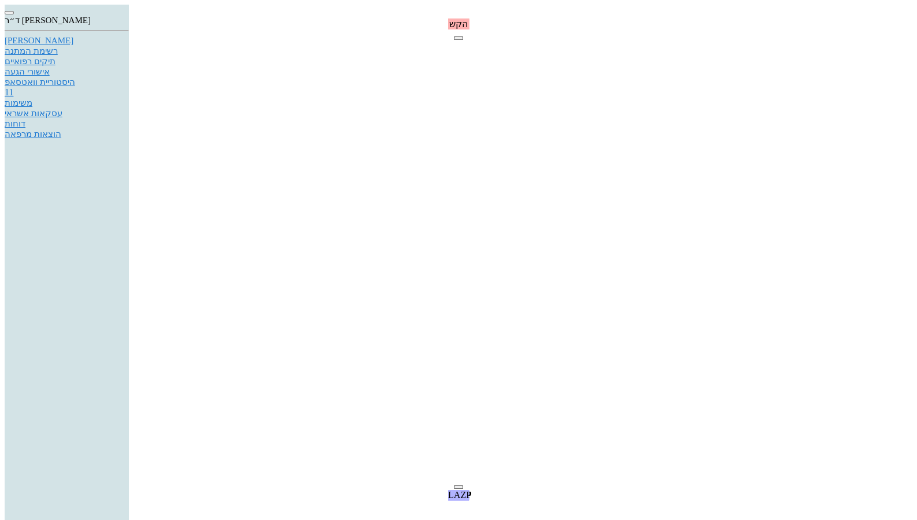
checkbox input "false"
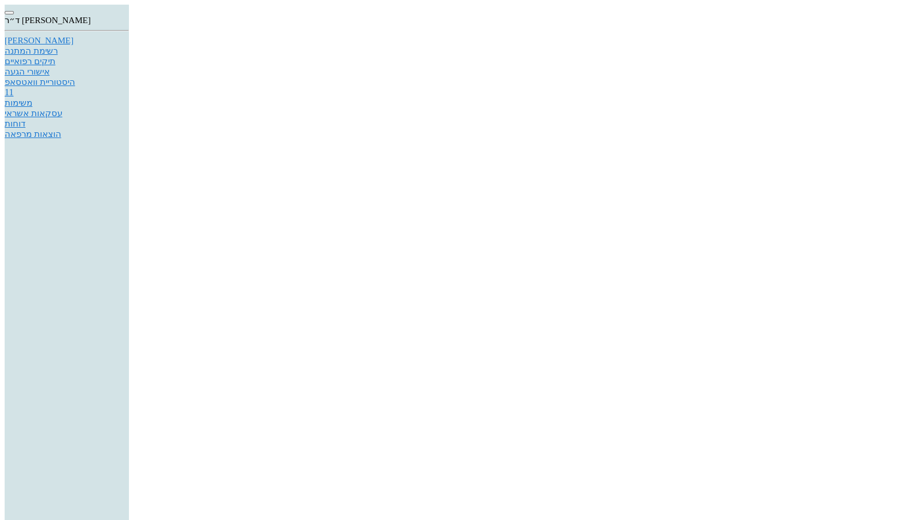
scroll to position [1040, 0]
type textarea "4250שקל - בצד שמאל"
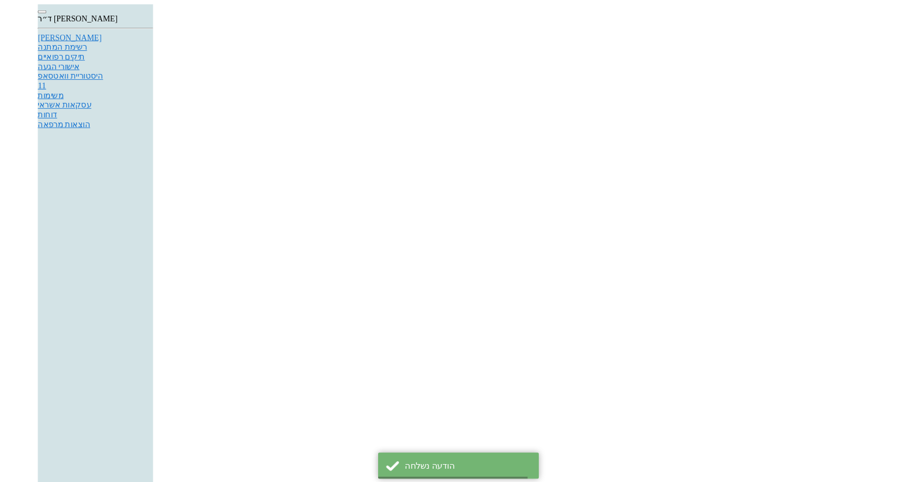
scroll to position [1072, 0]
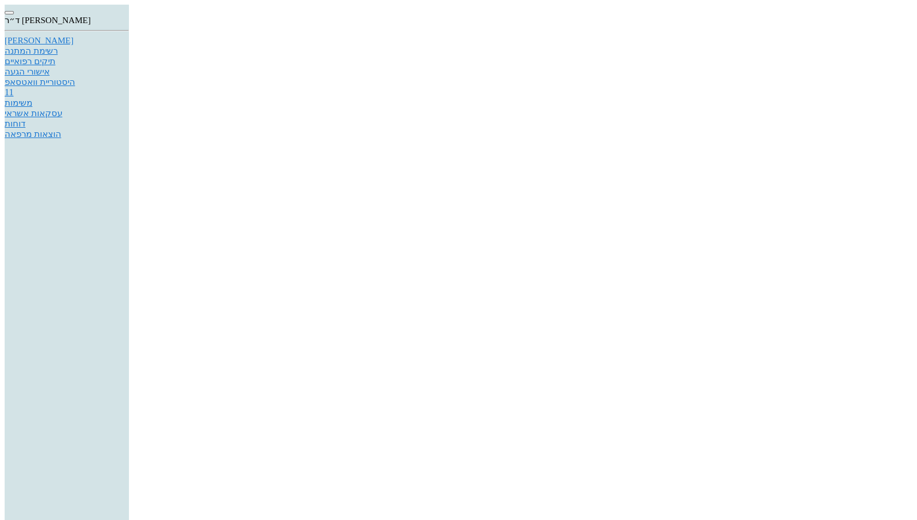
click at [129, 46] on link "[PERSON_NAME]" at bounding box center [67, 41] width 124 height 10
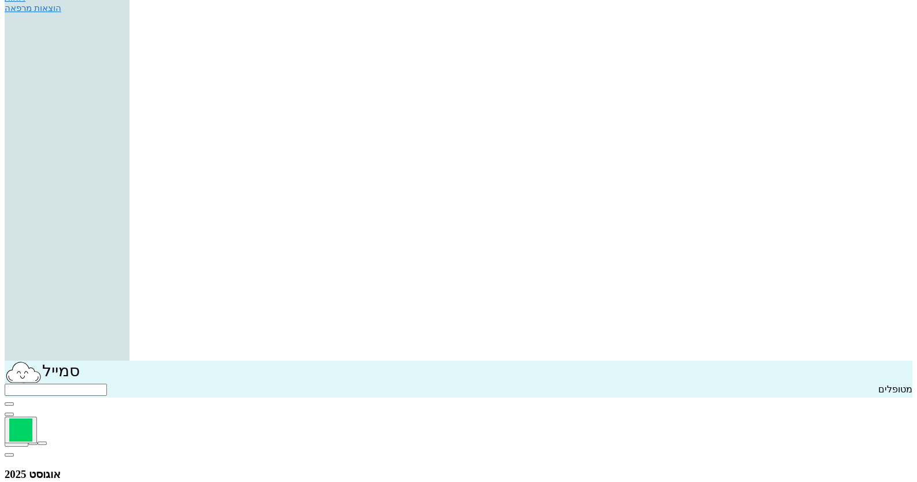
scroll to position [136, 0]
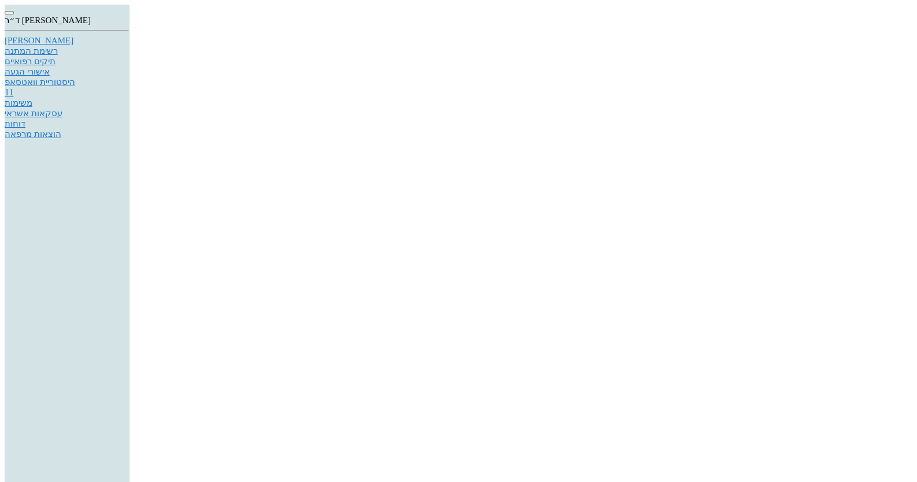
click at [129, 98] on link "1 היסטוריית וואטסאפ" at bounding box center [67, 87] width 124 height 21
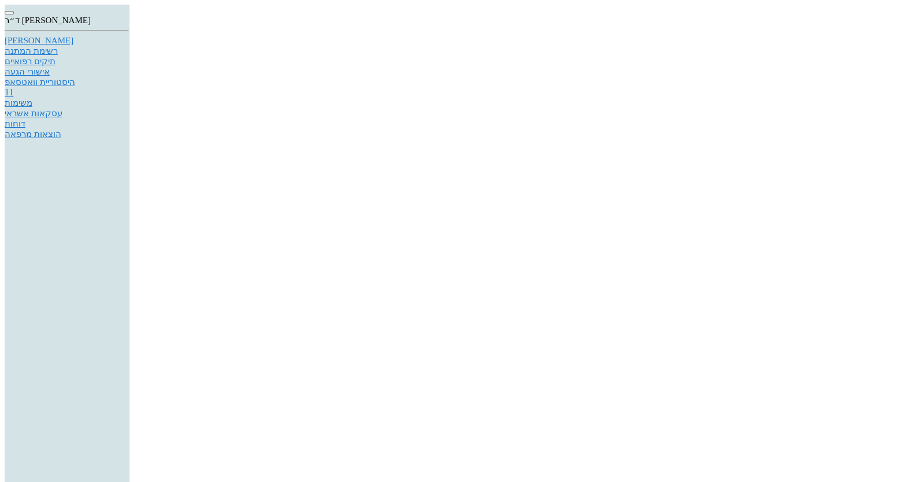
click at [5, 36] on icon at bounding box center [5, 36] width 0 height 0
click at [410, 5] on div at bounding box center [458, 5] width 907 height 0
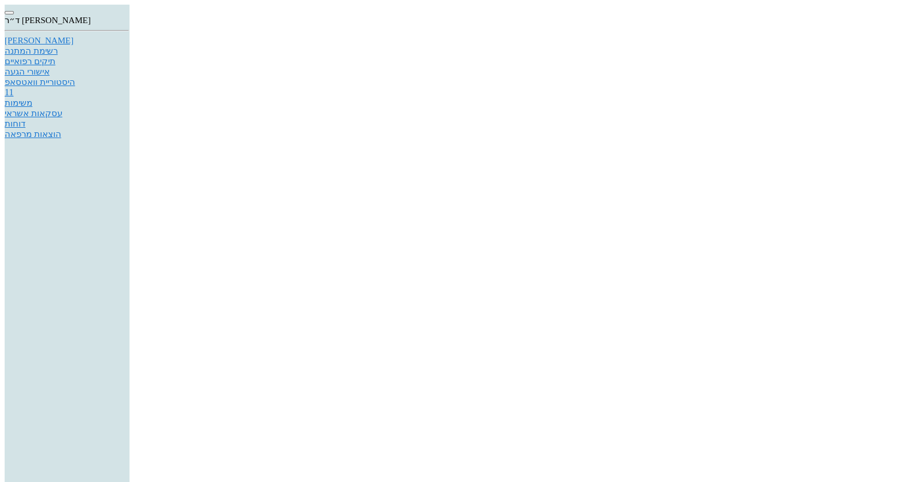
click at [5, 36] on icon at bounding box center [5, 36] width 0 height 0
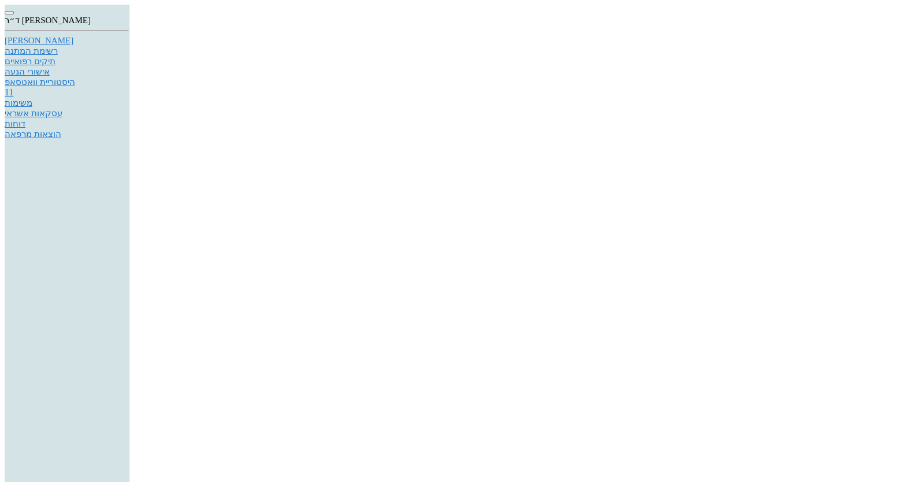
type input "חנה"
type input "כהן"
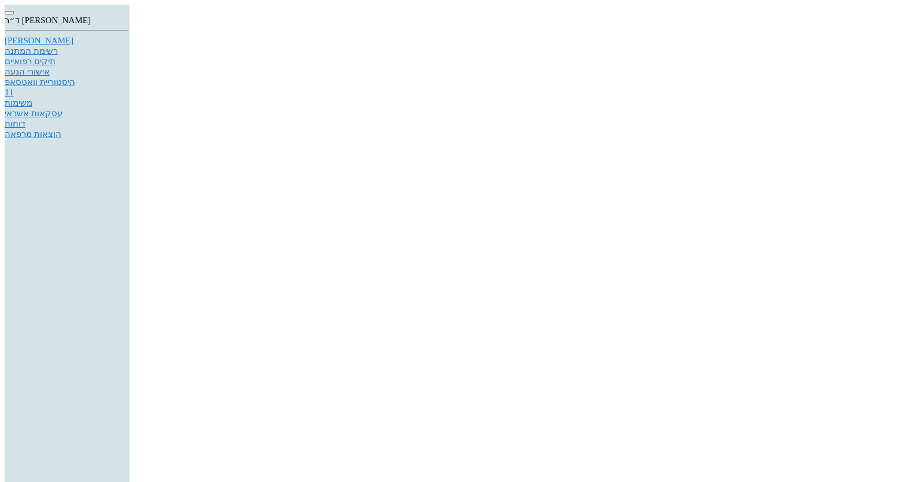
paste input "0504177812"
type input "0504177812"
type input "305364341"
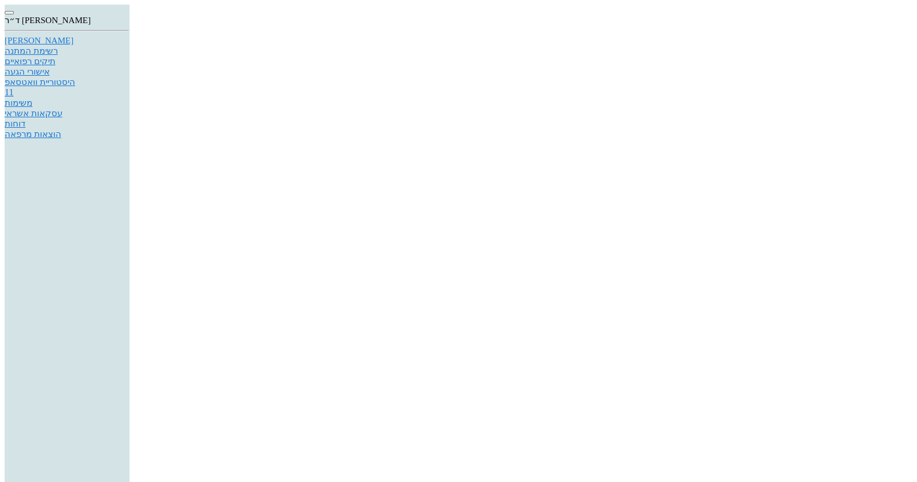
type textarea "בדיקה לאומית"
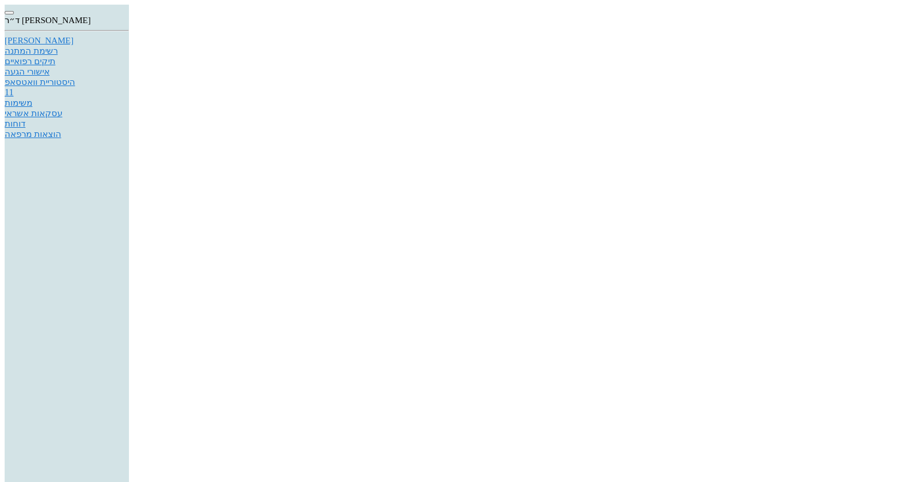
click at [129, 42] on div "[PERSON_NAME]" at bounding box center [67, 41] width 124 height 10
click at [129, 98] on div "היסטוריית וואטסאפ" at bounding box center [67, 92] width 124 height 10
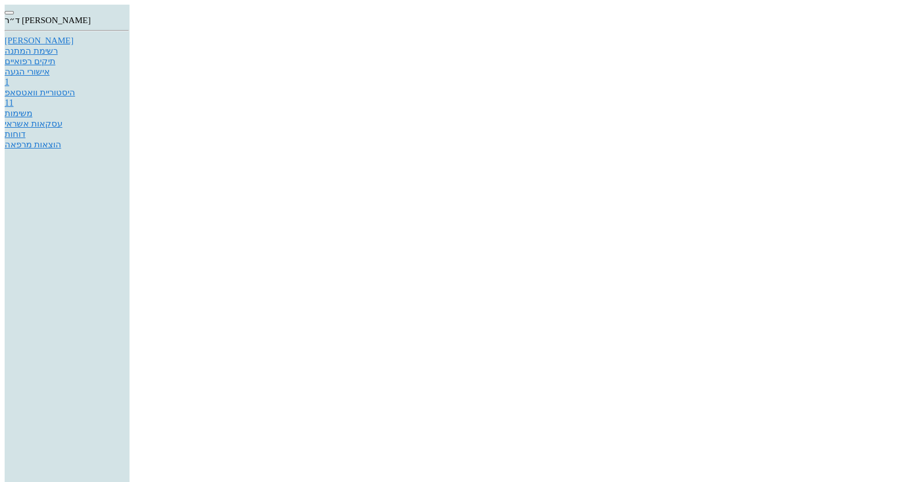
type textarea "את רוצה להגיע ביום ראשון?"
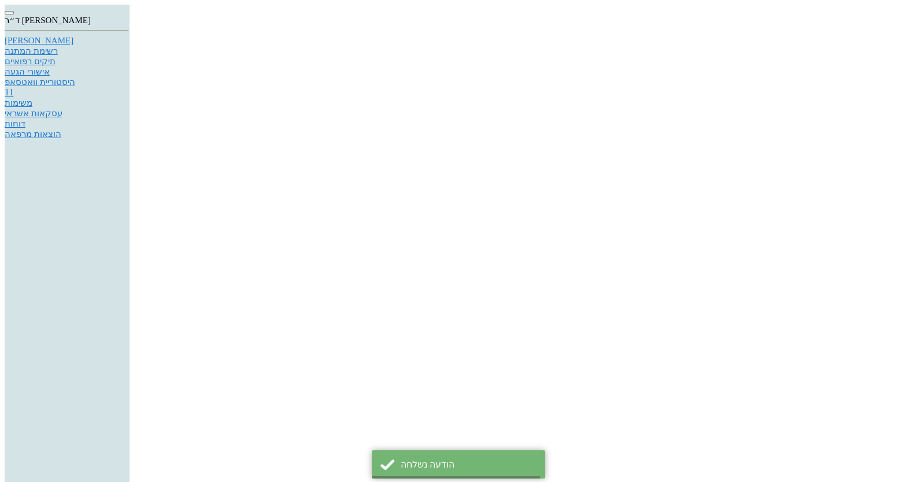
scroll to position [1062, 0]
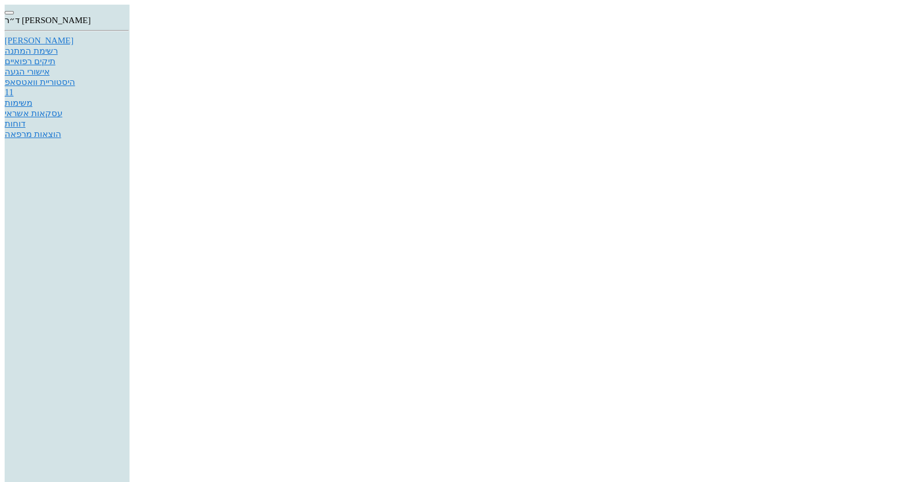
click at [129, 43] on link "[PERSON_NAME]" at bounding box center [67, 41] width 124 height 10
click at [129, 87] on link "היסטוריית וואטסאפ" at bounding box center [67, 82] width 124 height 10
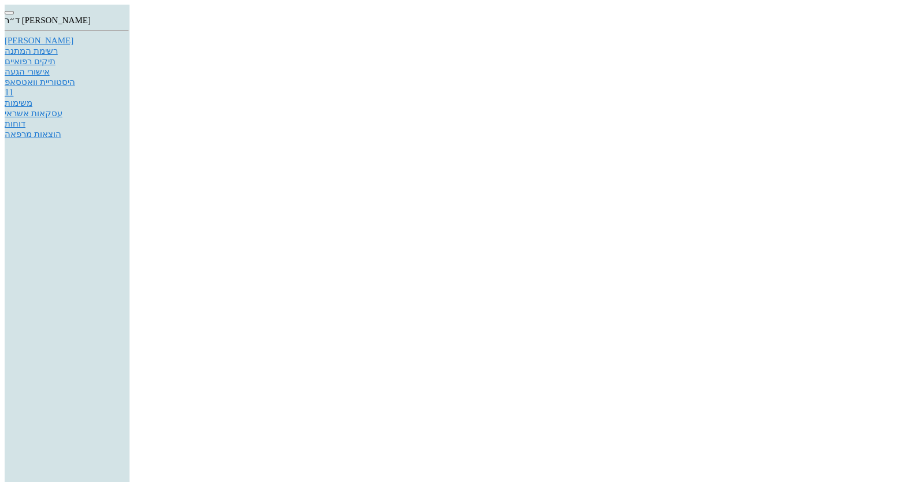
type textarea "11:20"
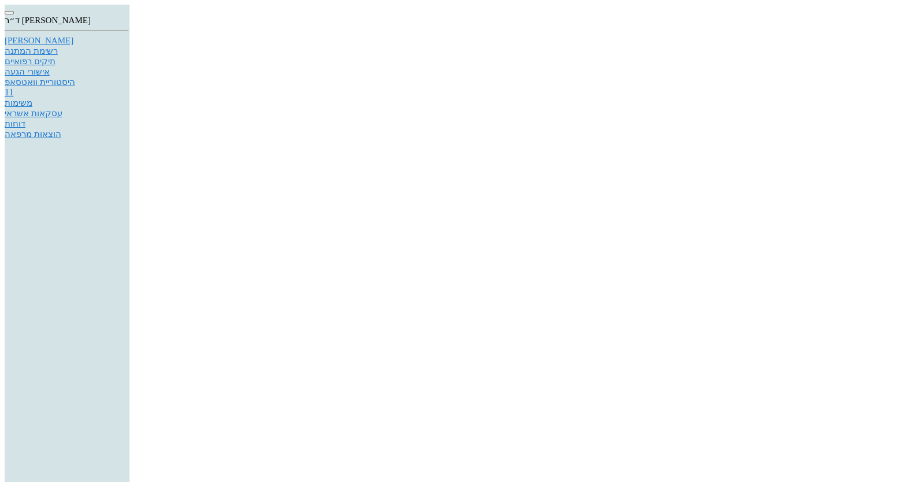
type textarea "לייזר שמאל"
type input "12:40"
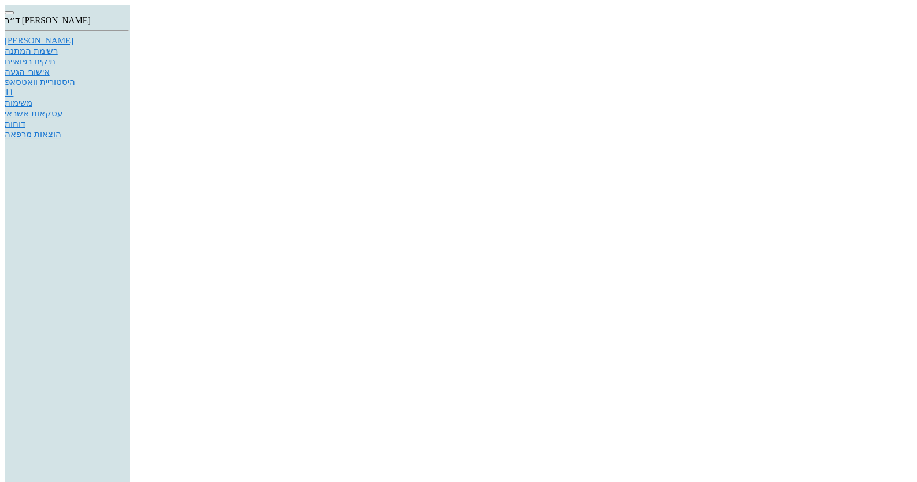
checkbox input "true"
click at [129, 77] on div "אישורי הגעה" at bounding box center [67, 71] width 124 height 10
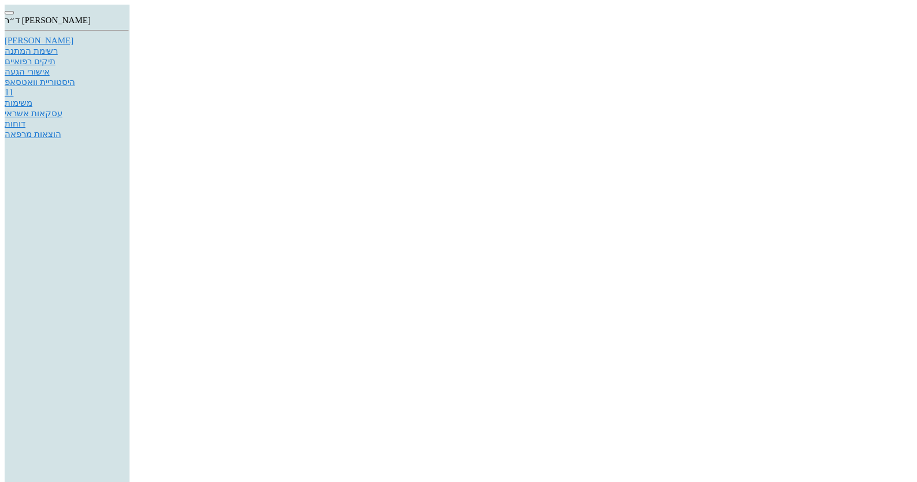
type input "17/08/2025"
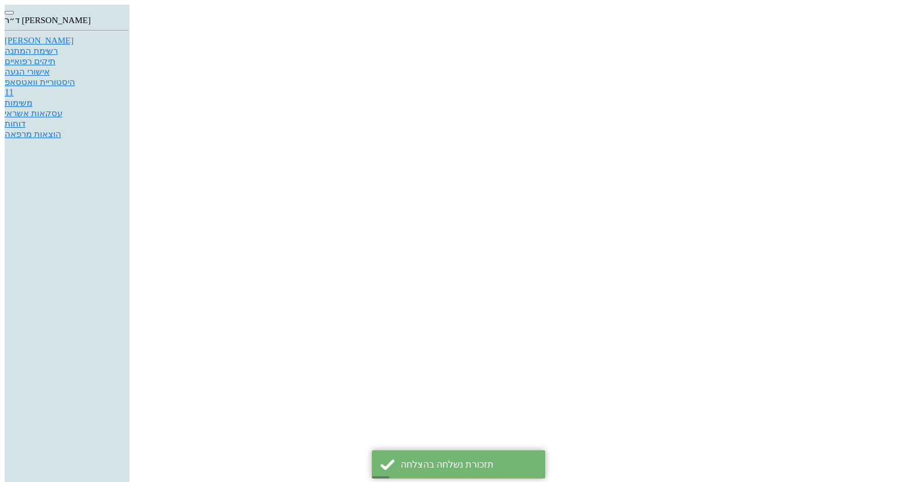
click at [129, 44] on div "[PERSON_NAME]" at bounding box center [67, 41] width 124 height 10
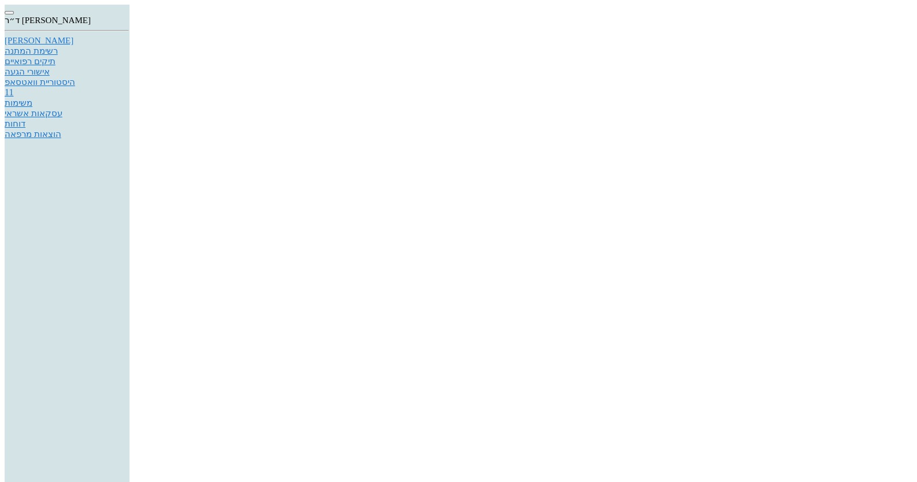
click at [129, 87] on div "היסטוריית וואטסאפ" at bounding box center [67, 82] width 124 height 10
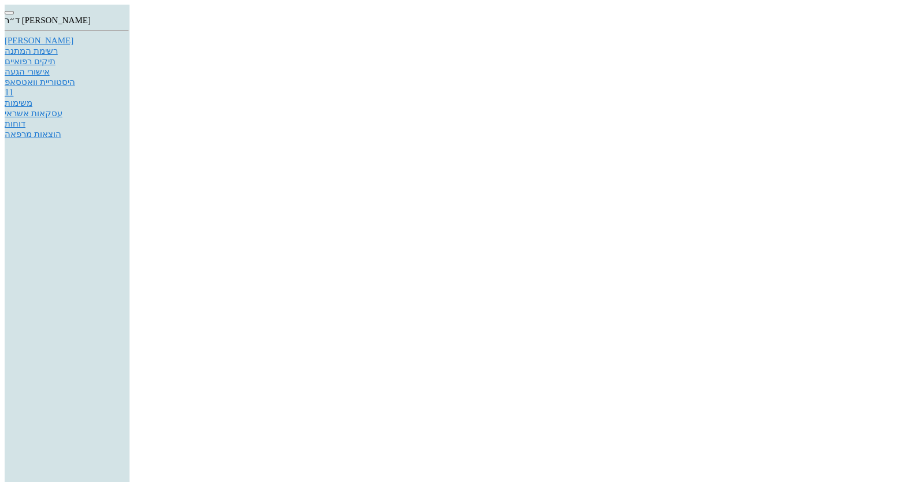
click at [129, 46] on div "[PERSON_NAME]" at bounding box center [67, 41] width 124 height 10
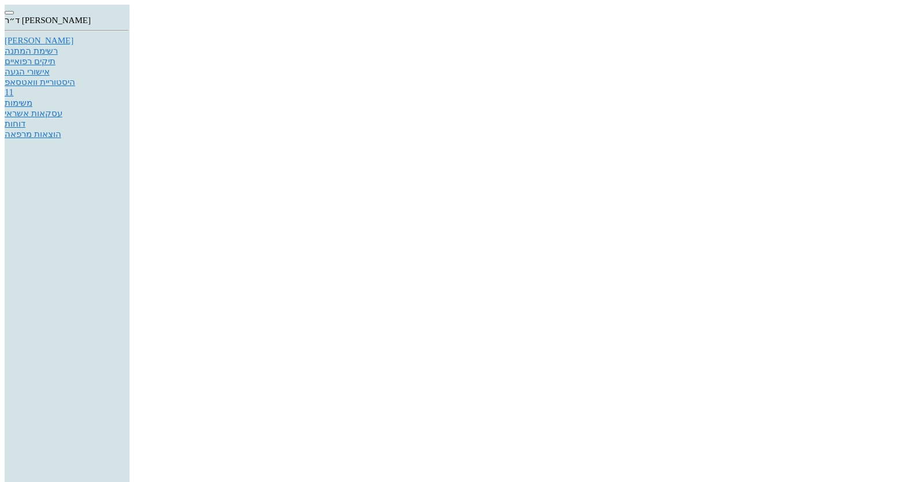
drag, startPoint x: 488, startPoint y: 246, endPoint x: 610, endPoint y: 235, distance: 121.9
type input "סטטוס"
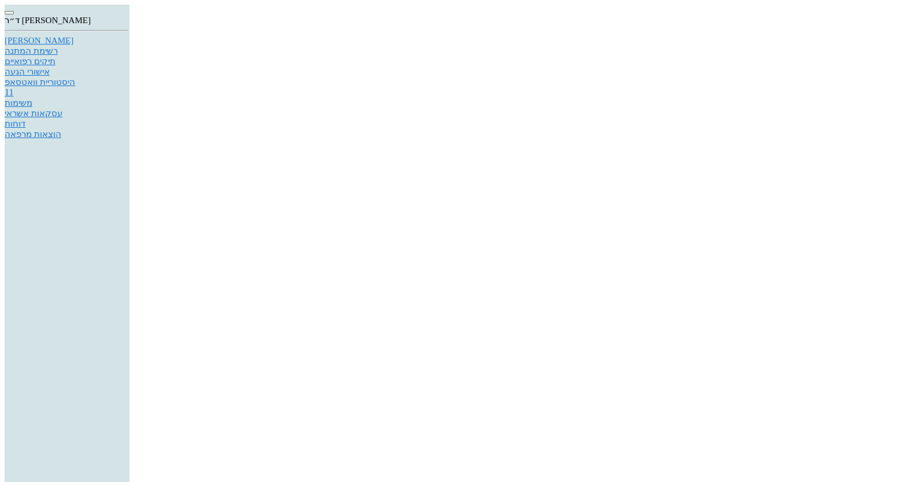
click at [706, 5] on div at bounding box center [458, 5] width 907 height 0
click at [129, 129] on div "דוחות" at bounding box center [67, 123] width 124 height 10
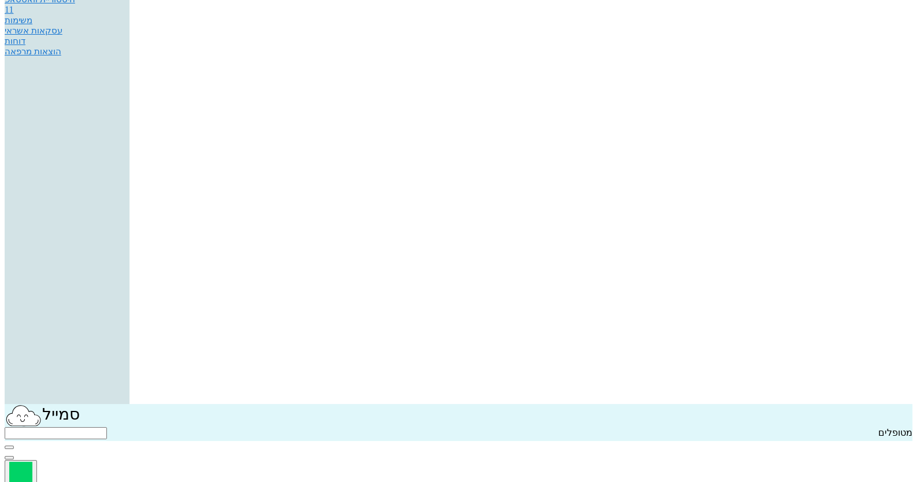
scroll to position [231, 0]
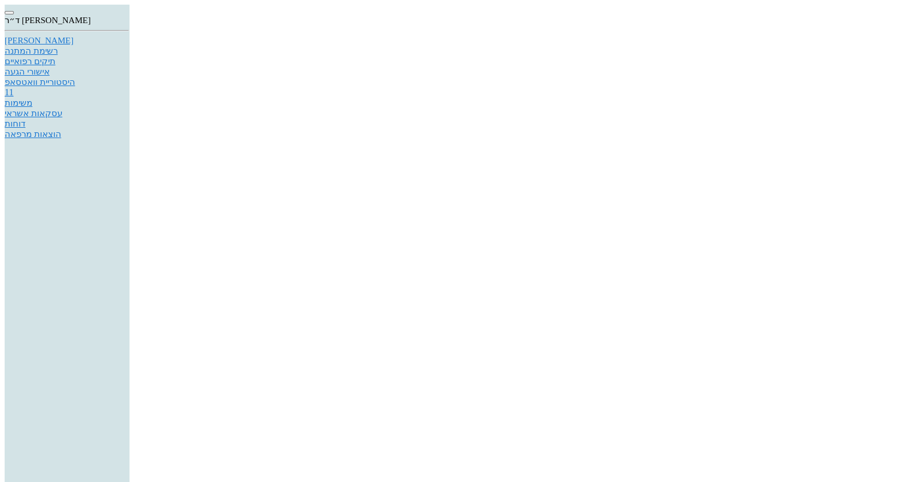
click at [129, 46] on link "[PERSON_NAME]" at bounding box center [67, 41] width 124 height 10
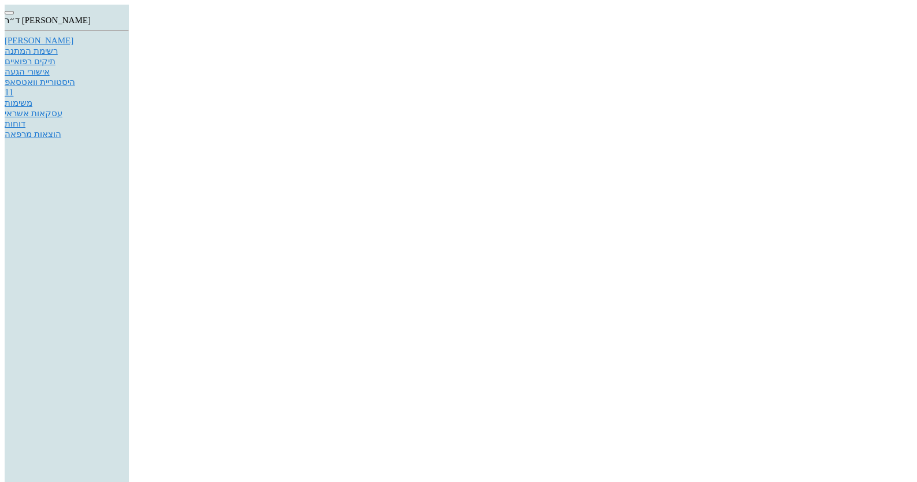
click at [129, 46] on link "[PERSON_NAME]" at bounding box center [67, 41] width 124 height 10
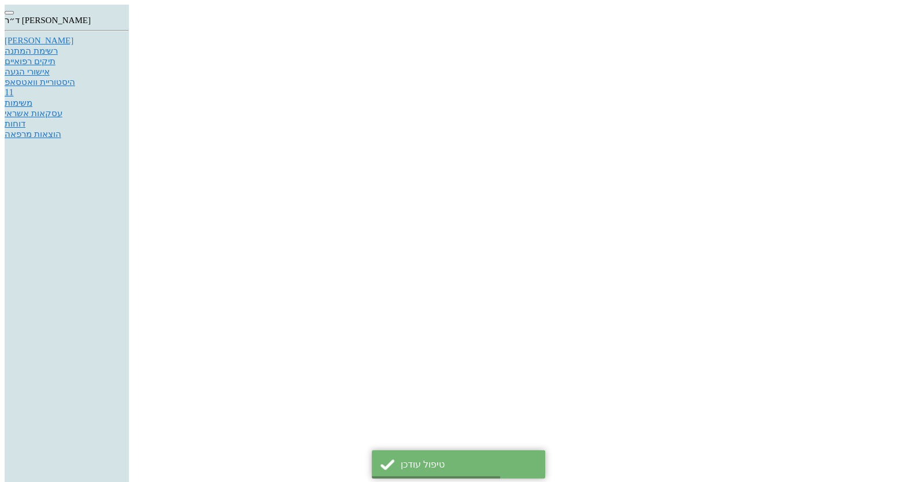
copy span "029057783"
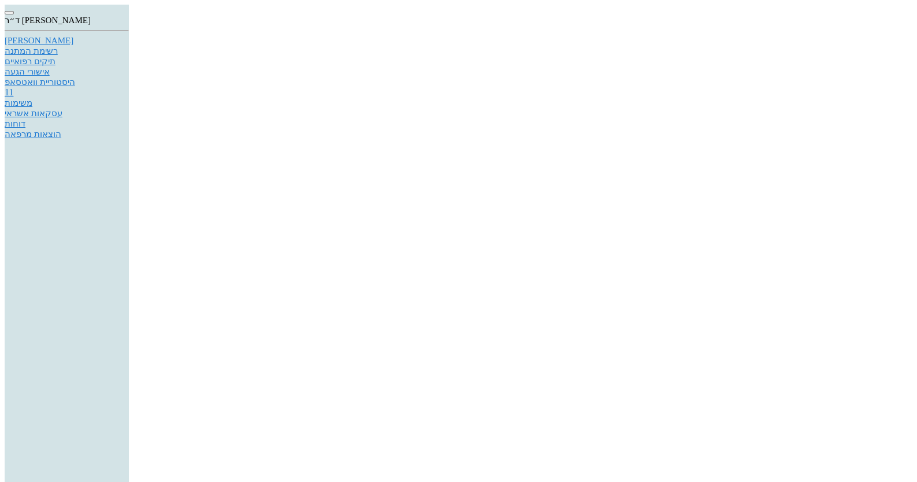
click at [129, 46] on link "[PERSON_NAME]" at bounding box center [67, 41] width 124 height 10
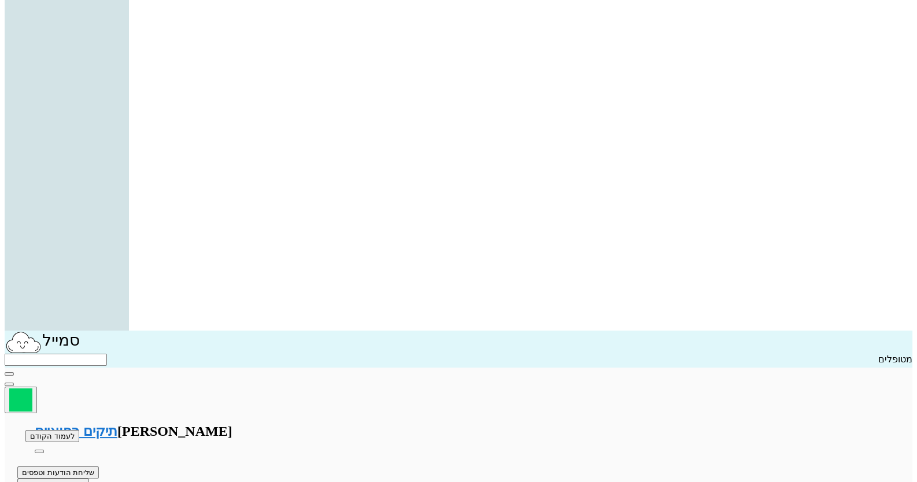
scroll to position [173, 0]
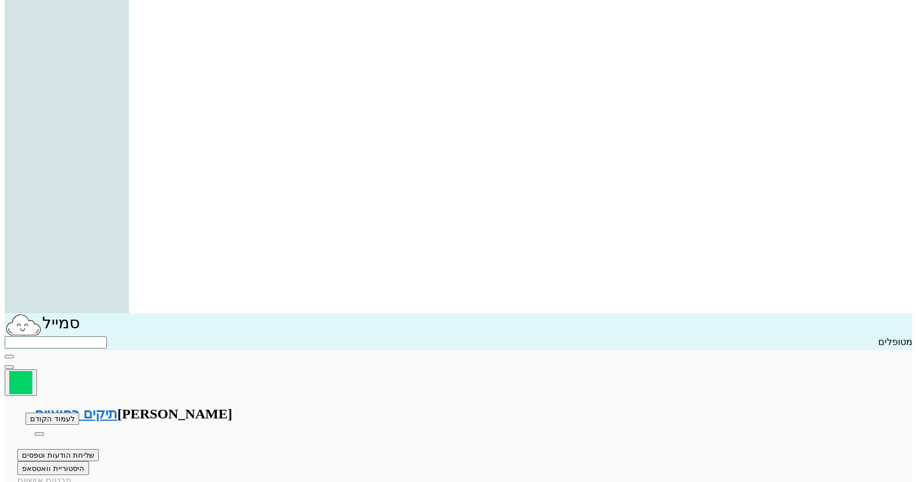
type input "הק"
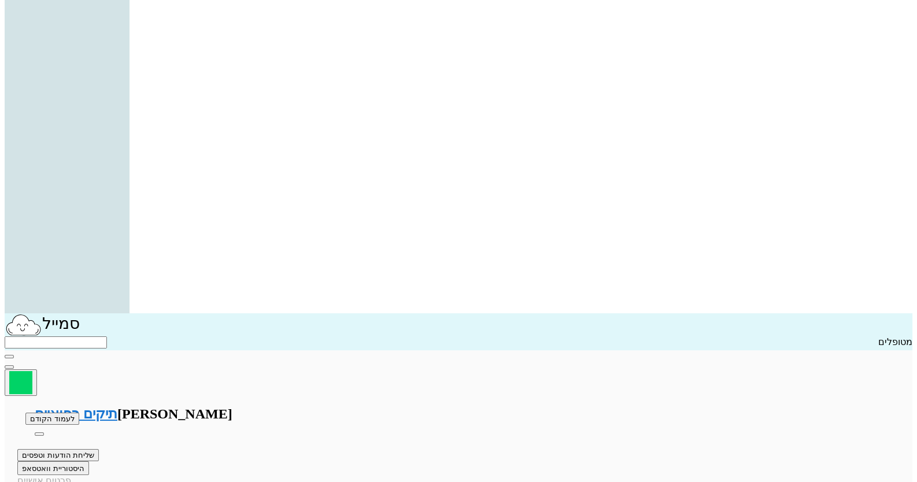
drag, startPoint x: 302, startPoint y: 372, endPoint x: 311, endPoint y: 369, distance: 9.7
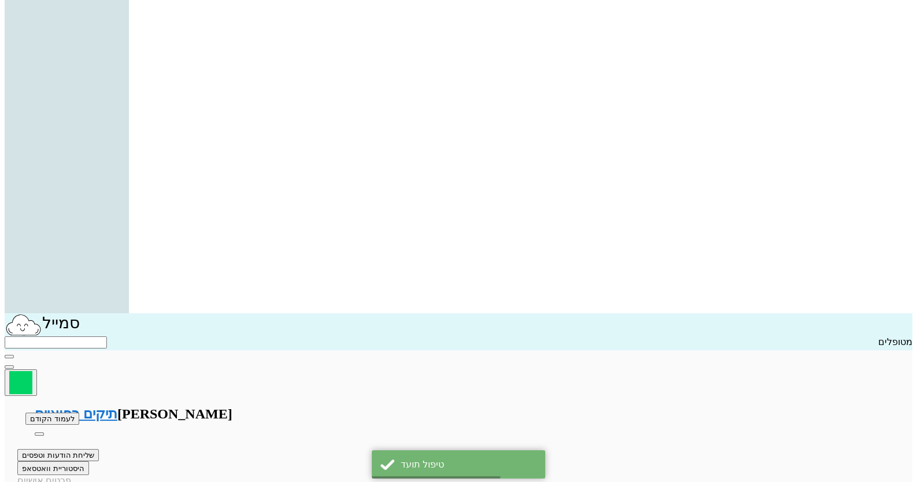
type input "הס"
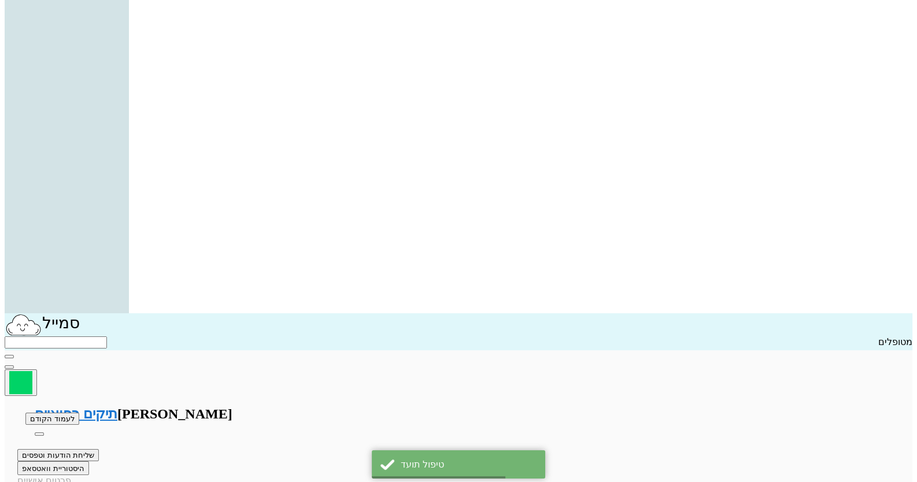
type input "פל"
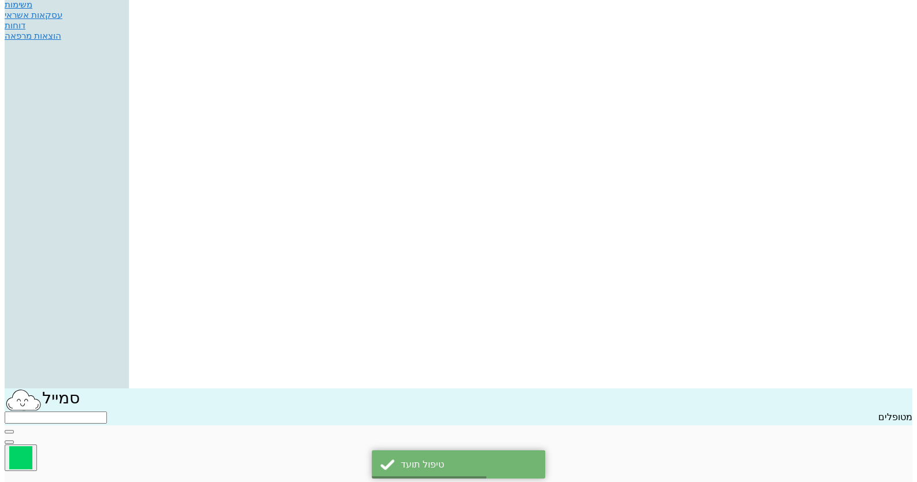
scroll to position [0, 0]
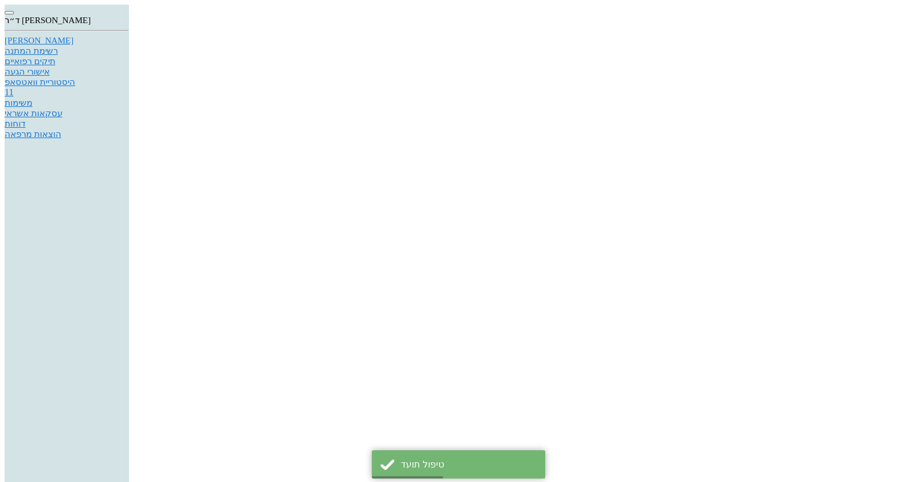
copy span "022988836"
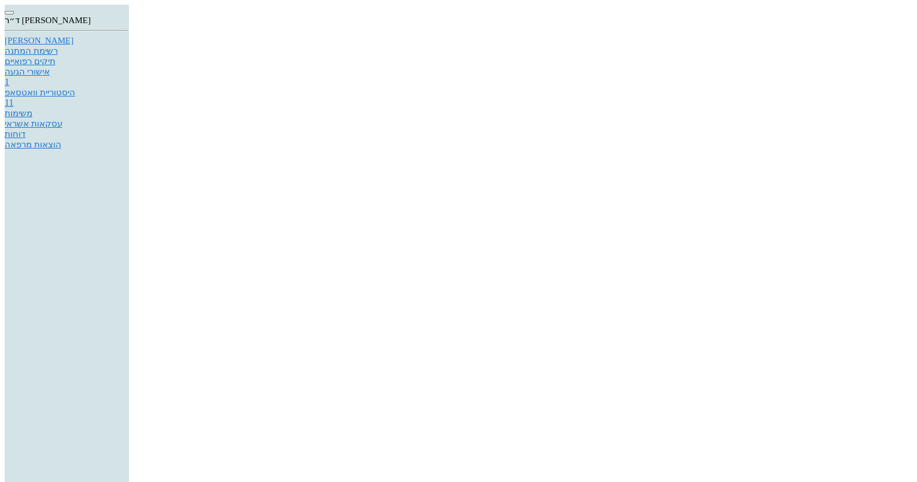
click at [129, 98] on div "היסטוריית וואטסאפ" at bounding box center [67, 92] width 124 height 10
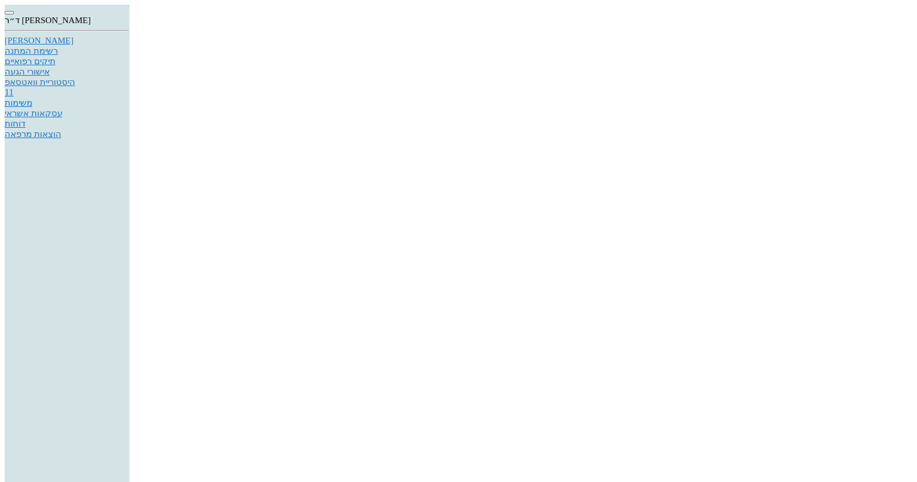
type textarea "נכון"
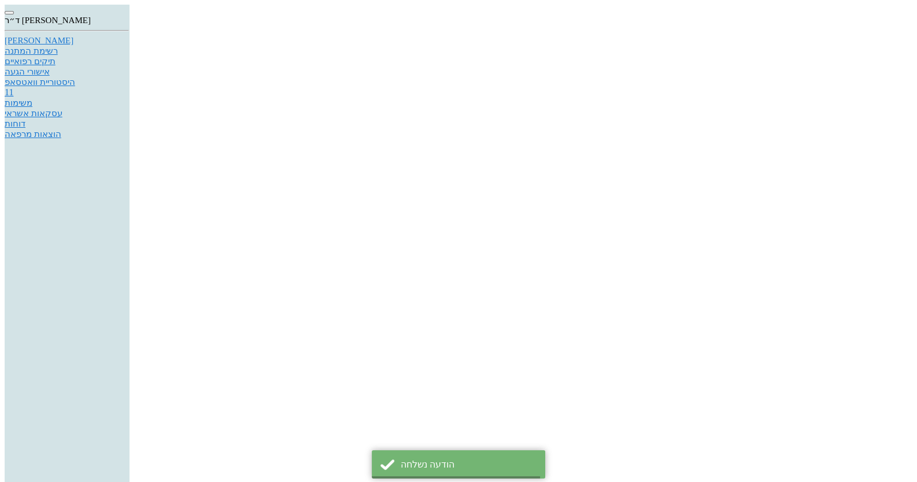
scroll to position [1403, 0]
click at [129, 25] on div "ד״ר [PERSON_NAME]" at bounding box center [67, 15] width 124 height 21
click at [129, 45] on div "[PERSON_NAME]" at bounding box center [67, 41] width 124 height 10
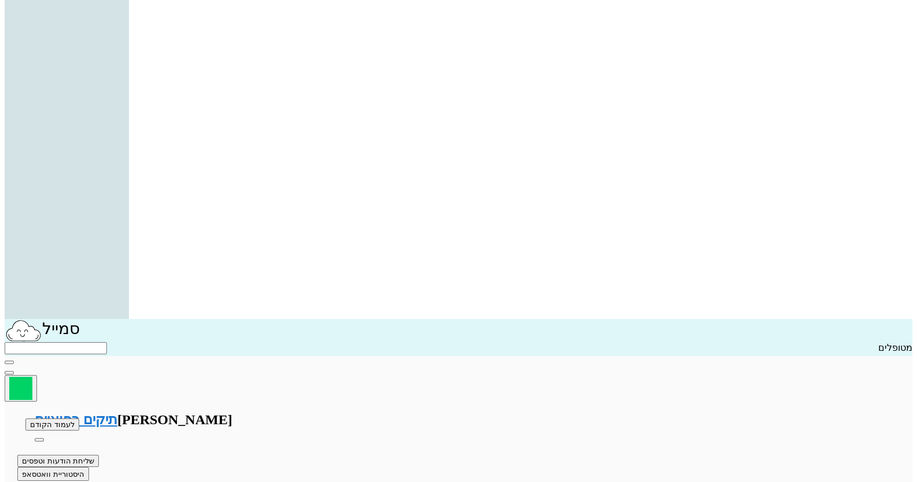
scroll to position [173, 0]
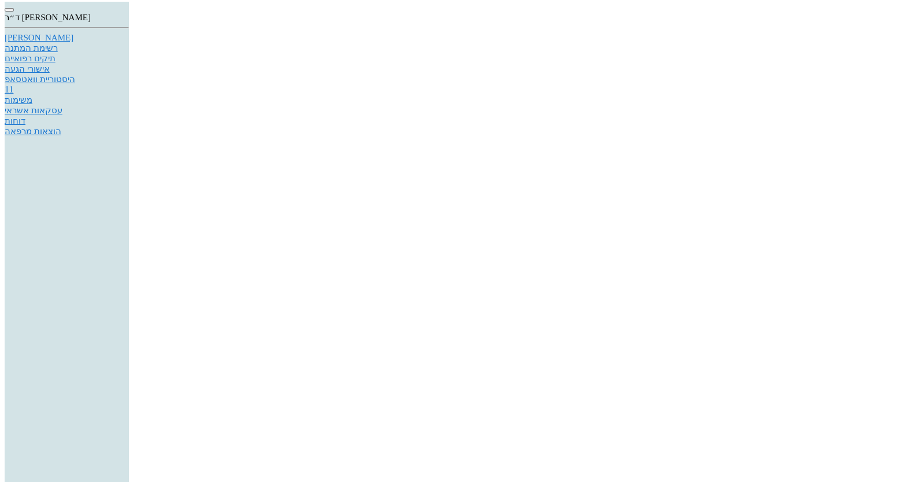
scroll to position [0, 0]
copy span "058804980"
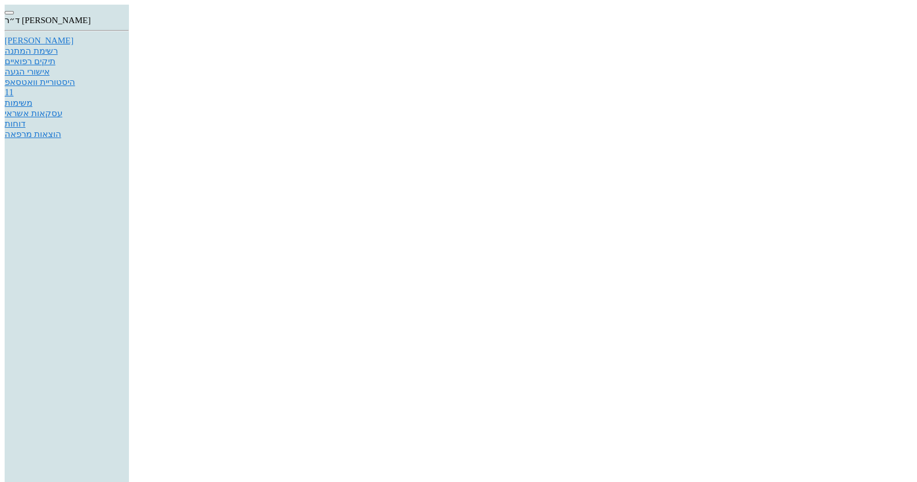
type input "שתל"
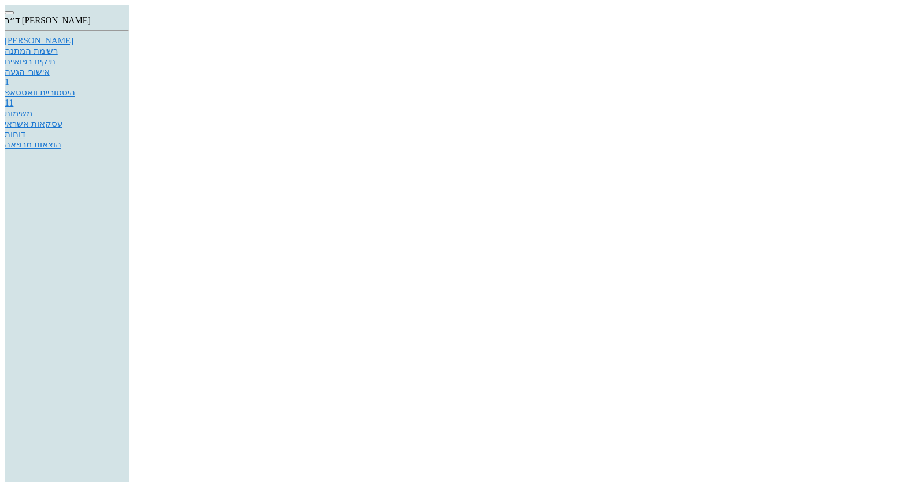
type input "36"
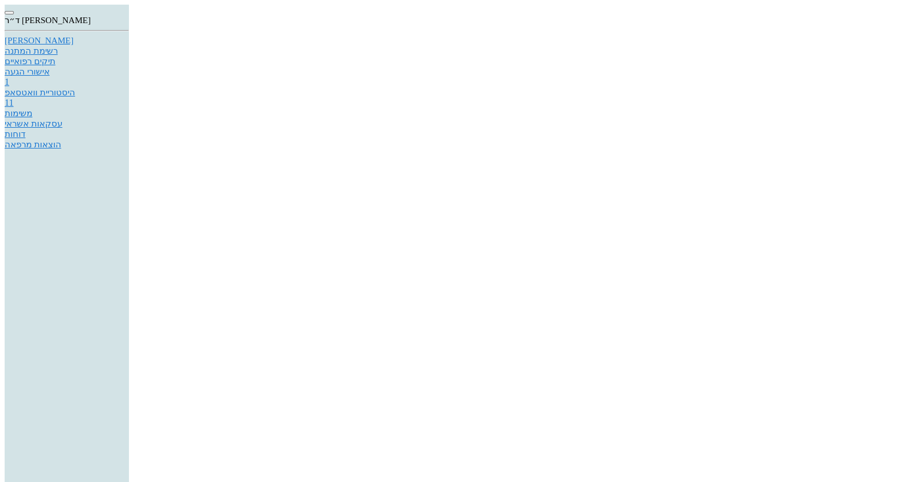
type textarea "עצם סוג - קושי גדול בהחדרת השתל - עיבוי בוקלי ואוקלוזלי ממברנה ועצם"
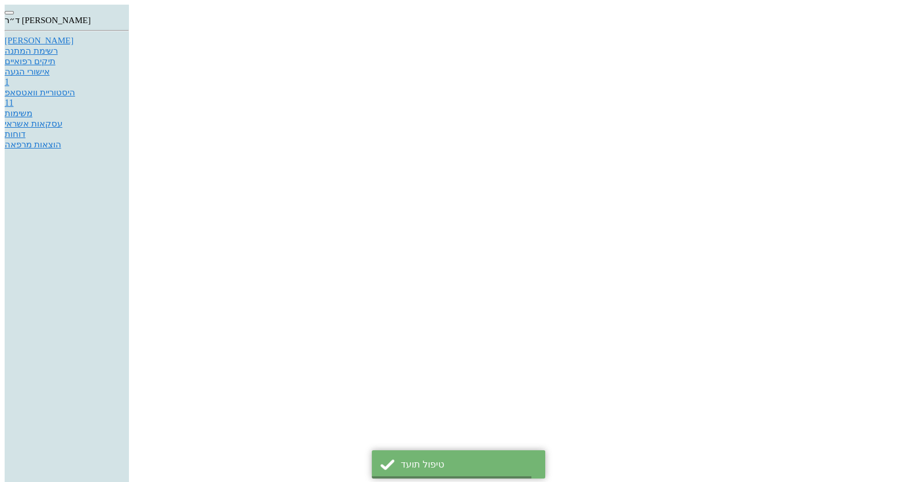
click at [129, 98] on div "היסטוריית וואטסאפ" at bounding box center [67, 92] width 124 height 10
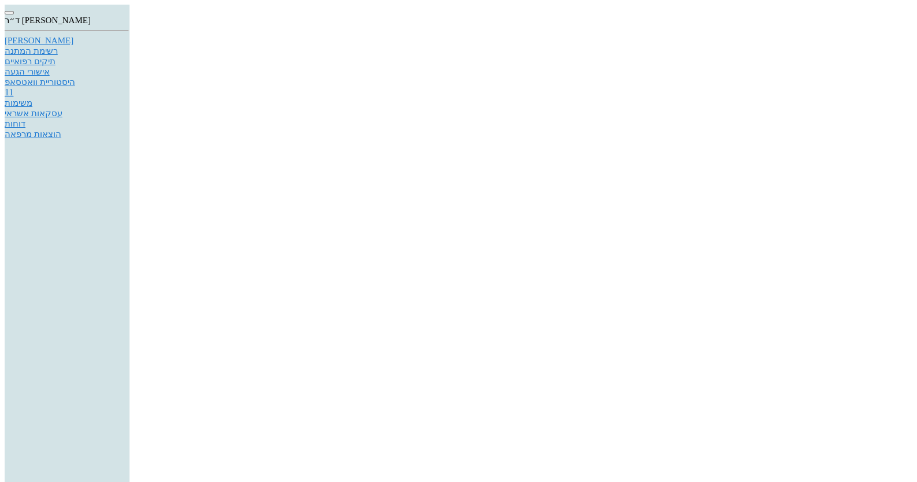
type textarea "לא מאומץ"
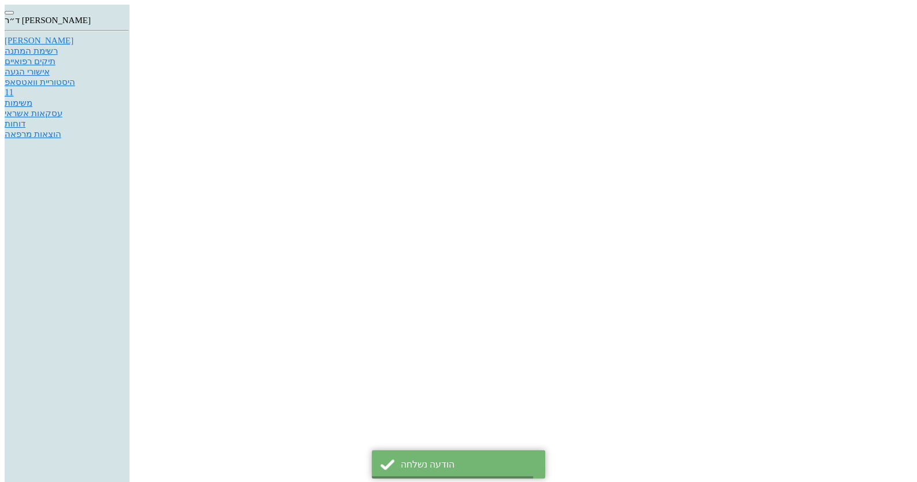
scroll to position [1468, 0]
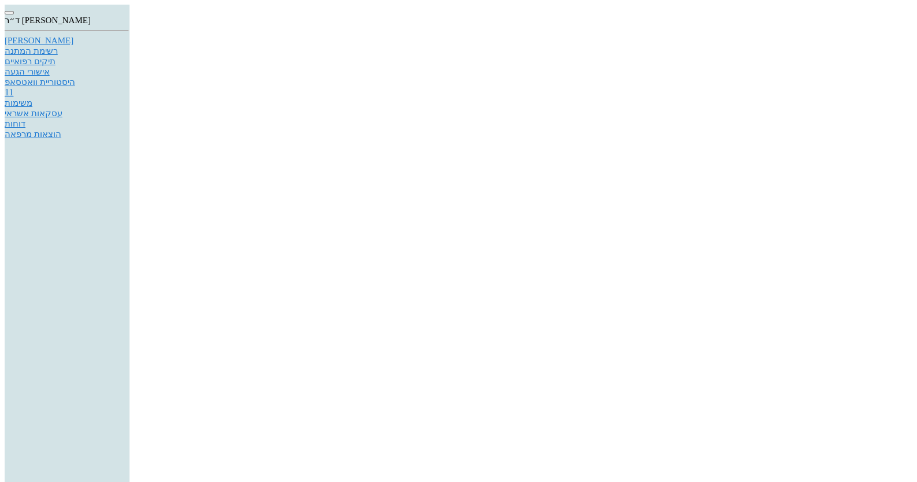
click at [129, 46] on div "[PERSON_NAME]" at bounding box center [67, 41] width 124 height 10
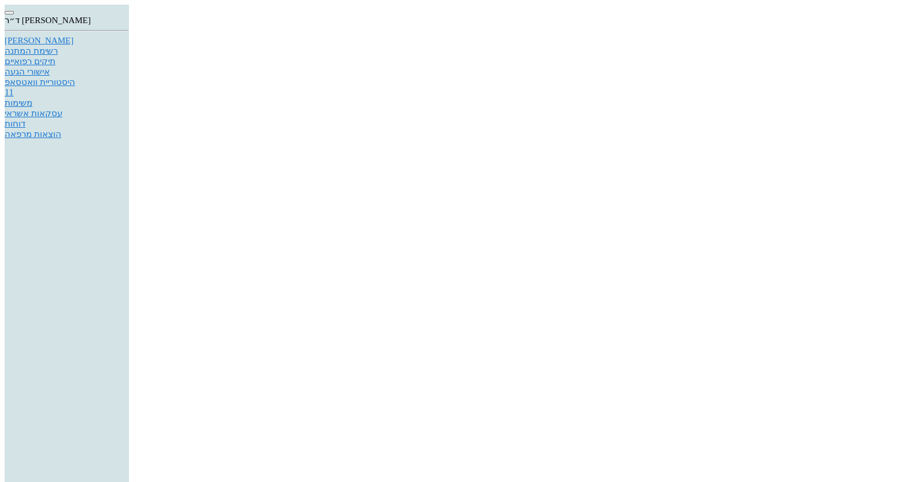
type input "שת"
type input "37"
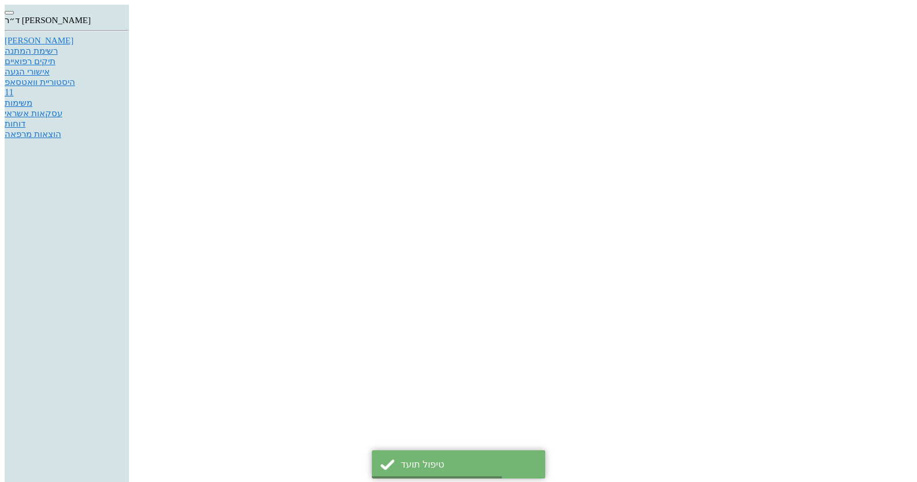
type input "עצ"
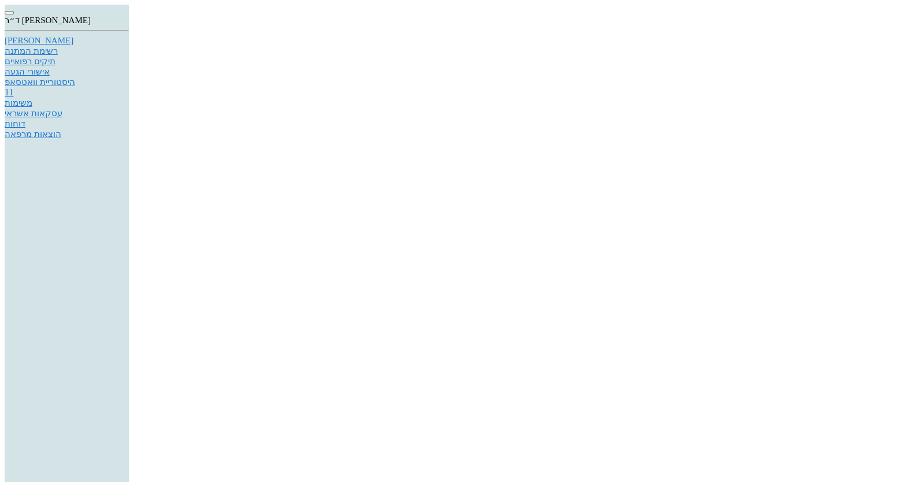
type textarea "93"
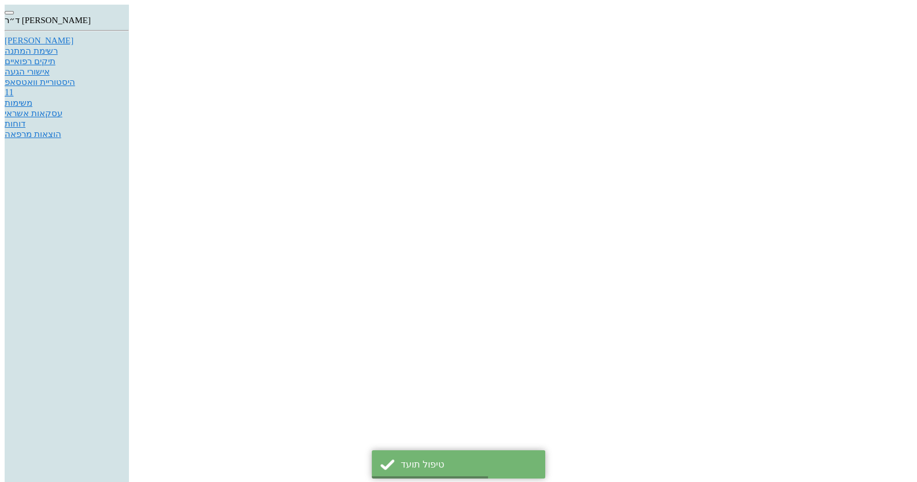
type input "כר"
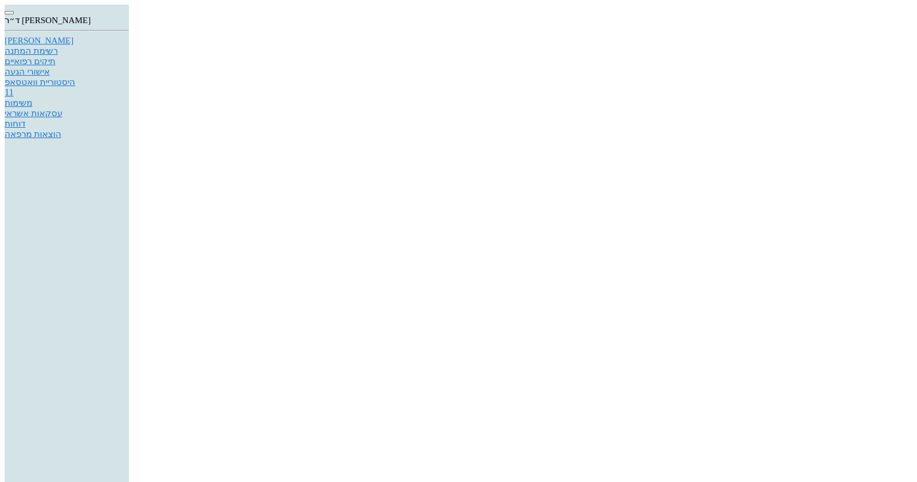
type textarea "93"
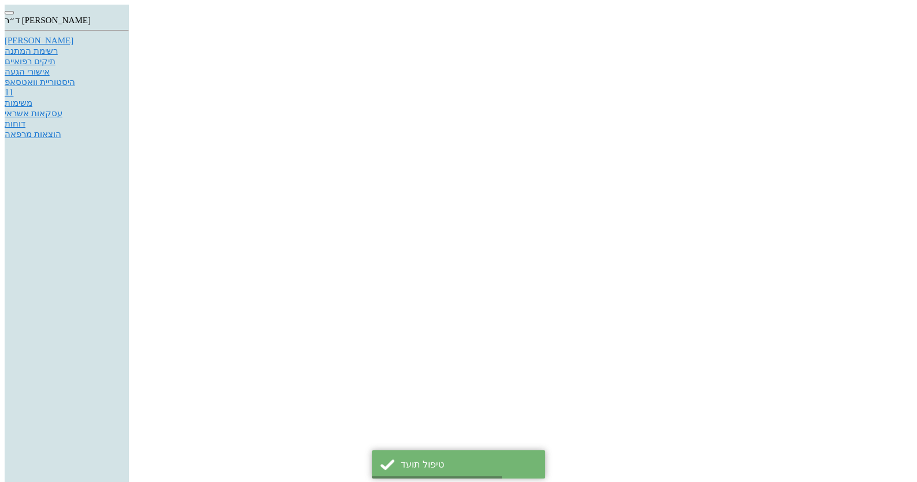
type input "הח"
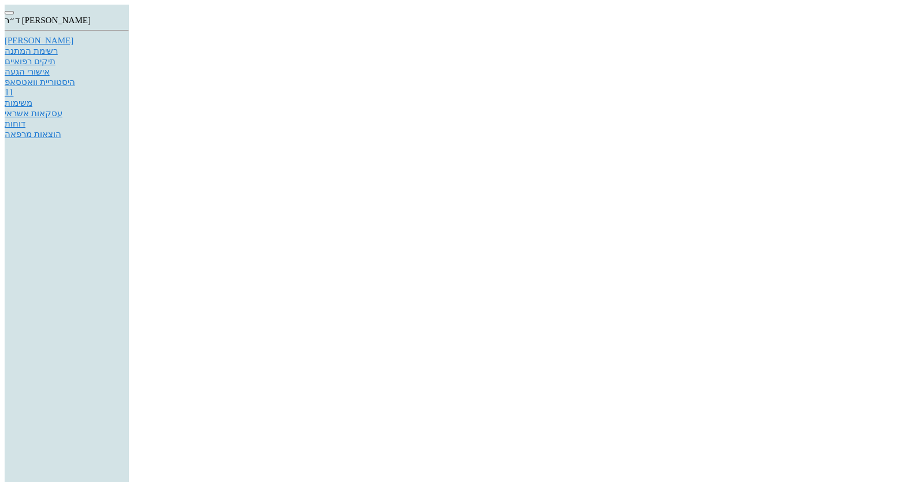
type input "חש"
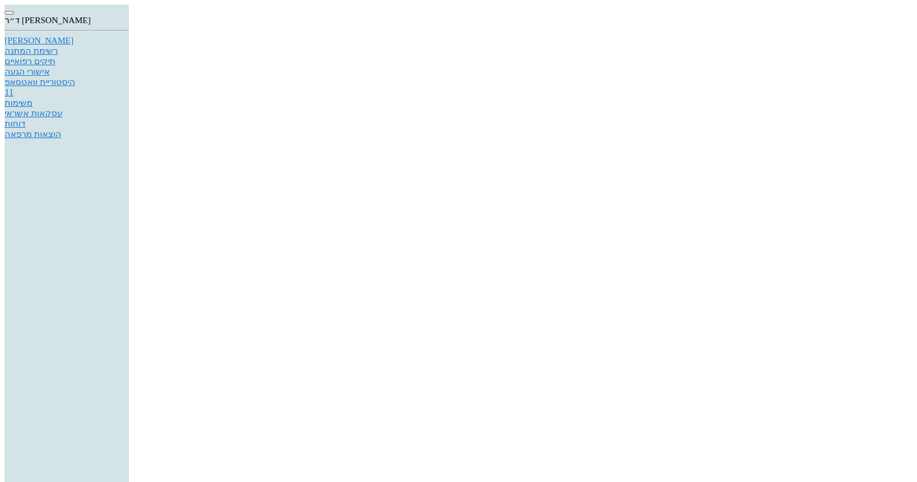
type input "36"
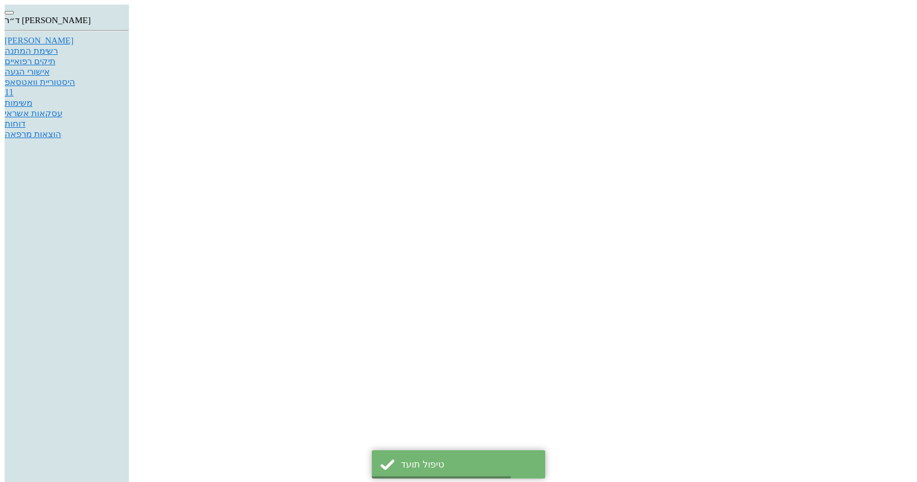
type input "חש"
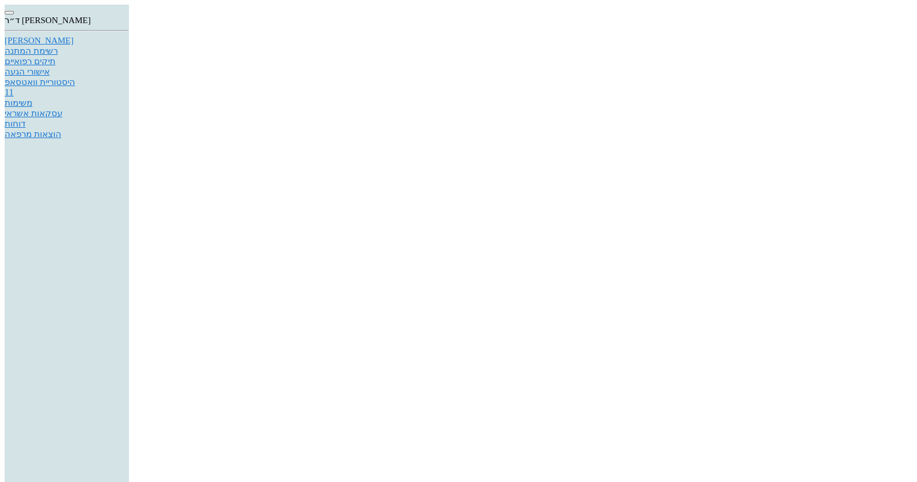
type input "3"
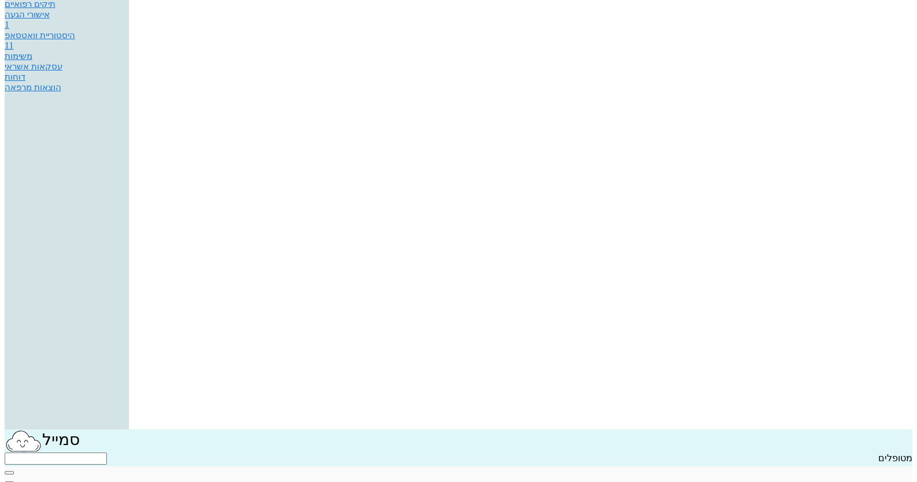
click at [129, 40] on div "היסטוריית וואטסאפ" at bounding box center [67, 35] width 124 height 10
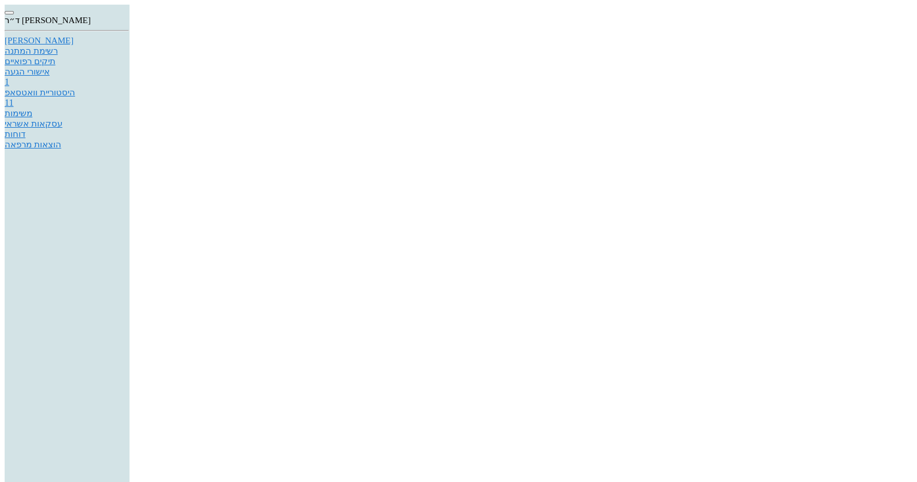
click at [129, 46] on div "[PERSON_NAME]" at bounding box center [67, 41] width 124 height 10
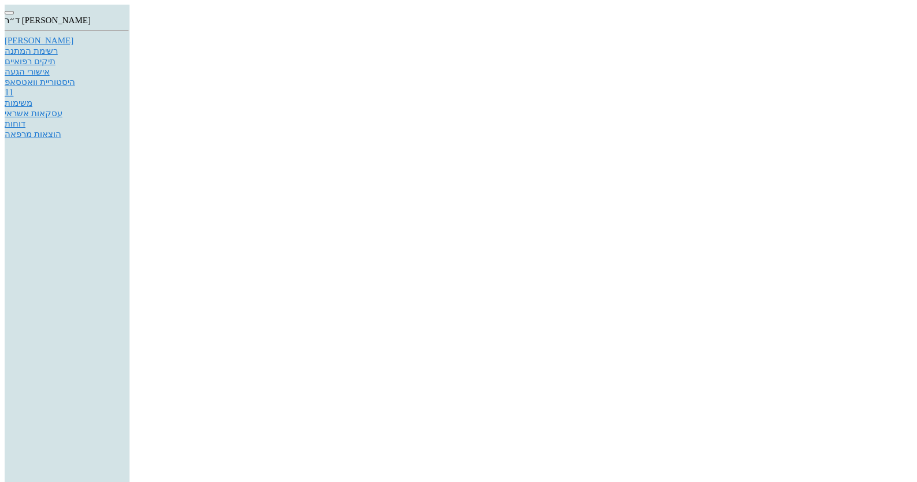
type textarea "נשלח לדיבידנט - שתלים ומברנה ועצם"
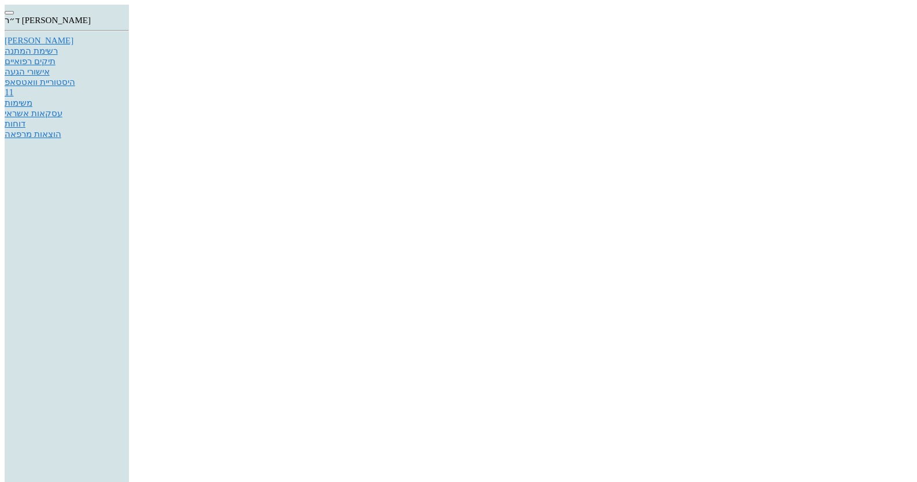
checkbox input "true"
click at [867, 5] on div at bounding box center [458, 5] width 907 height 0
click at [129, 46] on div "[PERSON_NAME]" at bounding box center [67, 41] width 124 height 10
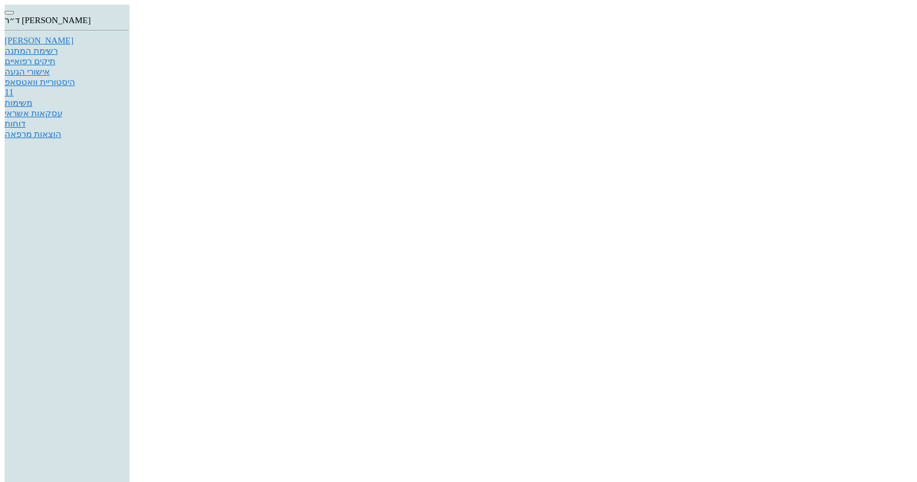
type input "ב"
drag, startPoint x: 524, startPoint y: 318, endPoint x: 550, endPoint y: 321, distance: 26.2
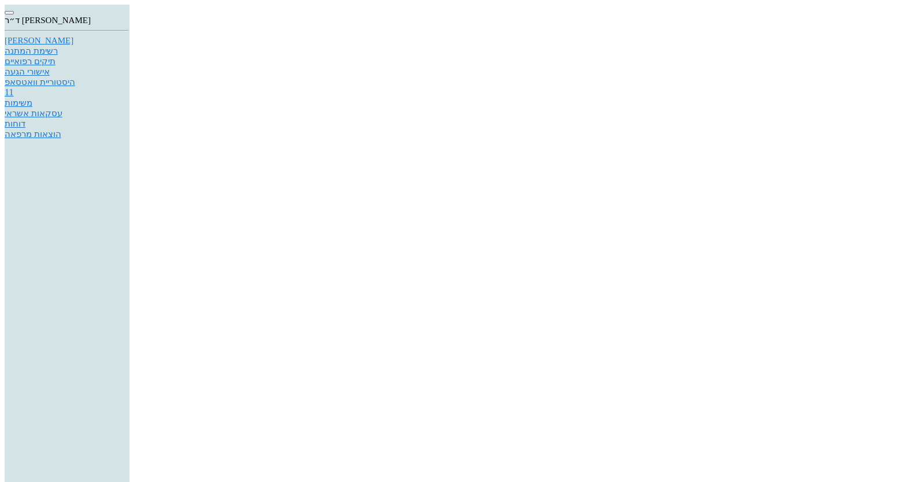
type textarea "ז"
type textarea "פולפיטיס 35 - קודם טיפול בכאב הפניתי לרופא שיניים כללי הפה במצב מאד מוזנח = אול…"
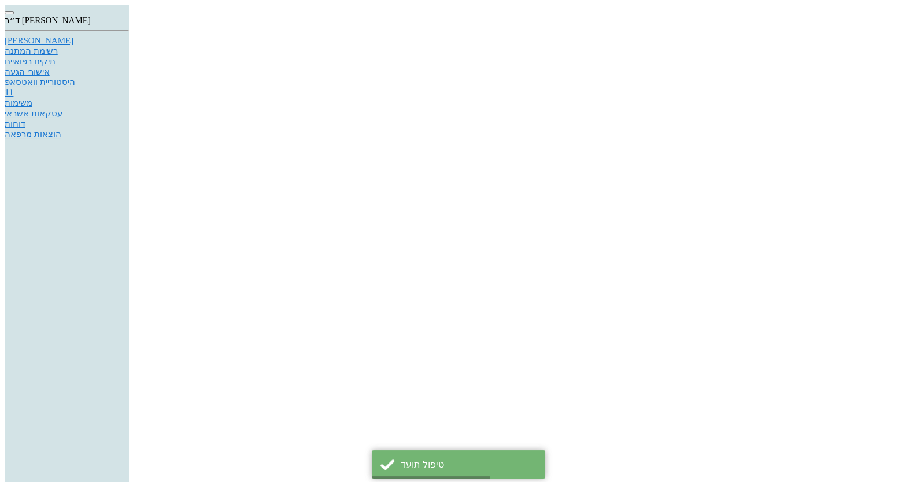
click at [129, 46] on div "[PERSON_NAME]" at bounding box center [67, 41] width 124 height 10
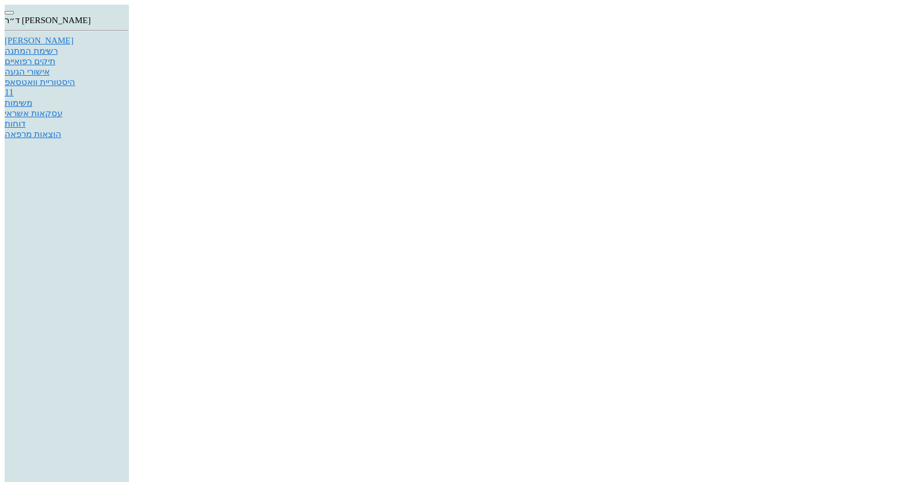
type input "ל"
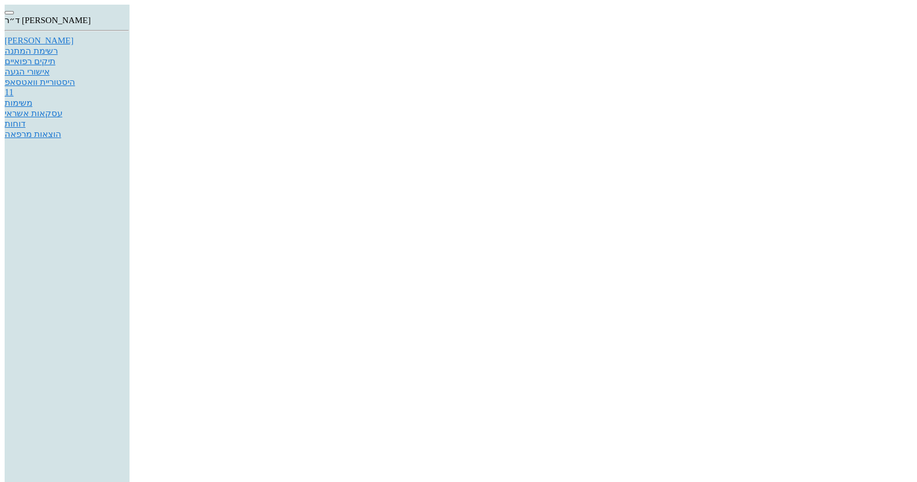
type input "עק"
type input "3"
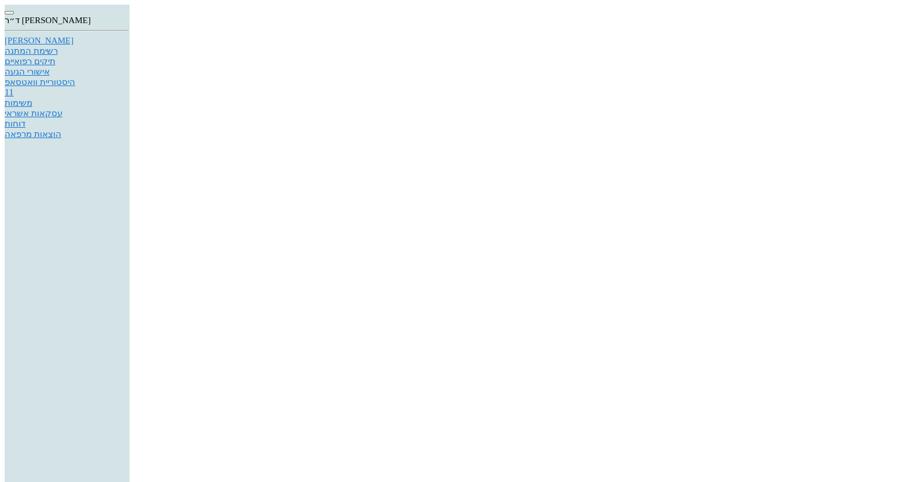
type textarea "אנקילוטית"
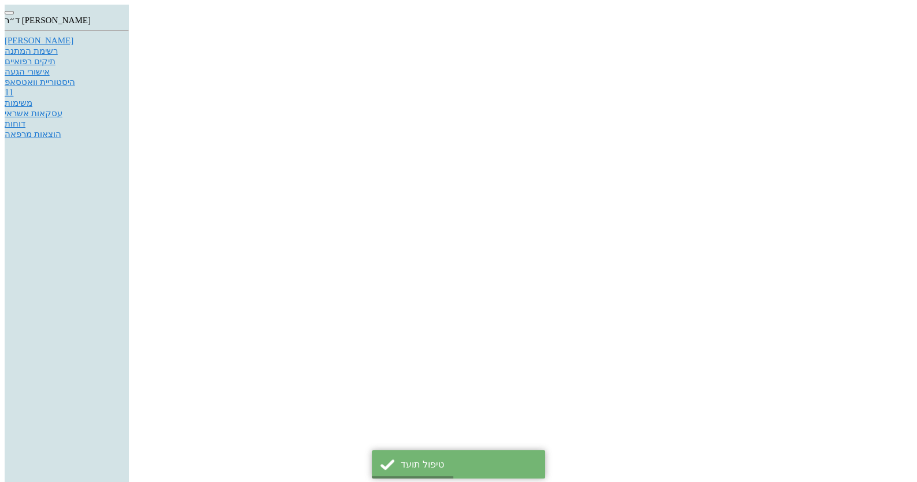
copy span "053085452"
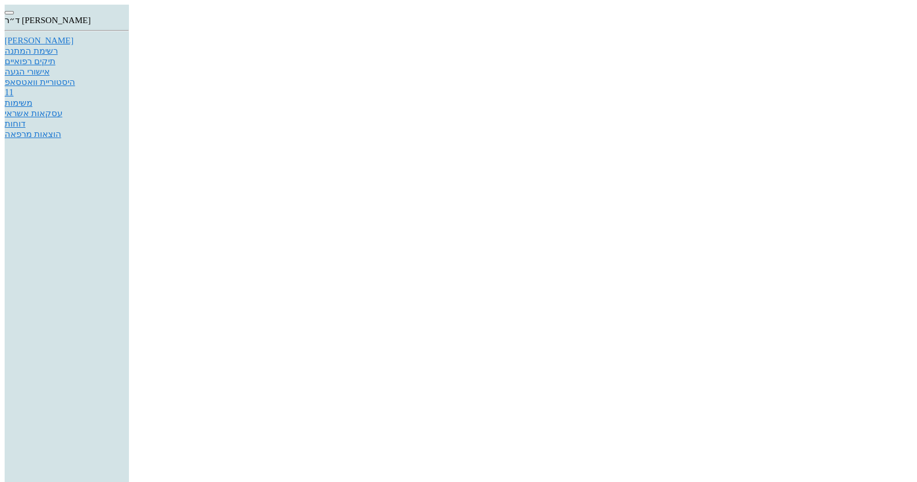
click at [129, 46] on div "[PERSON_NAME]" at bounding box center [67, 41] width 124 height 10
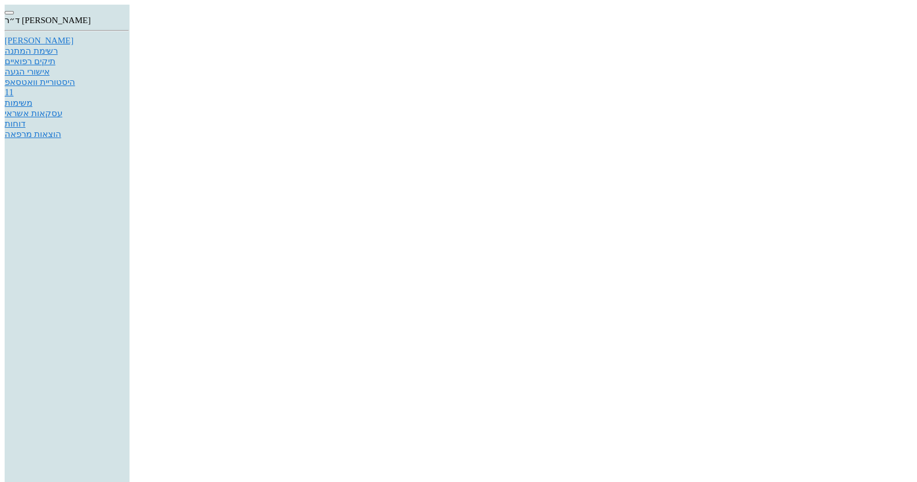
type input "ב"
type input "100"
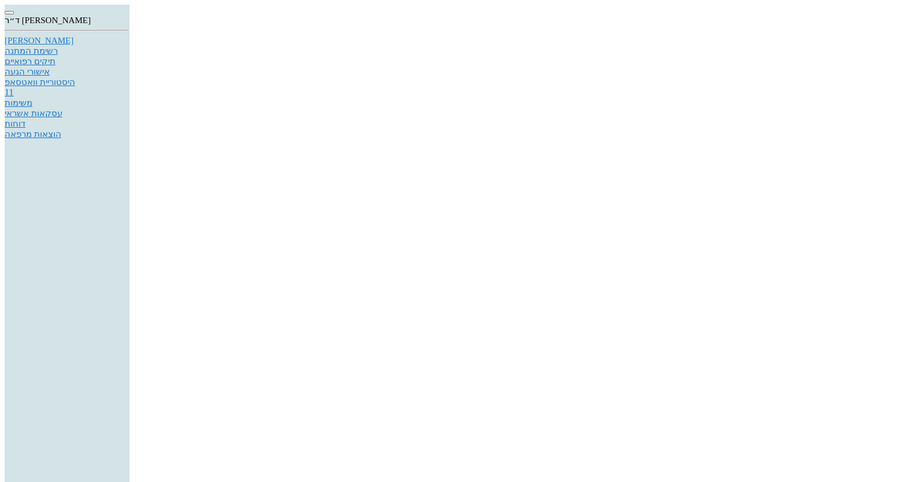
type input "האר"
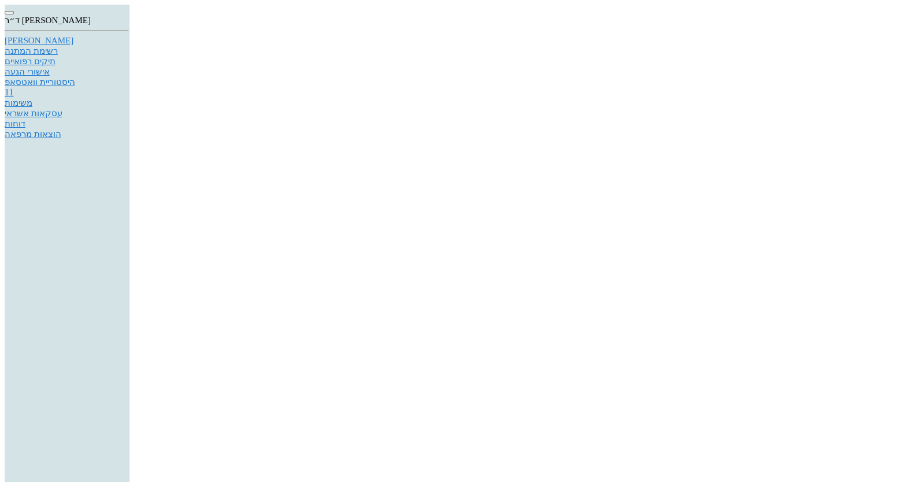
type textarea "הארכת כותרת, אוסטקטומי נרחבת מאד במזיאל עקב עששת אלחוש לידו 2%, פאק"
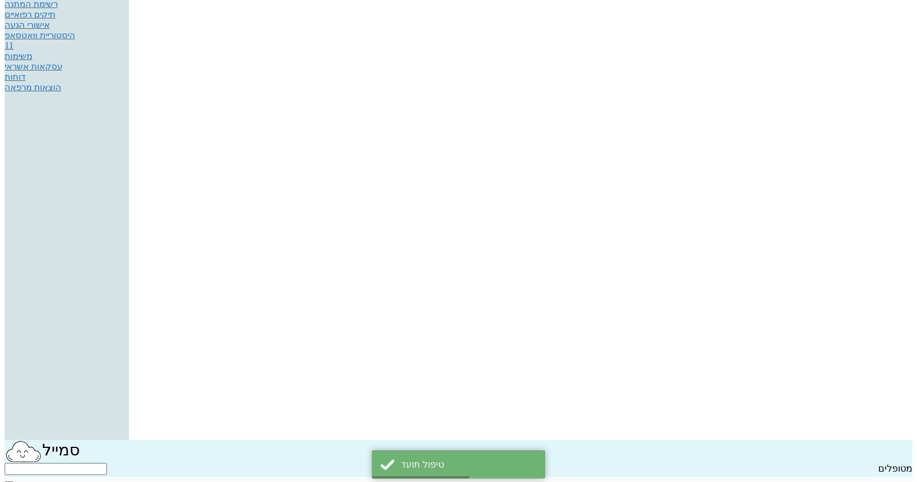
scroll to position [115, 0]
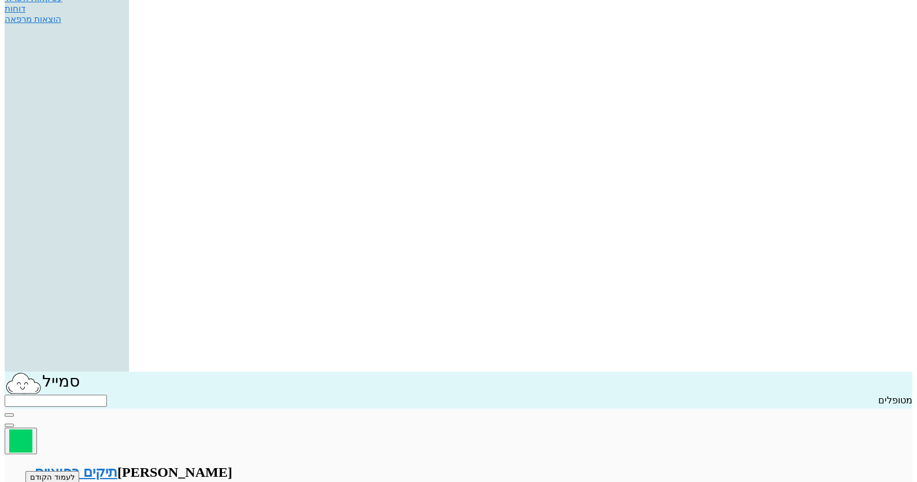
type input "ל"
type input "ני"
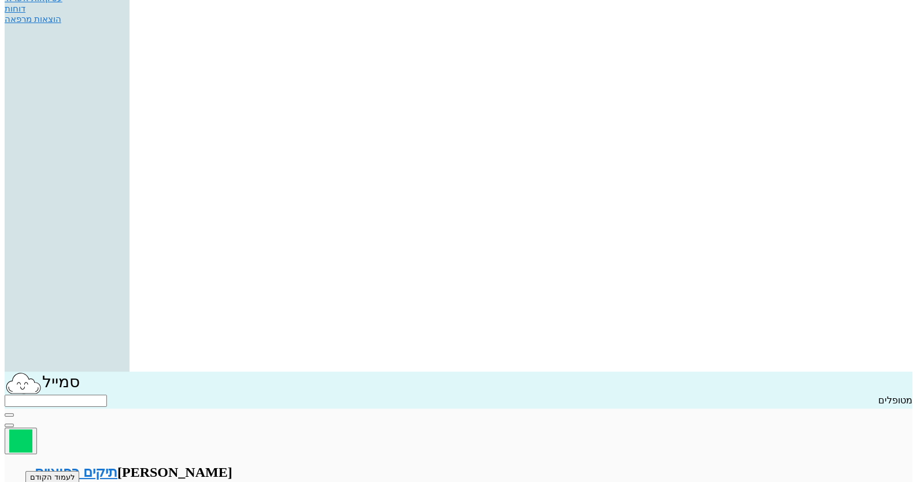
type textarea "91"
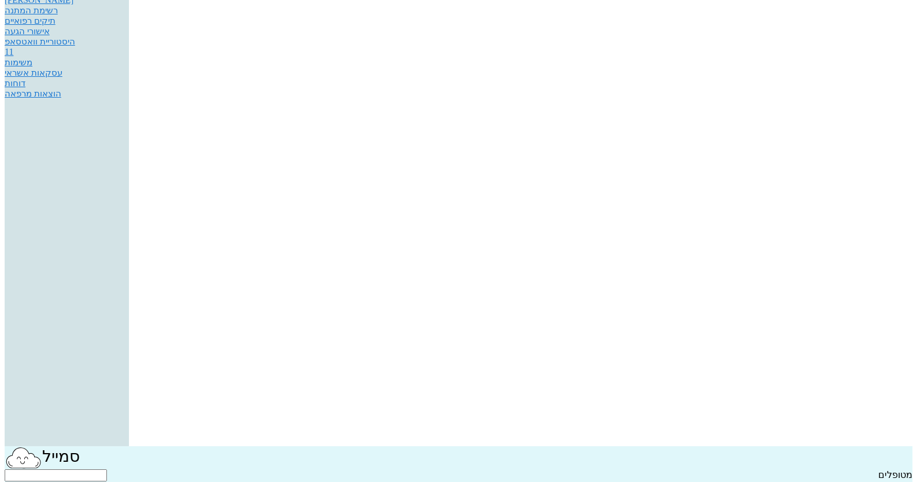
scroll to position [0, 0]
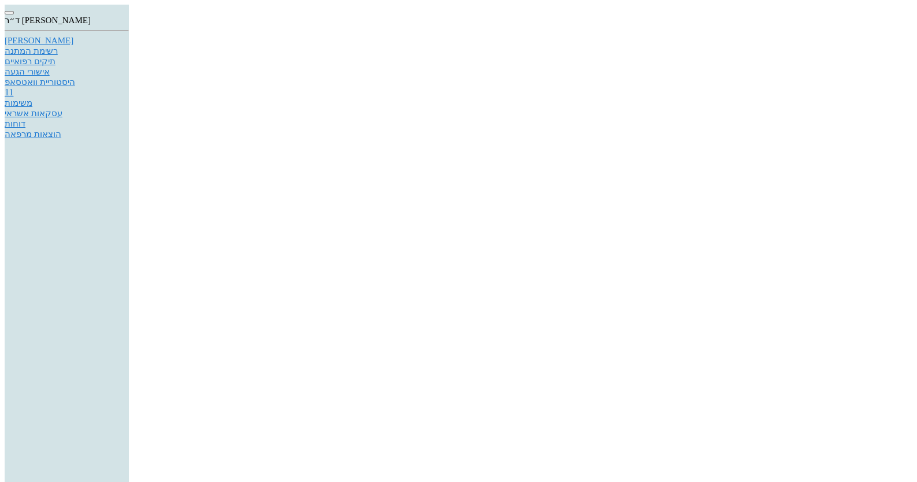
copy span "203316682"
click at [129, 45] on div "[PERSON_NAME]" at bounding box center [67, 41] width 124 height 10
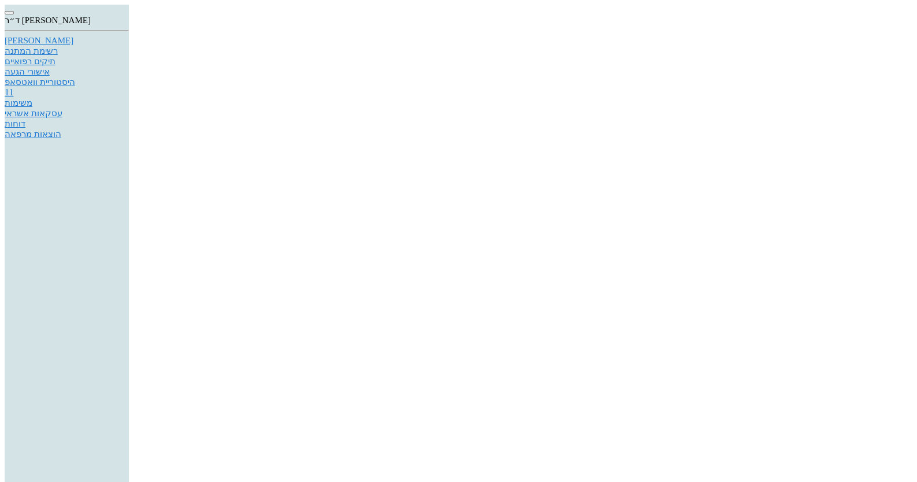
type input "100"
drag, startPoint x: 448, startPoint y: 236, endPoint x: 462, endPoint y: 236, distance: 14.5
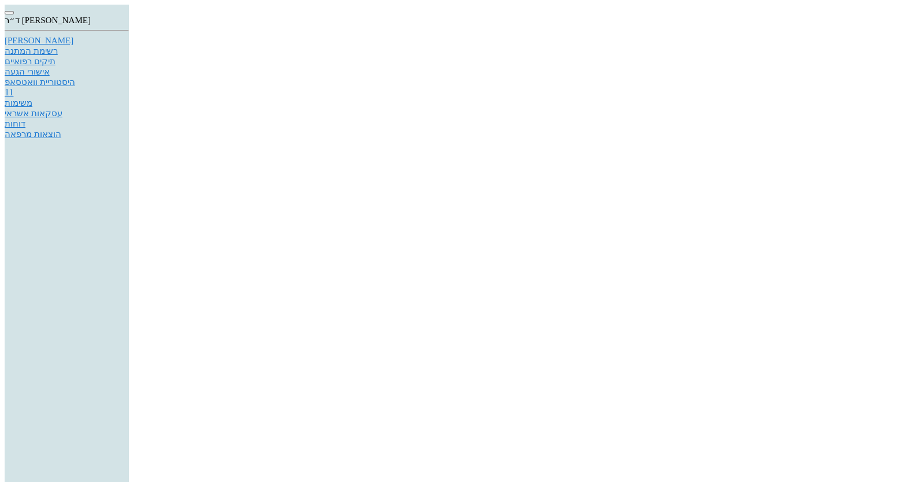
type input "7"
type input "93"
type input "75"
type input "25"
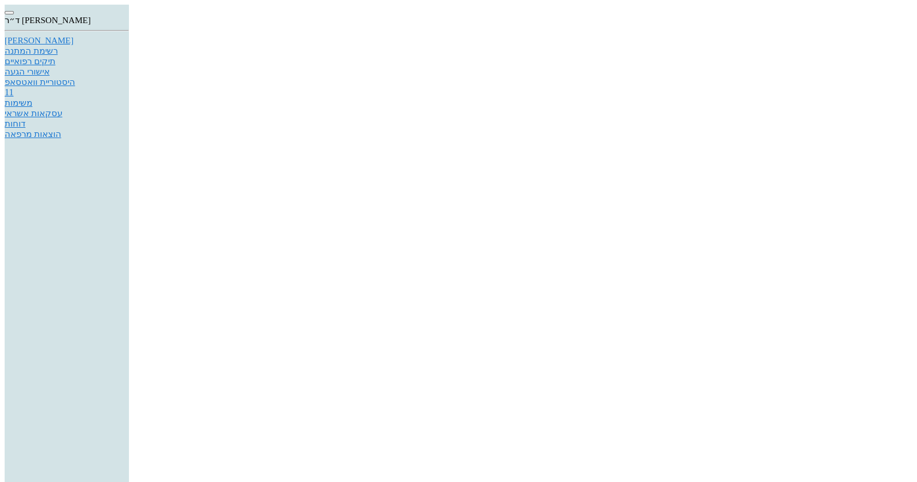
type input "75"
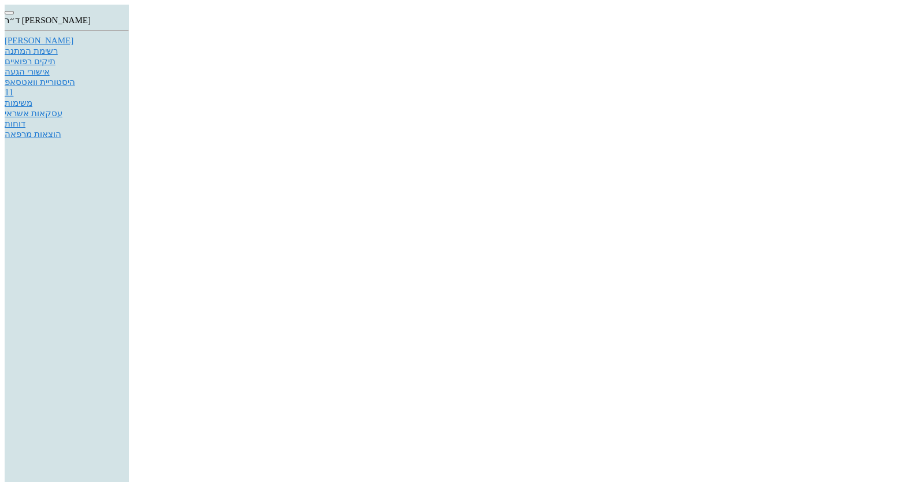
type input "עק"
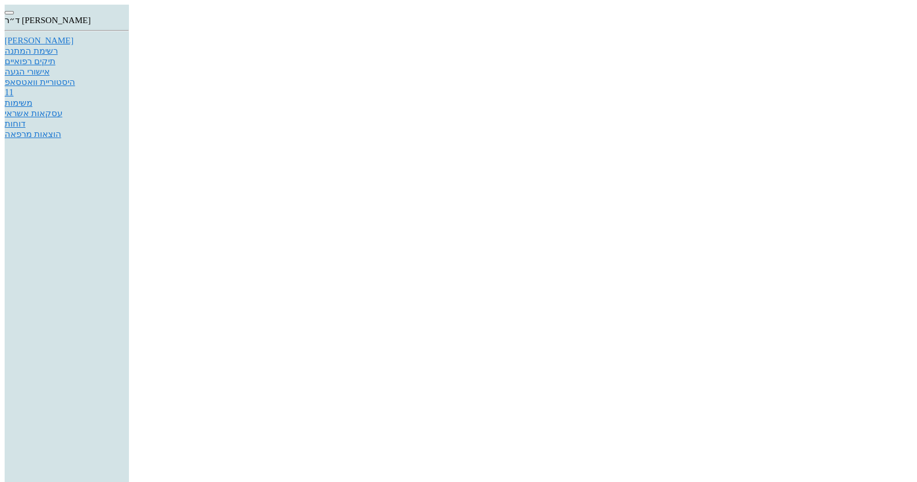
drag, startPoint x: 349, startPoint y: 211, endPoint x: 361, endPoint y: 211, distance: 11.6
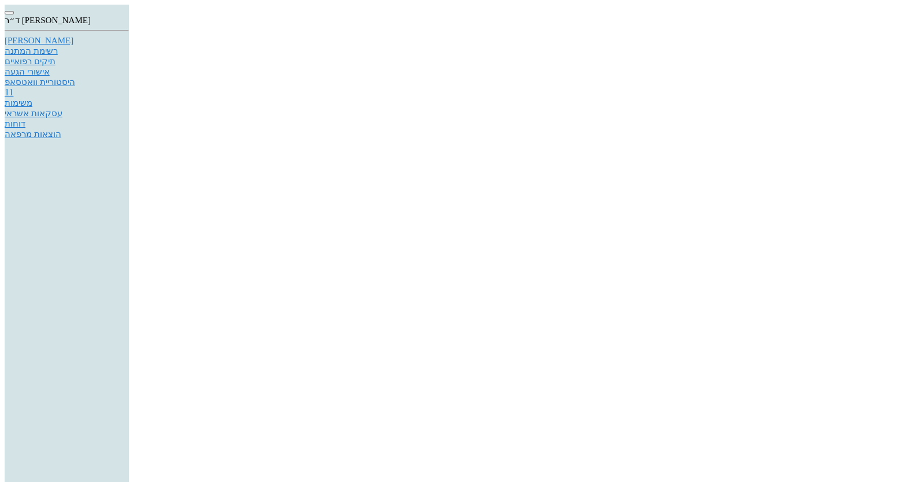
type input "ל"
type input "עק"
drag, startPoint x: 297, startPoint y: 188, endPoint x: 284, endPoint y: 189, distance: 12.7
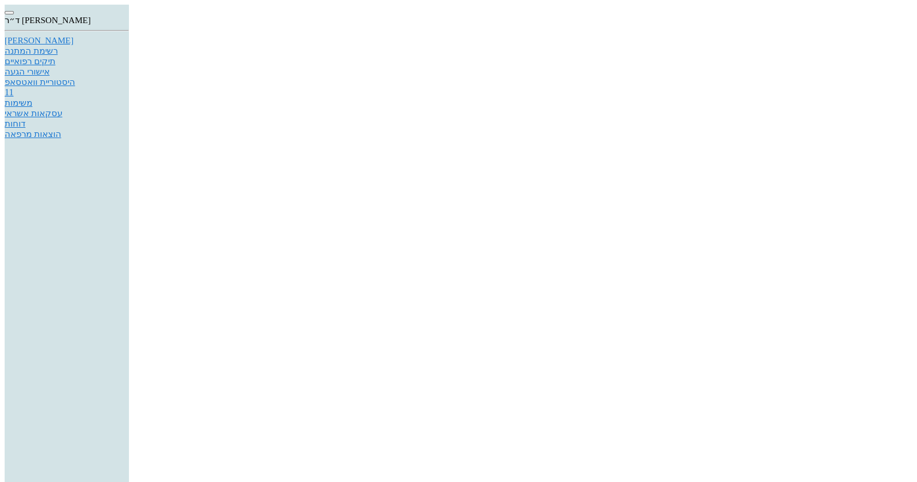
type input "75"
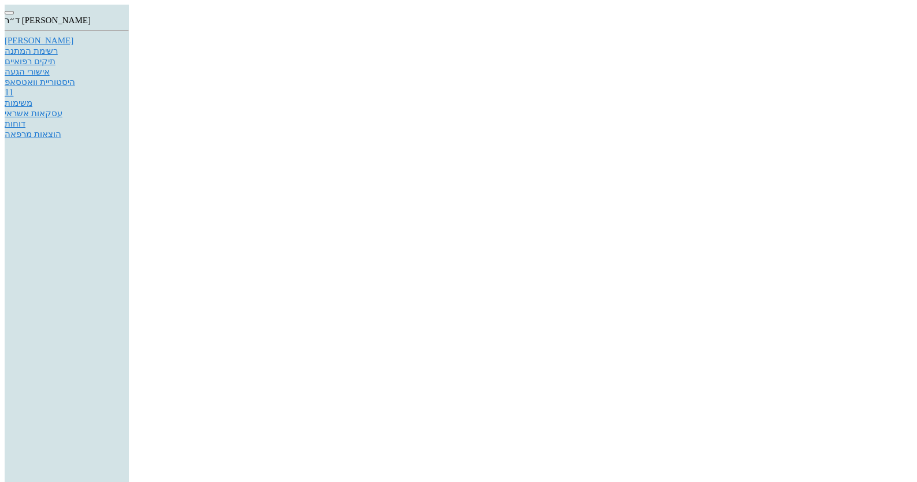
type input "36"
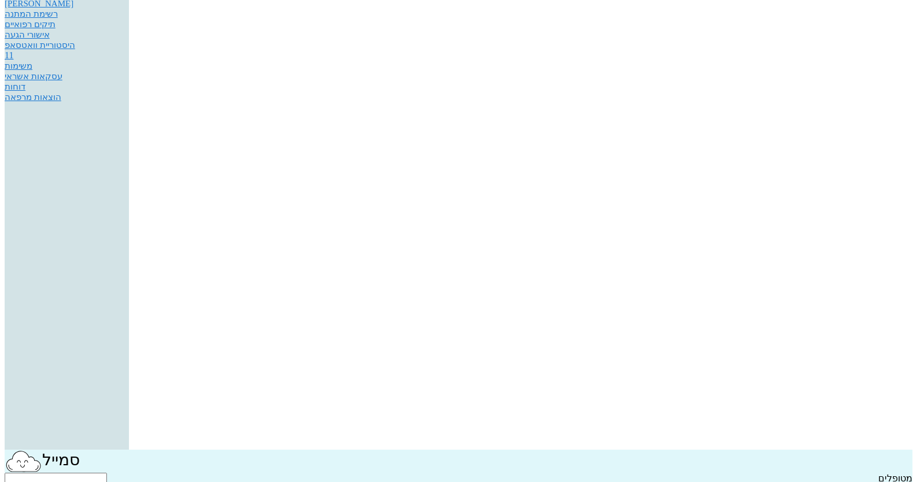
scroll to position [57, 0]
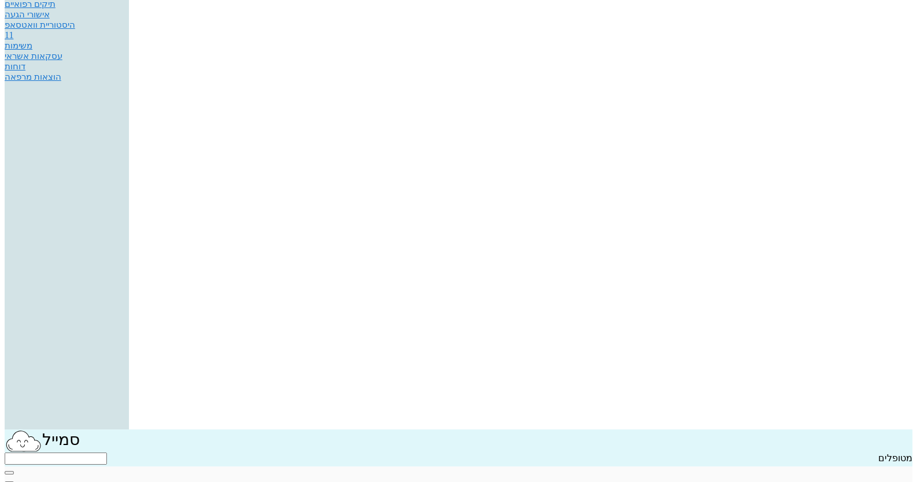
copy span "1488782"
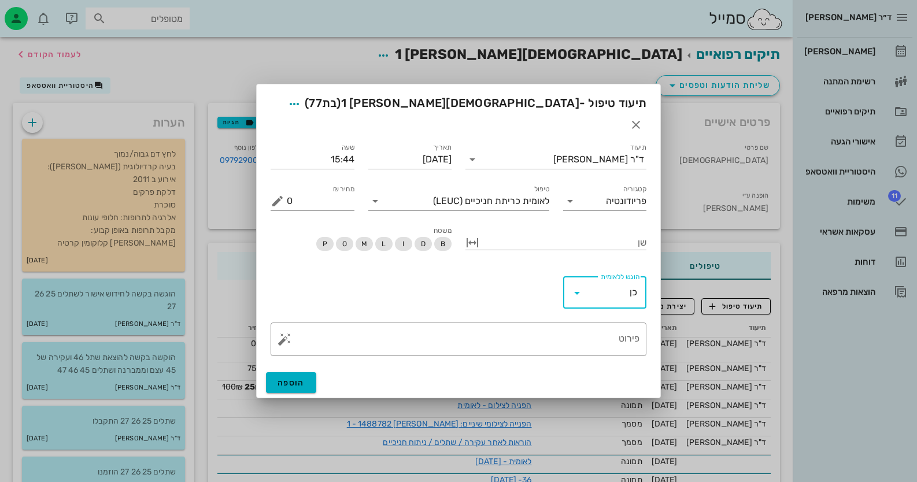
scroll to position [57, 0]
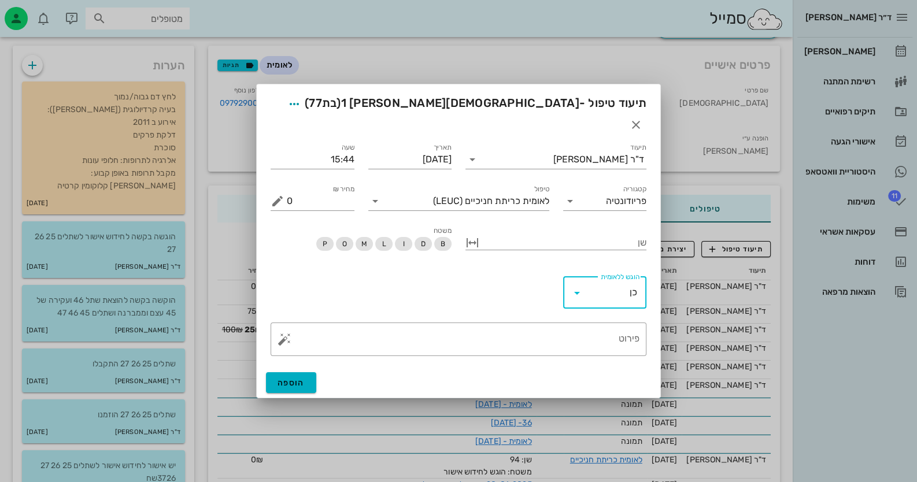
click at [613, 329] on textarea "פירוט" at bounding box center [463, 342] width 353 height 28
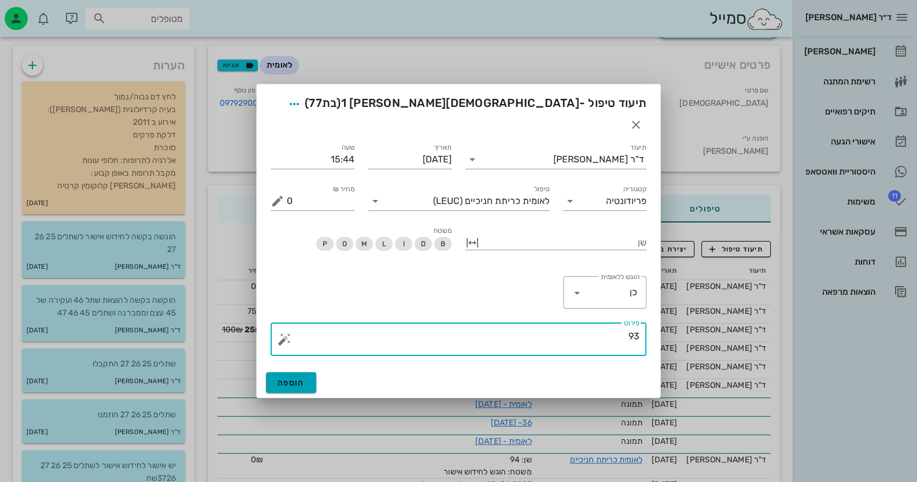
type textarea "93"
click at [303, 378] on span "הוספה" at bounding box center [290, 383] width 27 height 10
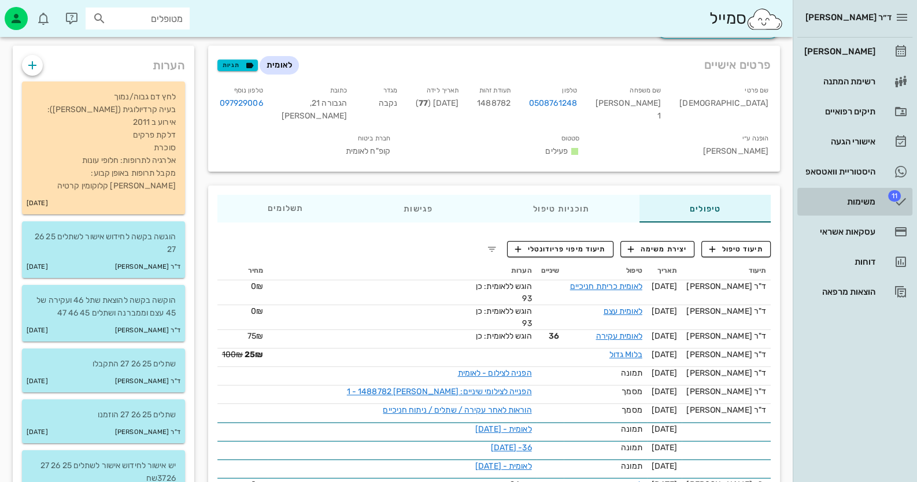
click at [880, 202] on link "11 משימות" at bounding box center [854, 202] width 115 height 28
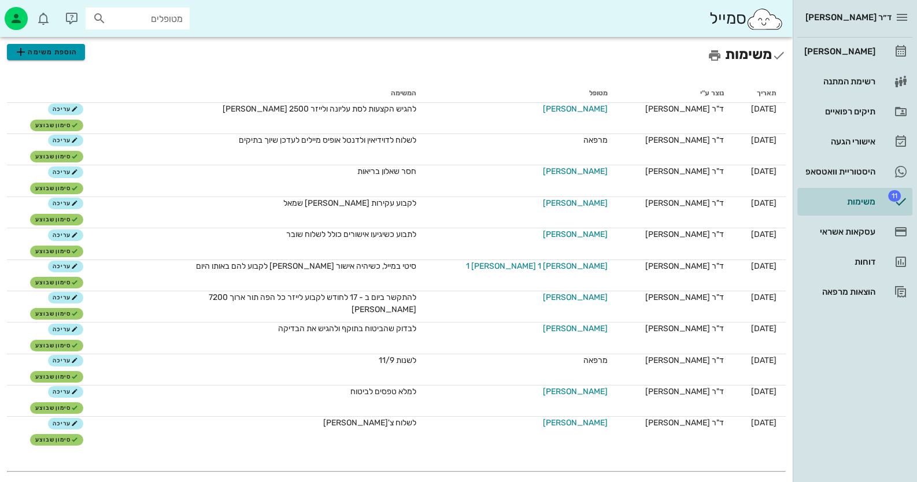
click at [57, 54] on span "הוספת משימה" at bounding box center [46, 52] width 64 height 14
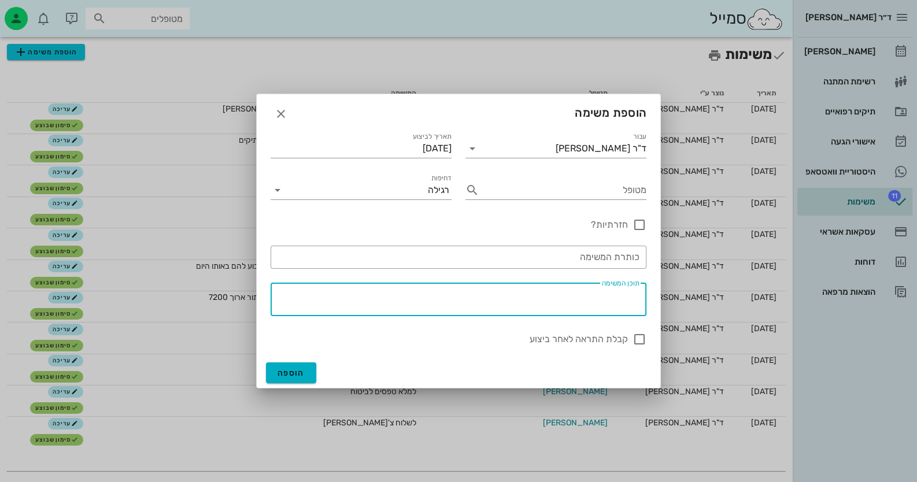
click at [583, 300] on textarea "תוכן המשימה" at bounding box center [456, 302] width 366 height 28
type textarea "להשלים כתיבה בתיקם של יום ה"
click at [327, 378] on div "הוספה" at bounding box center [458, 373] width 403 height 30
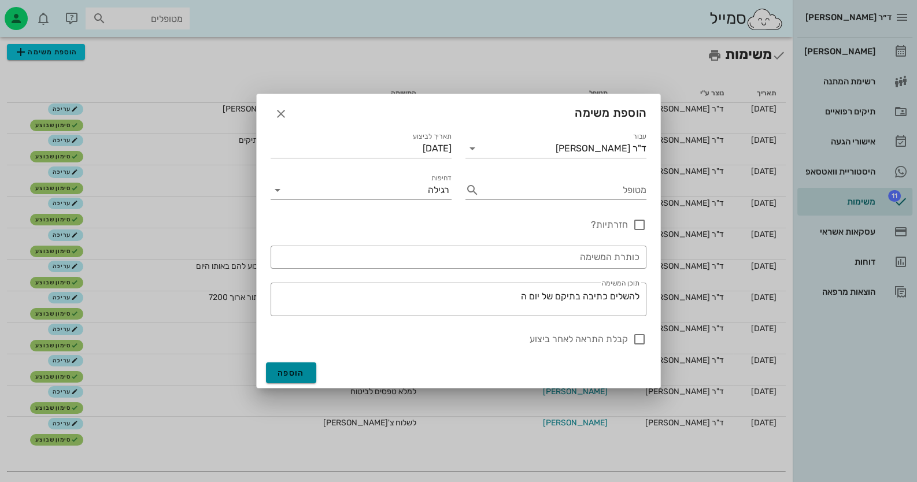
click at [312, 372] on button "הוספה" at bounding box center [291, 372] width 50 height 21
